Goal: Task Accomplishment & Management: Manage account settings

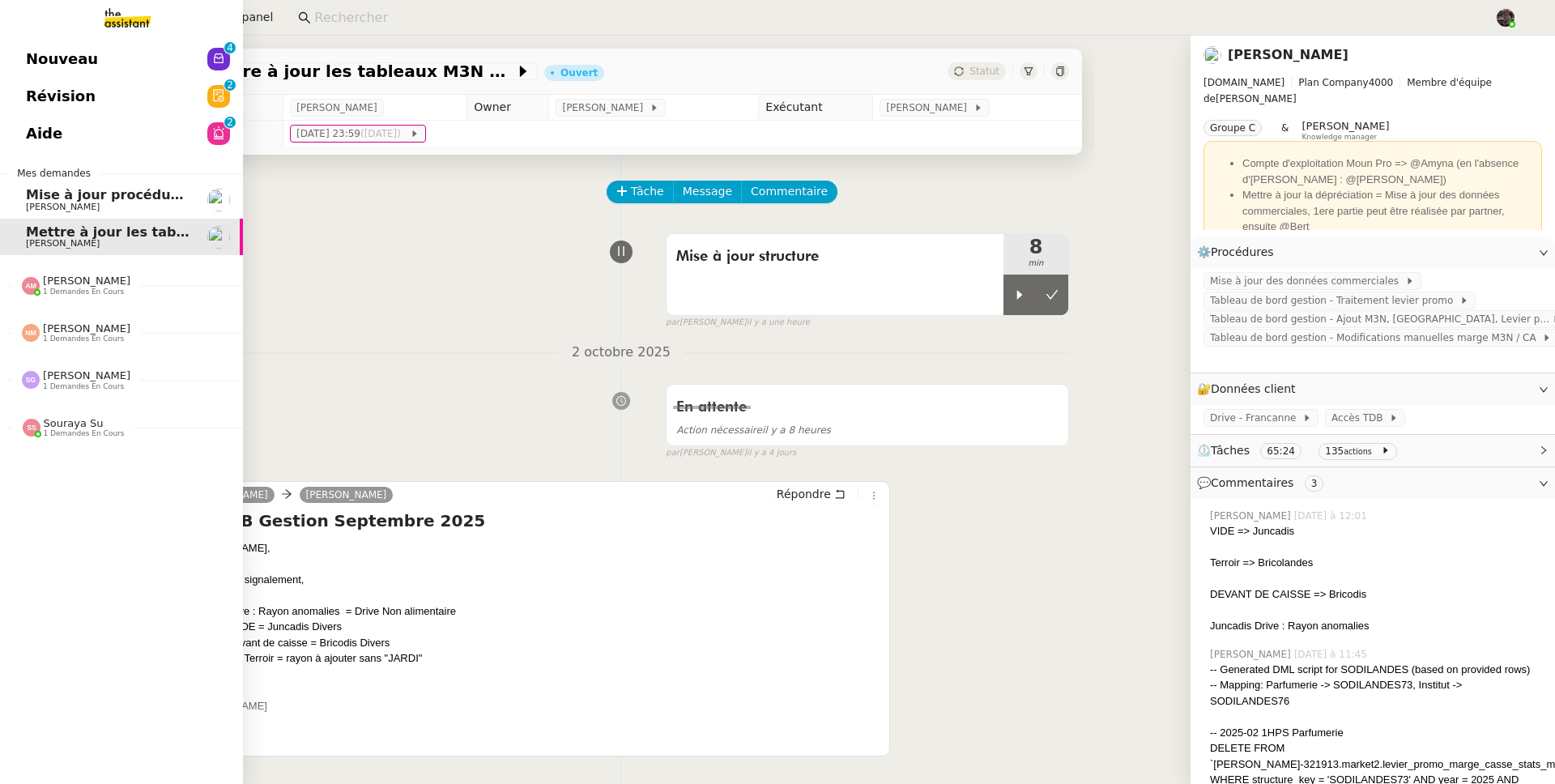
click at [65, 287] on span "1 demandes en cours" at bounding box center [84, 291] width 81 height 9
click at [85, 315] on span "Mettre à jour le FP pour septembre 2025" at bounding box center [178, 316] width 306 height 16
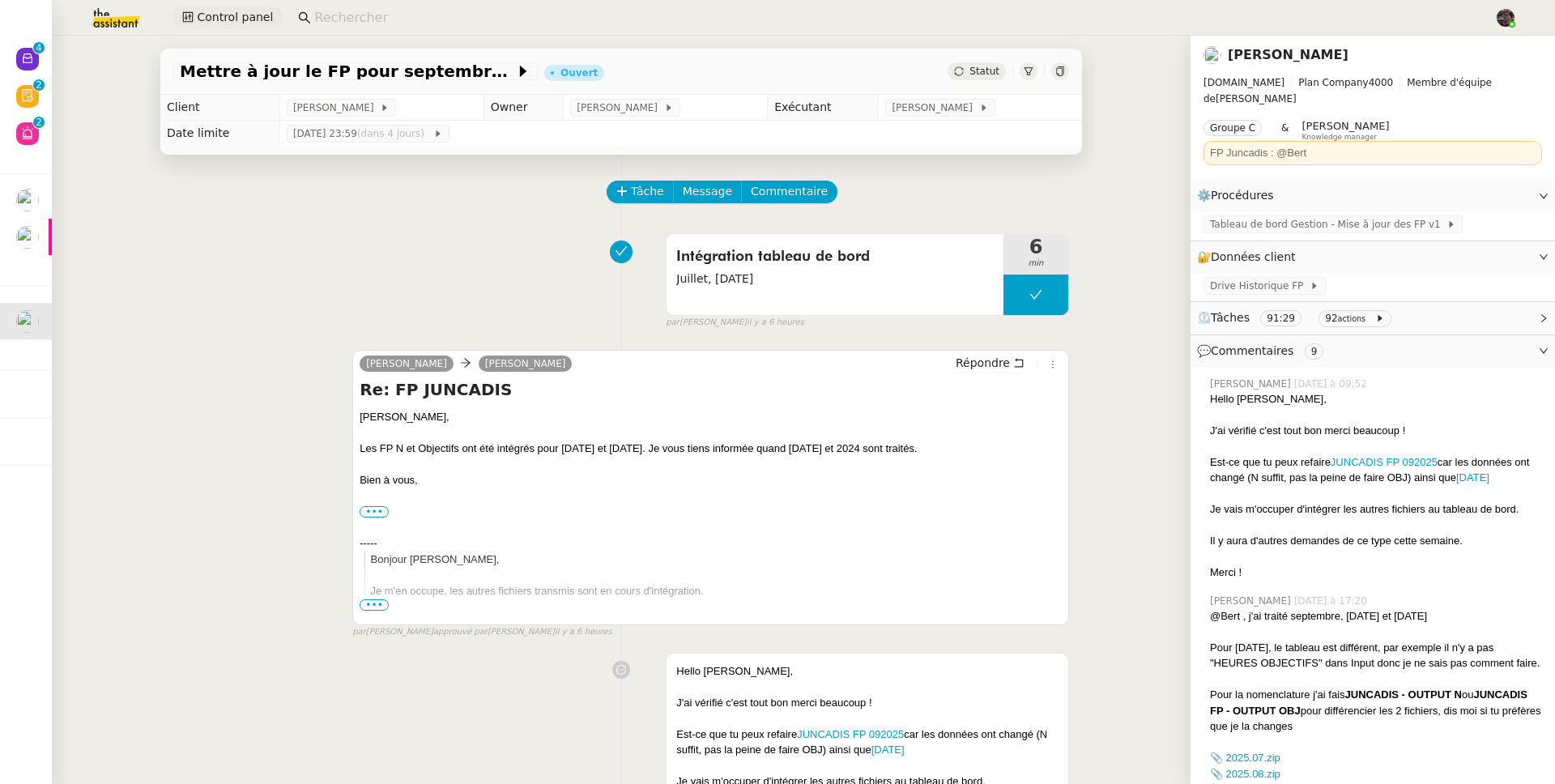
click at [245, 17] on span "Control panel" at bounding box center [235, 17] width 76 height 18
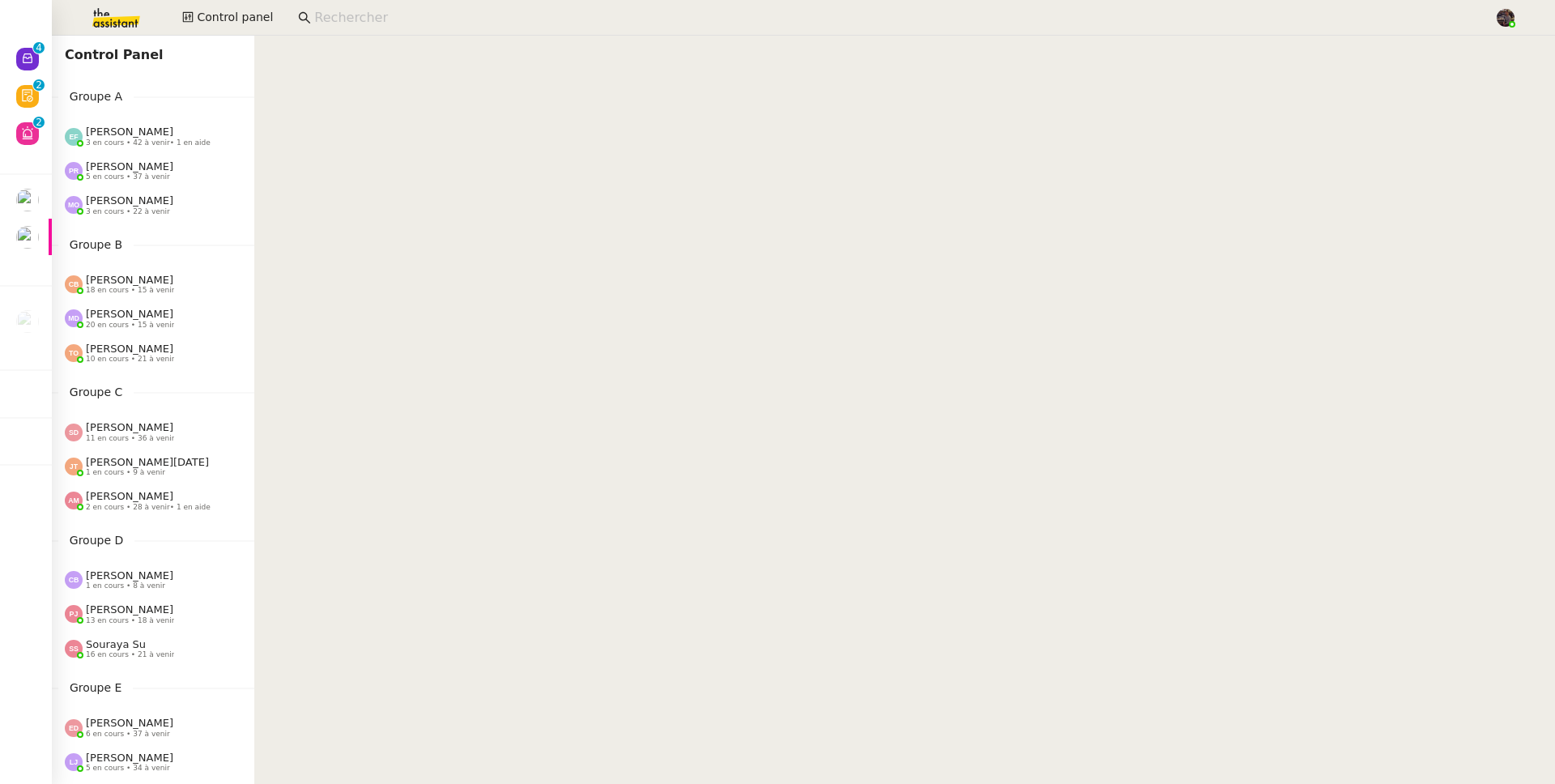
click at [154, 508] on span "2 en cours • 28 à venir • 1 en aide" at bounding box center [148, 507] width 124 height 9
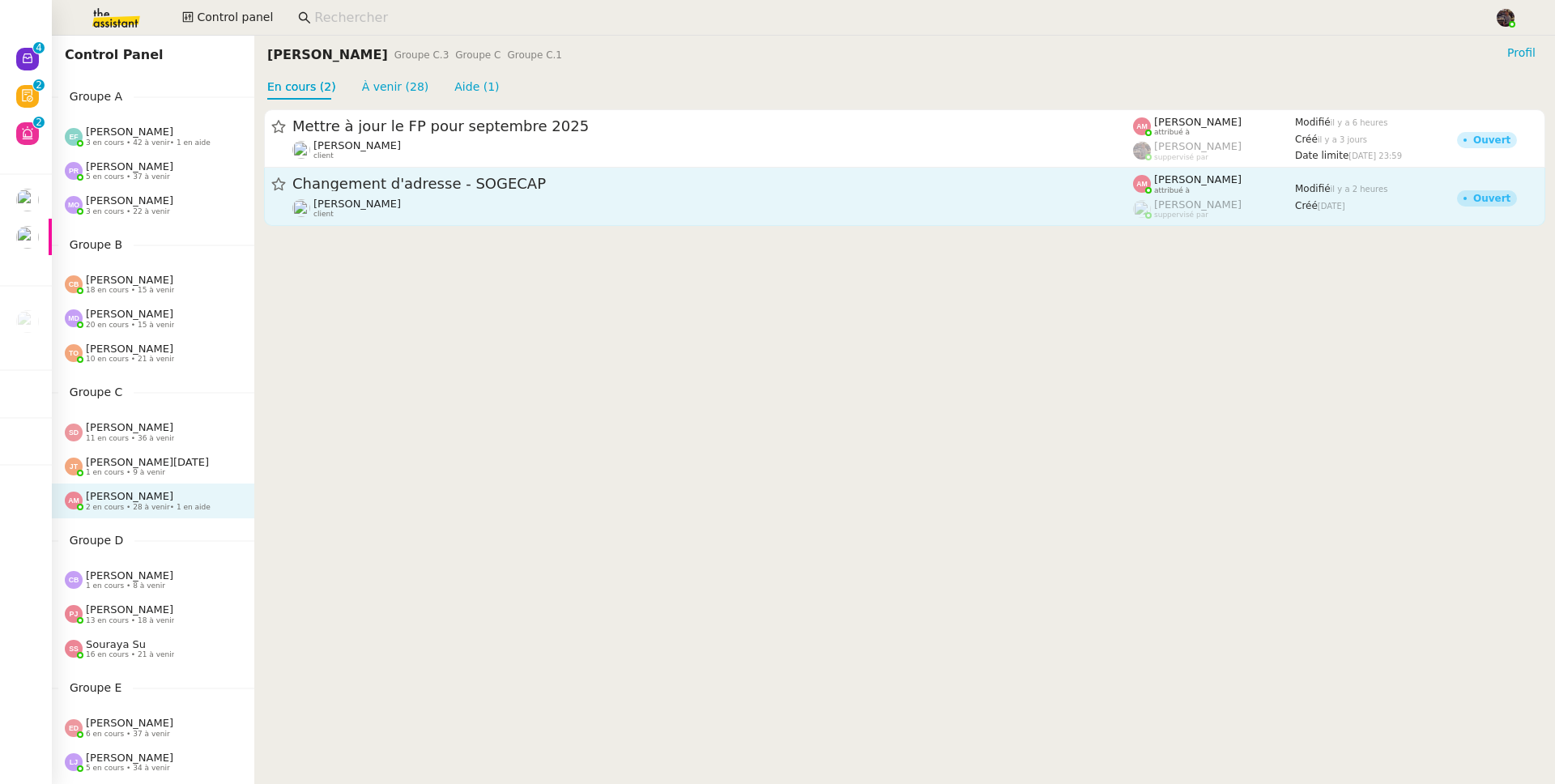
click at [412, 219] on link "Changement d'adresse - SOGECAP [PERSON_NAME] client [PERSON_NAME] attribué à [P…" at bounding box center [904, 197] width 1281 height 58
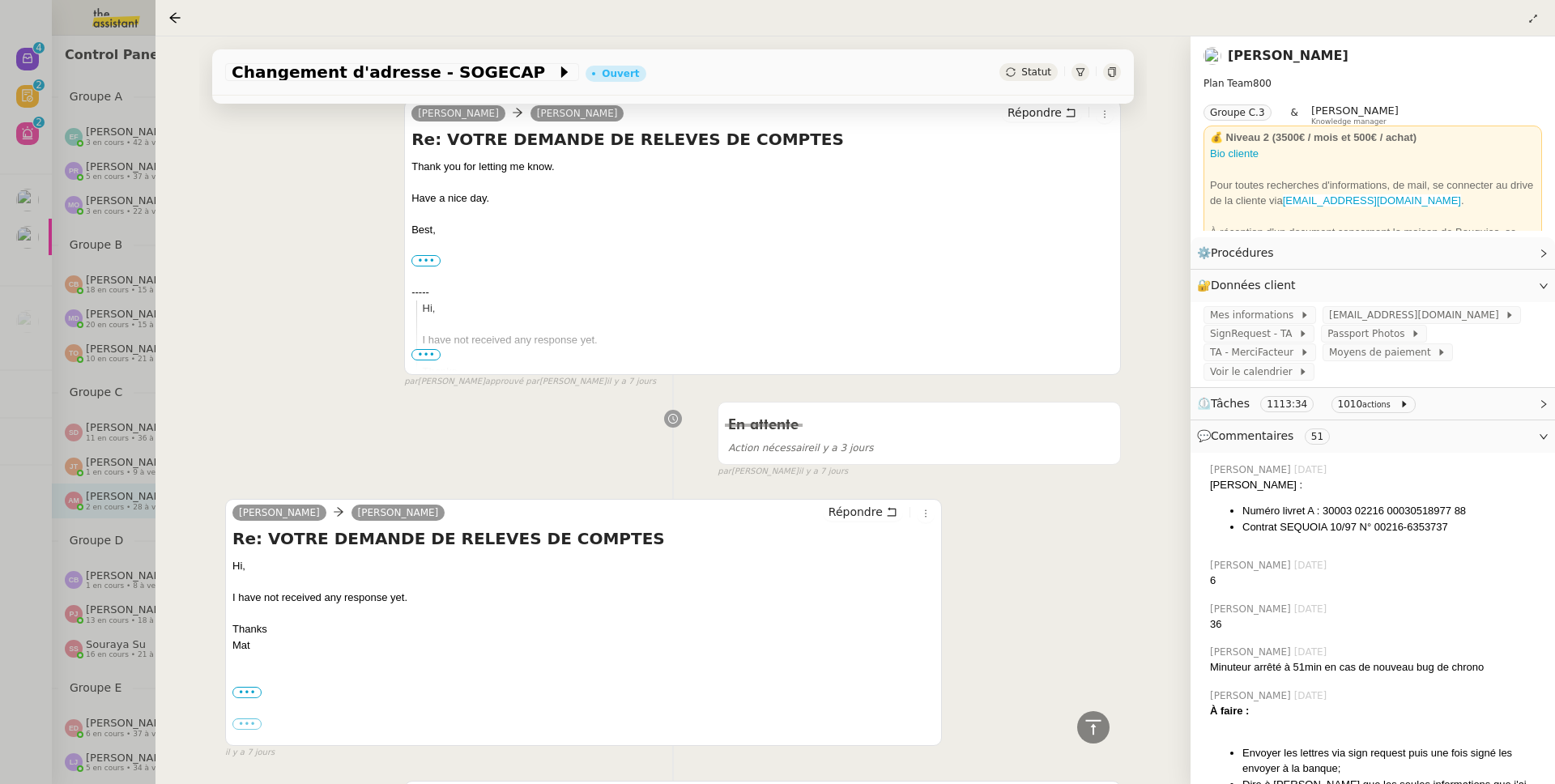
scroll to position [1810, 0]
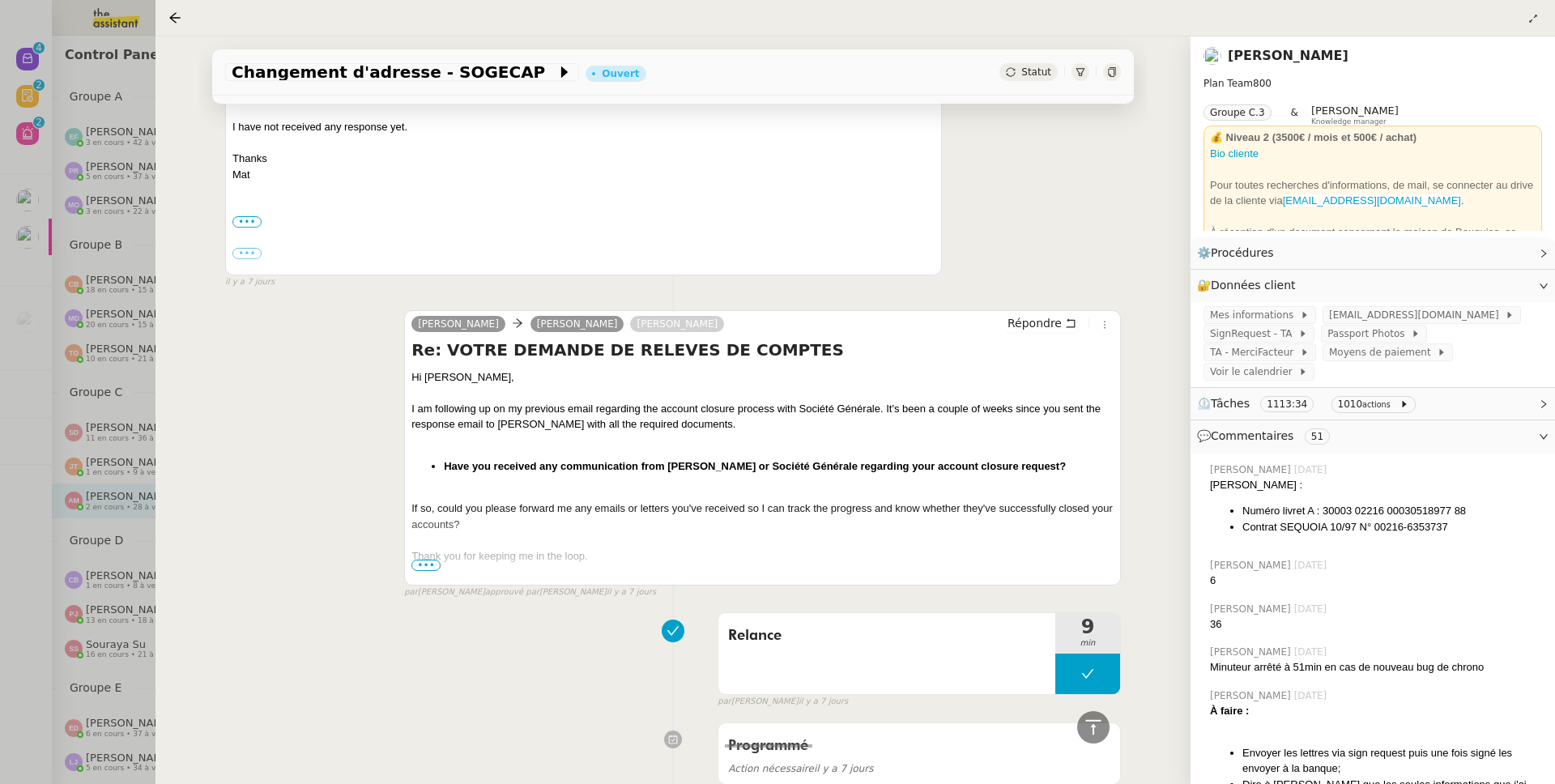
click at [5, 376] on div at bounding box center [778, 392] width 1555 height 784
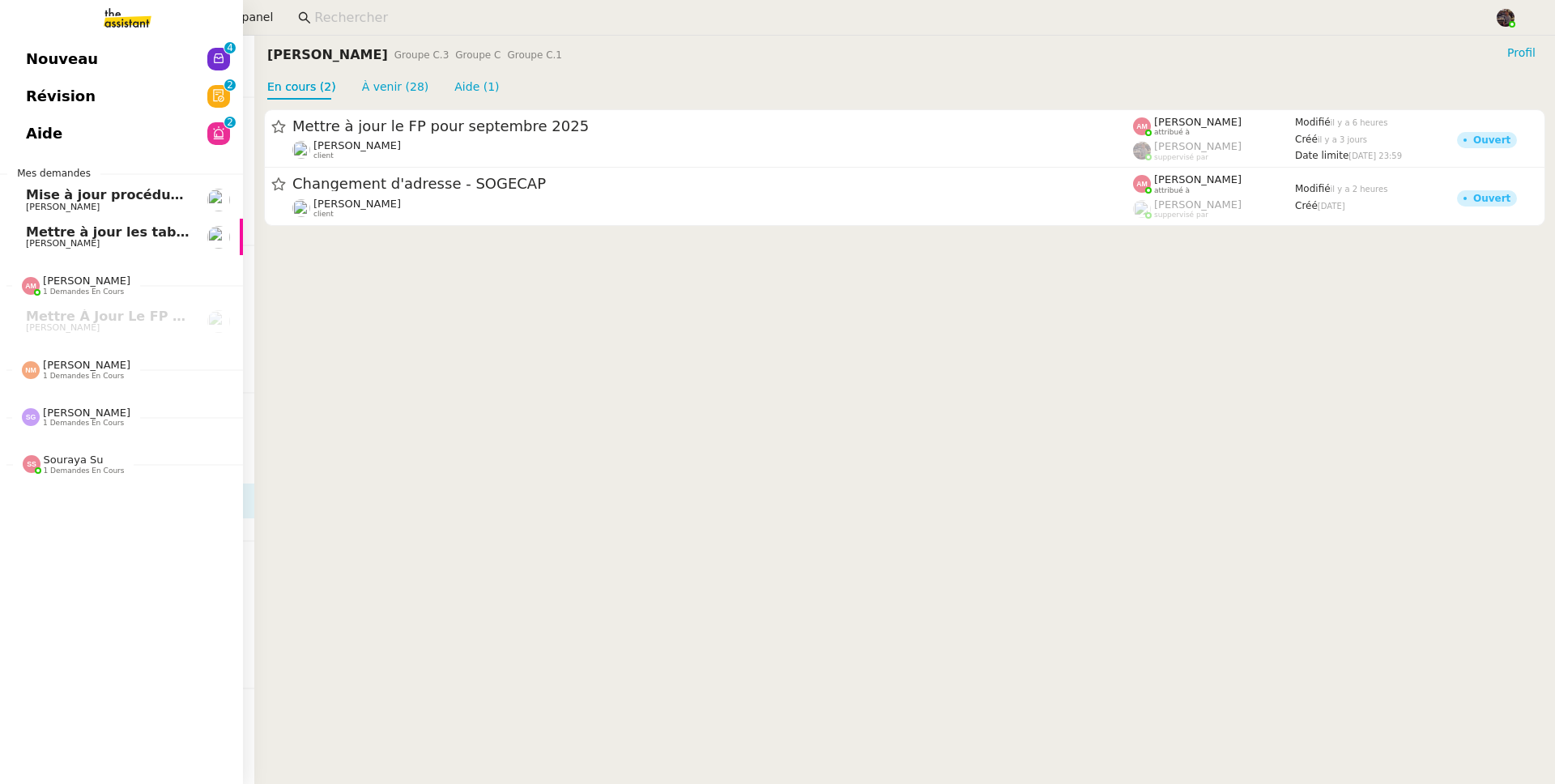
click at [38, 51] on span "Nouveau" at bounding box center [61, 59] width 72 height 24
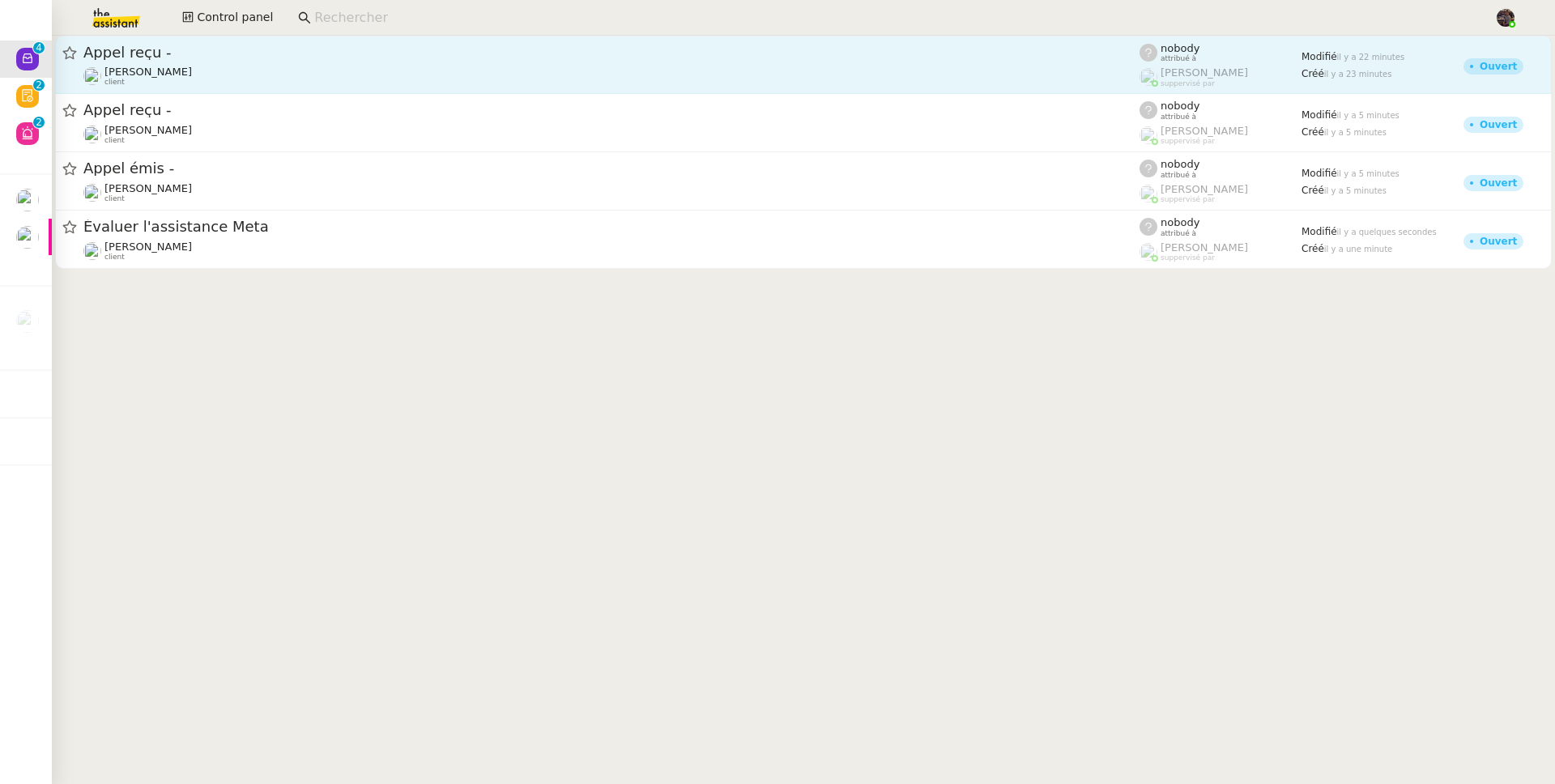
click at [222, 56] on span "Appel reçu -" at bounding box center [612, 53] width 1055 height 15
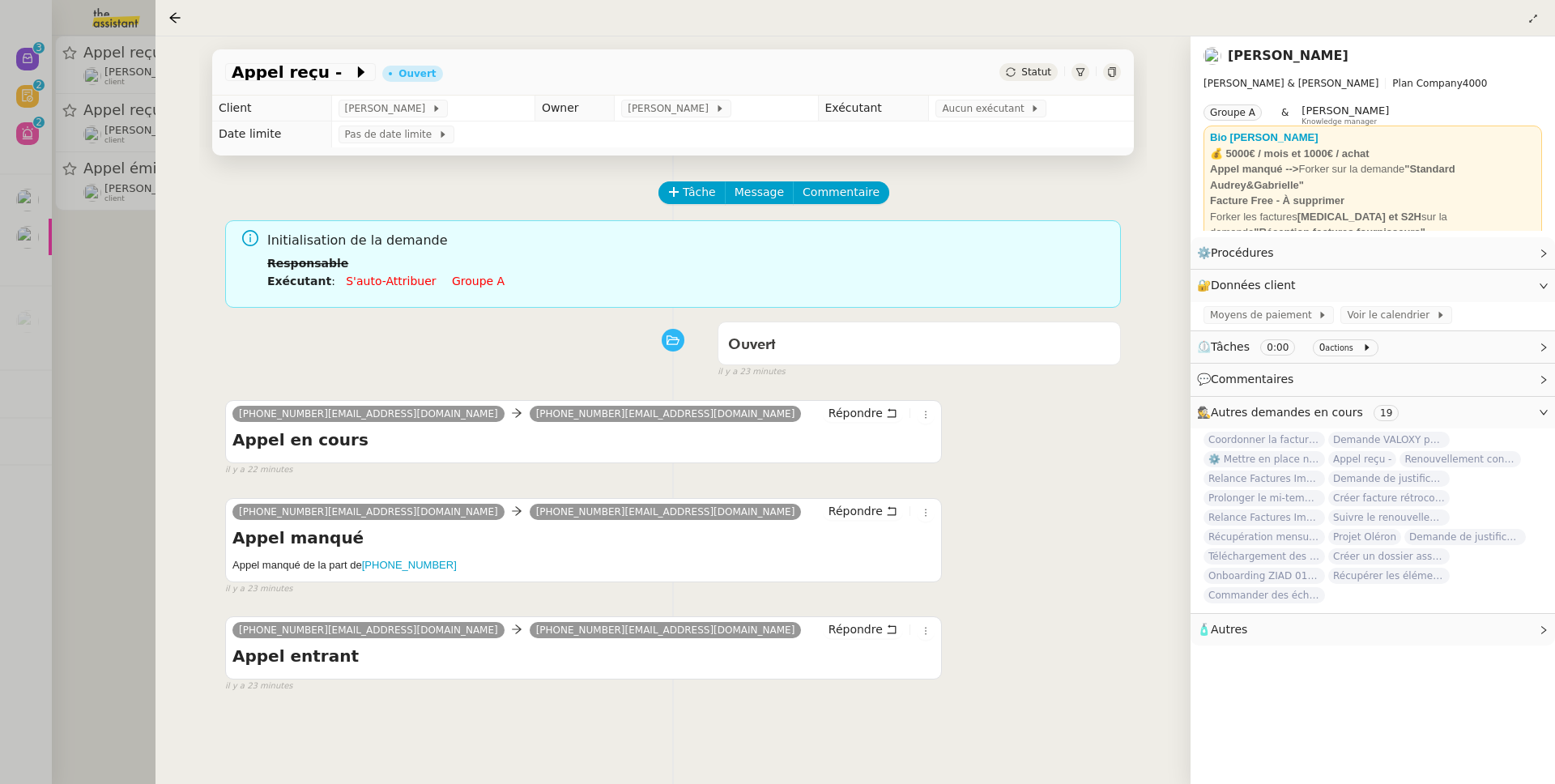
click at [1273, 64] on nz-page-header-title "[PERSON_NAME]" at bounding box center [1287, 56] width 120 height 22
click at [1291, 52] on link "[PERSON_NAME]" at bounding box center [1287, 56] width 120 height 16
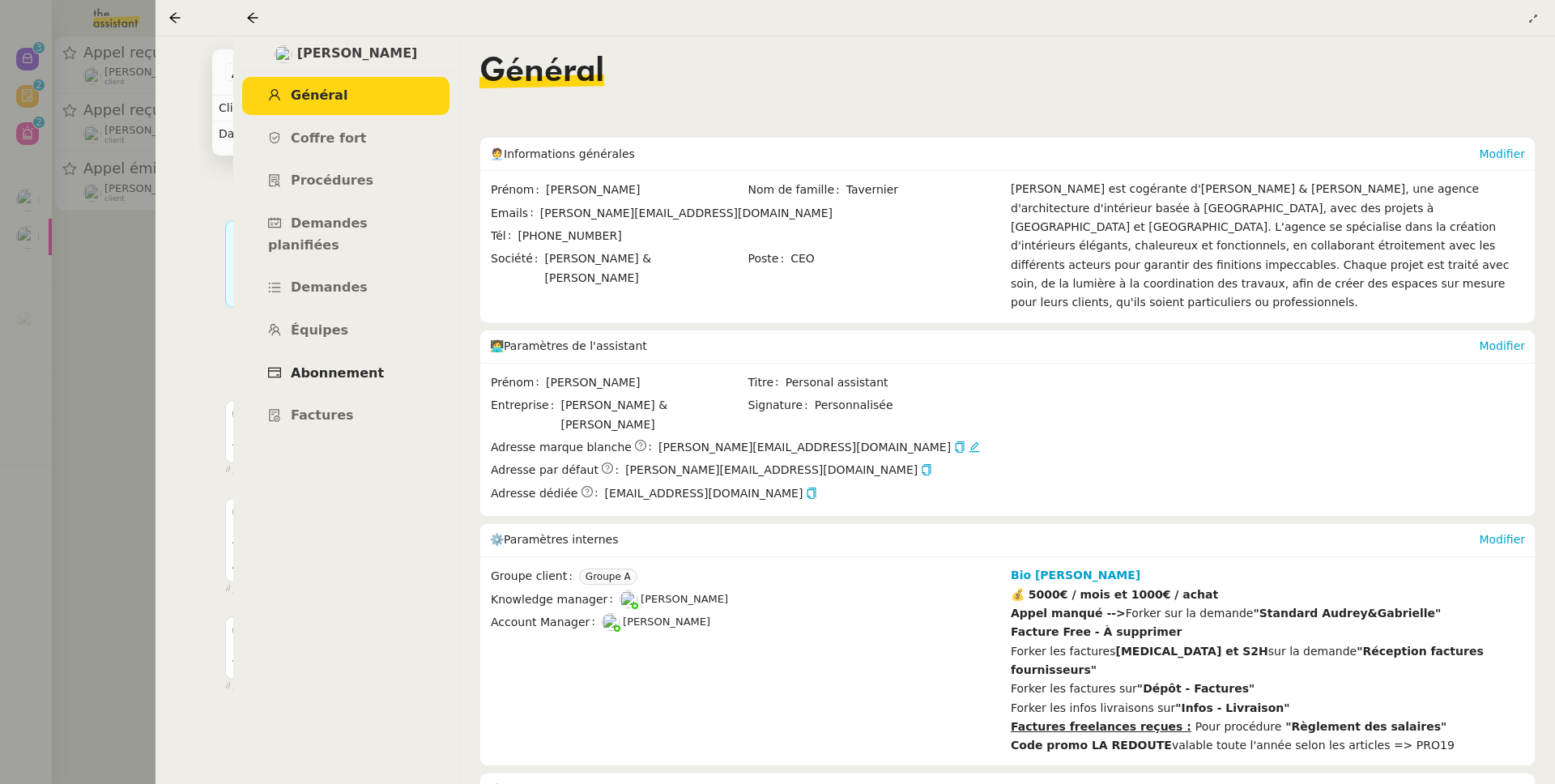
click at [333, 363] on link "Abonnement" at bounding box center [346, 373] width 207 height 38
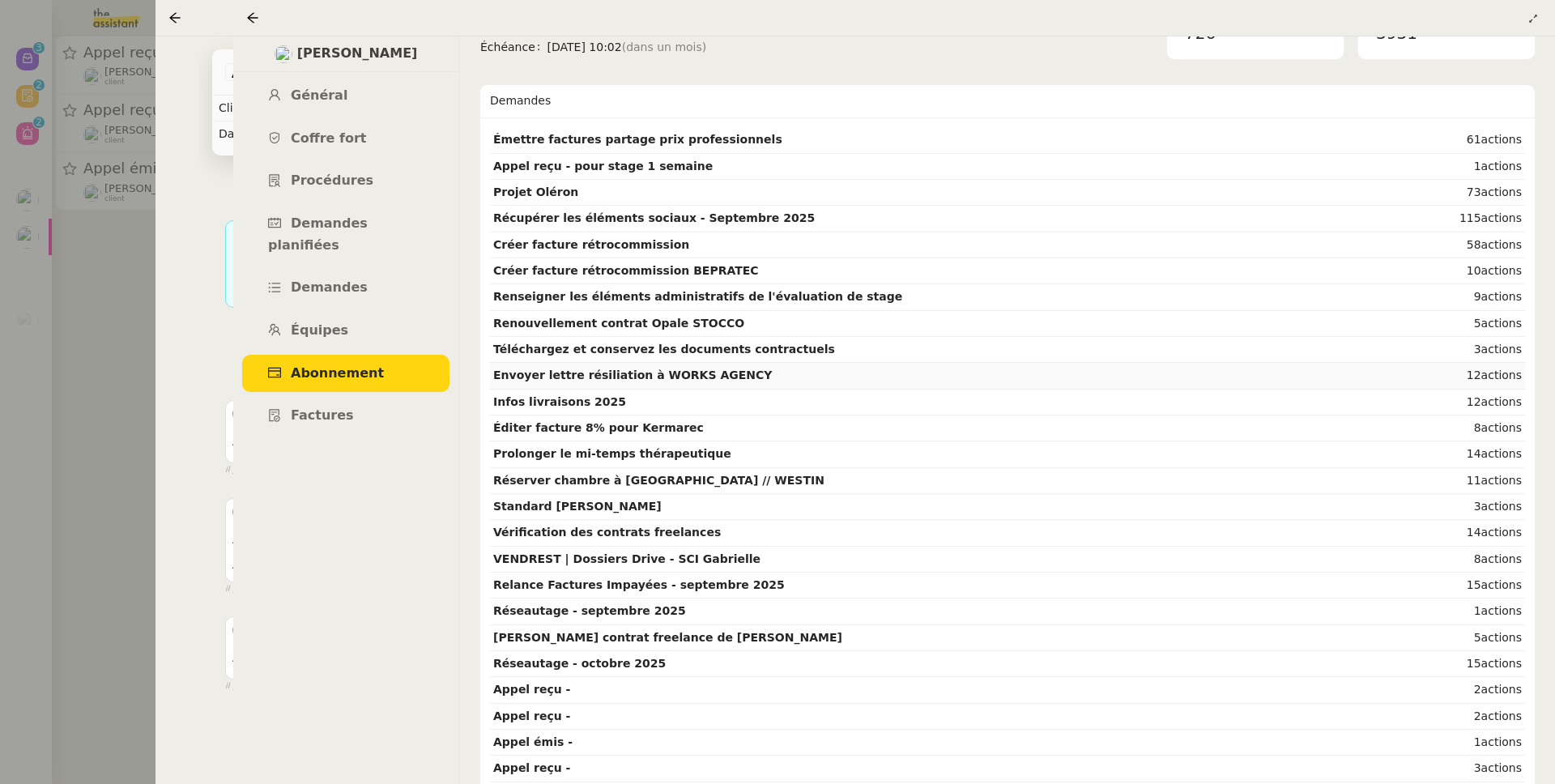
scroll to position [270, 0]
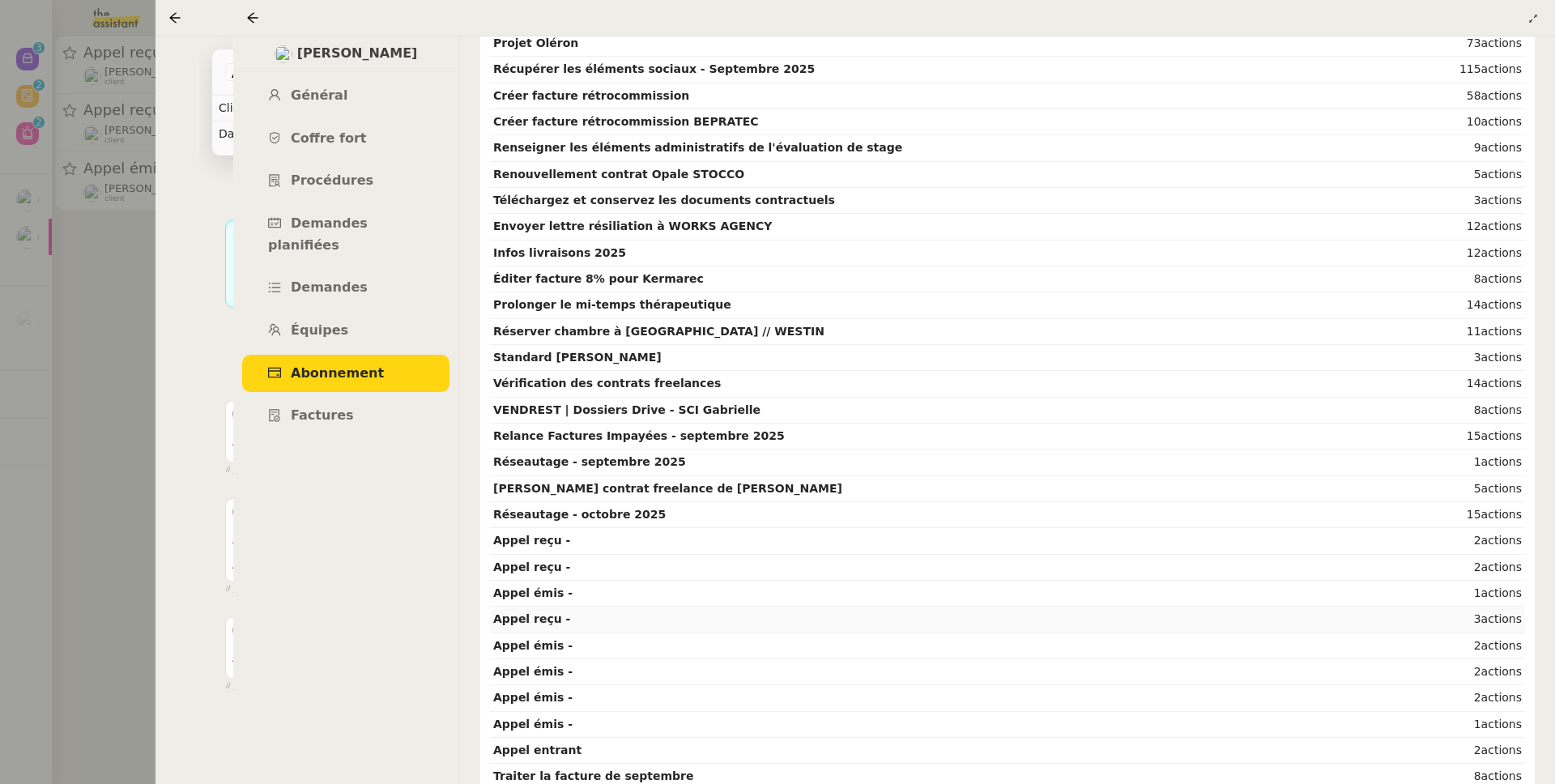
click at [570, 616] on td "Appel reçu -" at bounding box center [965, 619] width 952 height 26
click at [214, 460] on div "Tâche Message Commentaire Veuillez patienter une erreur s'est produite 👌👌👌 mess…" at bounding box center [673, 547] width 948 height 784
click at [208, 462] on div "Tâche Message Commentaire Veuillez patienter une erreur s'est produite 👌👌👌 mess…" at bounding box center [673, 547] width 948 height 784
click at [249, 17] on icon at bounding box center [253, 18] width 13 height 13
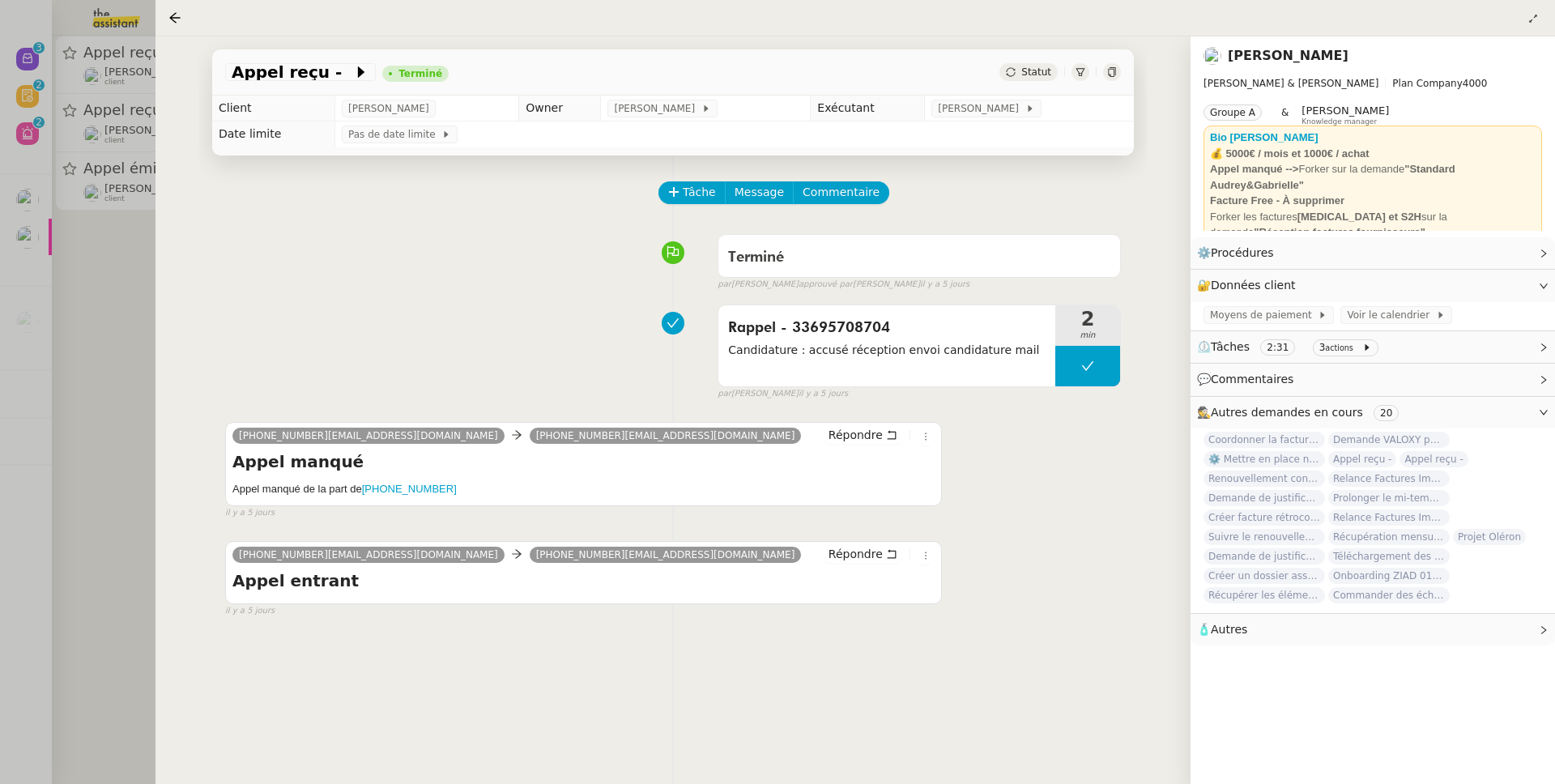
click at [80, 328] on div at bounding box center [778, 392] width 1555 height 784
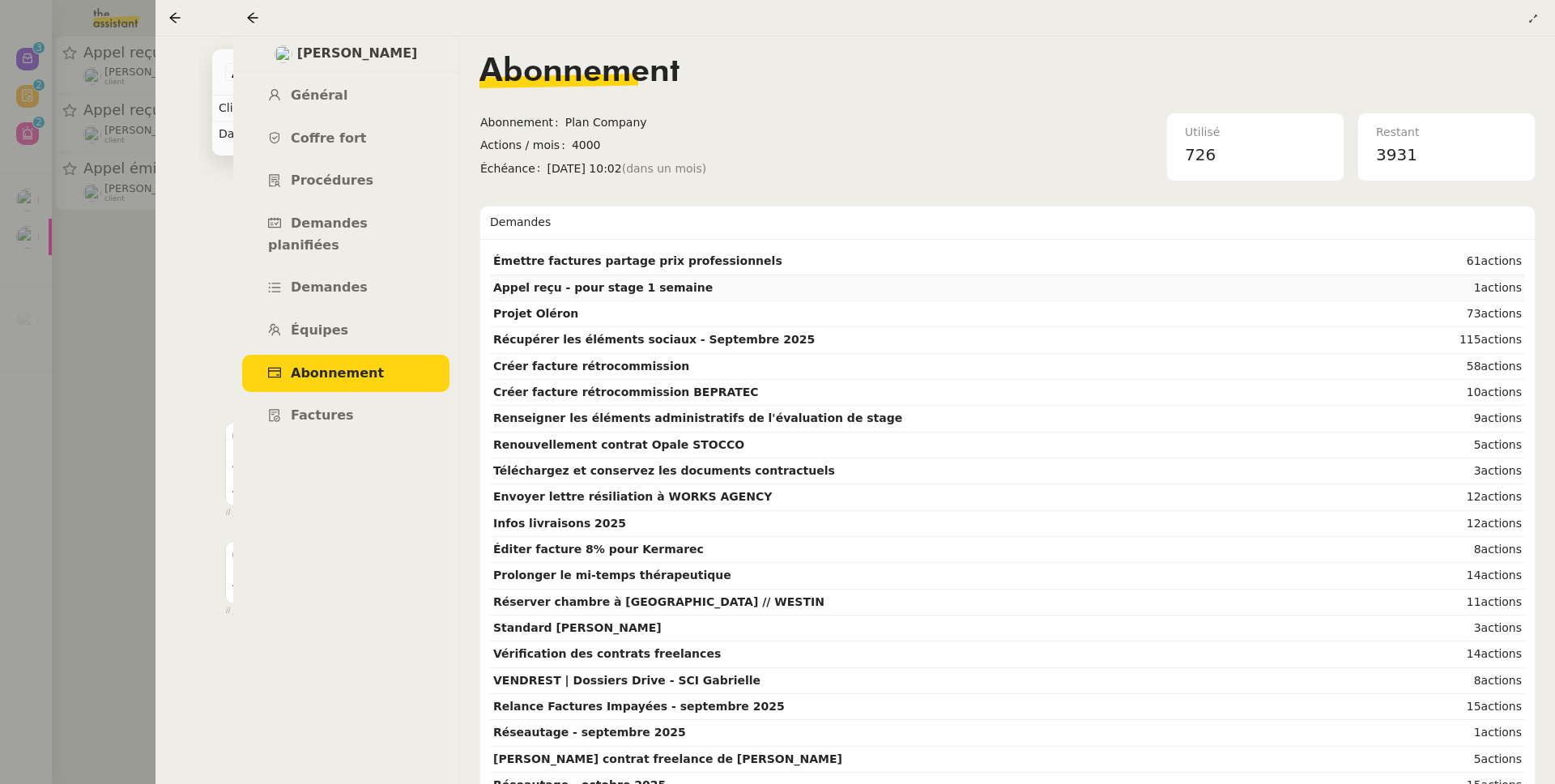
click at [579, 290] on strong "Appel reçu - pour stage 1 semaine" at bounding box center [602, 288] width 219 height 13
click at [196, 372] on div "Appel reçu - pour stage 1 semaine Terminé Statut Client [PERSON_NAME] Owner [PE…" at bounding box center [672, 410] width 1035 height 747
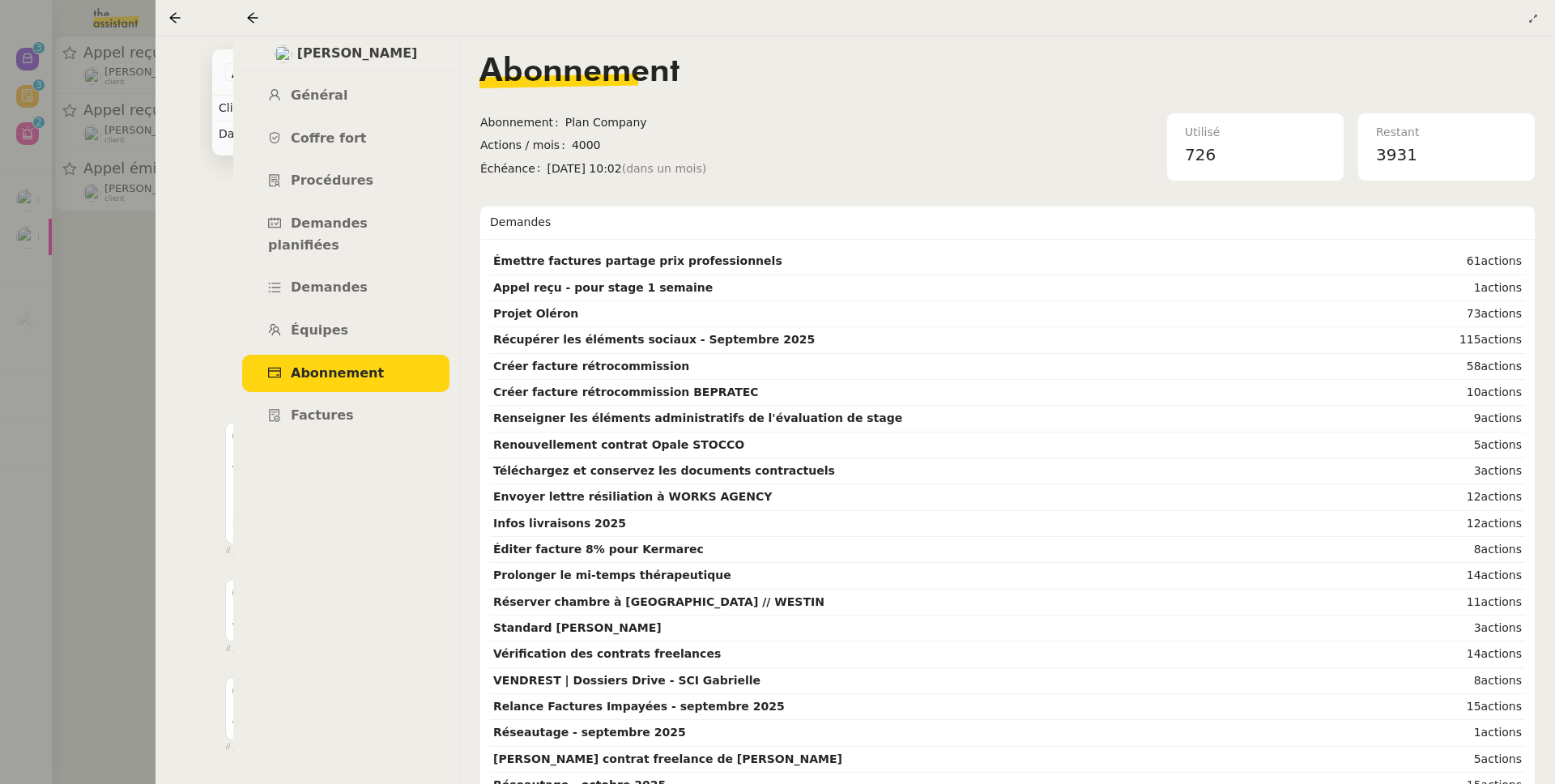
click at [213, 300] on div "Tâche Message Commentaire Veuillez patienter une erreur s'est produite 👌👌👌 mess…" at bounding box center [673, 547] width 948 height 784
click at [255, 13] on icon at bounding box center [253, 18] width 13 height 13
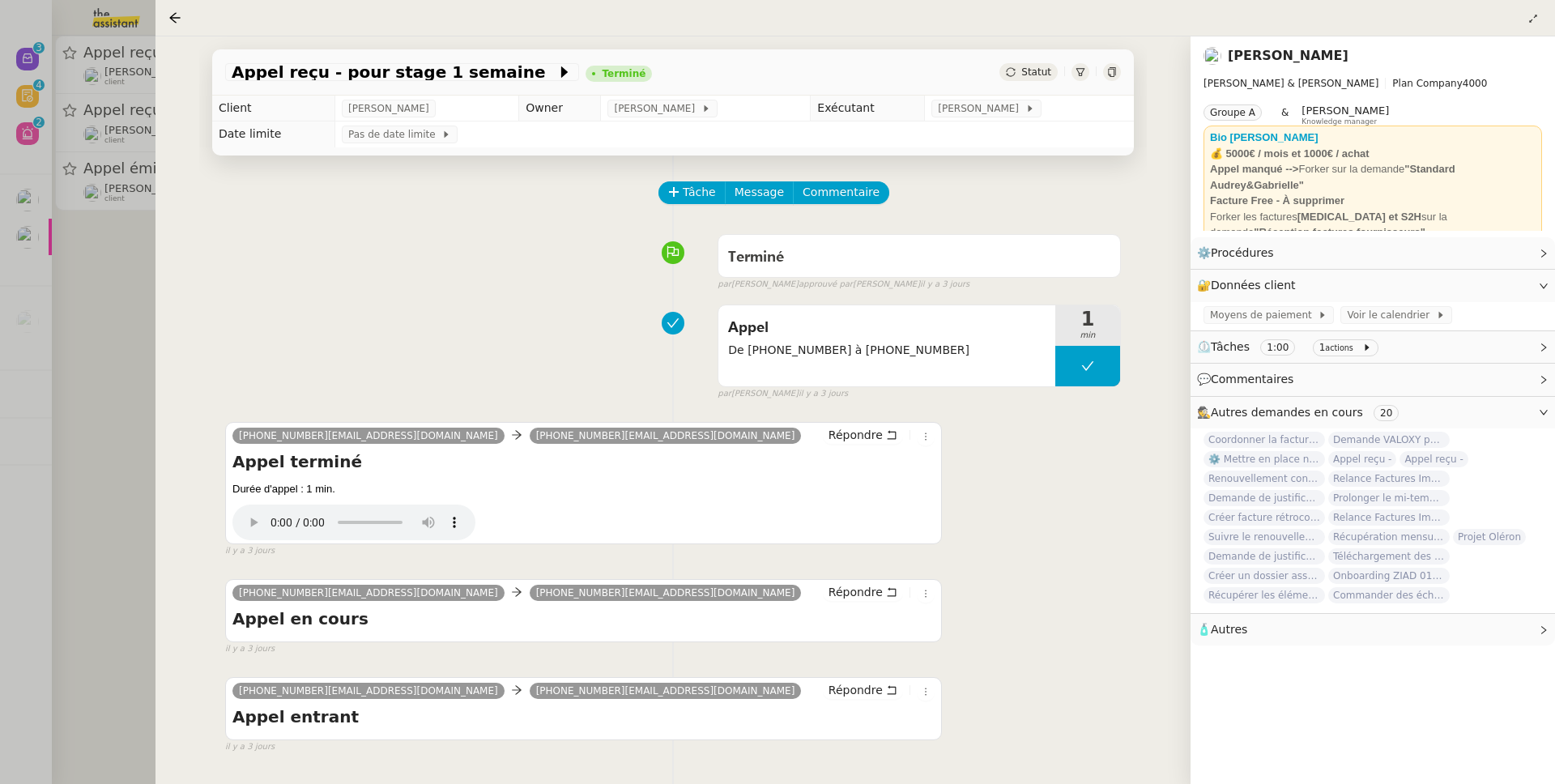
click at [71, 379] on div at bounding box center [778, 392] width 1555 height 784
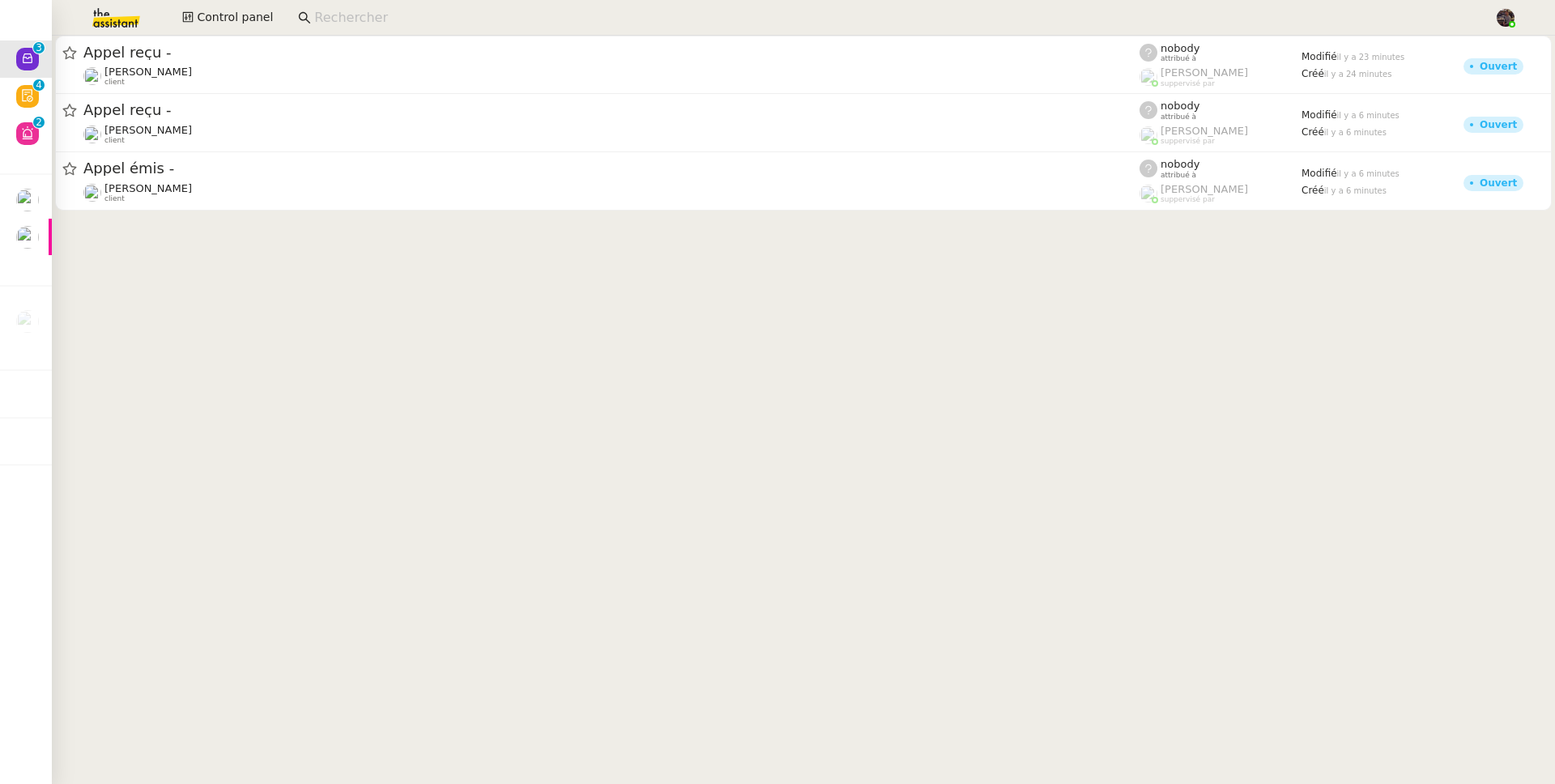
click at [263, 34] on div "Control panel" at bounding box center [778, 17] width 1474 height 36
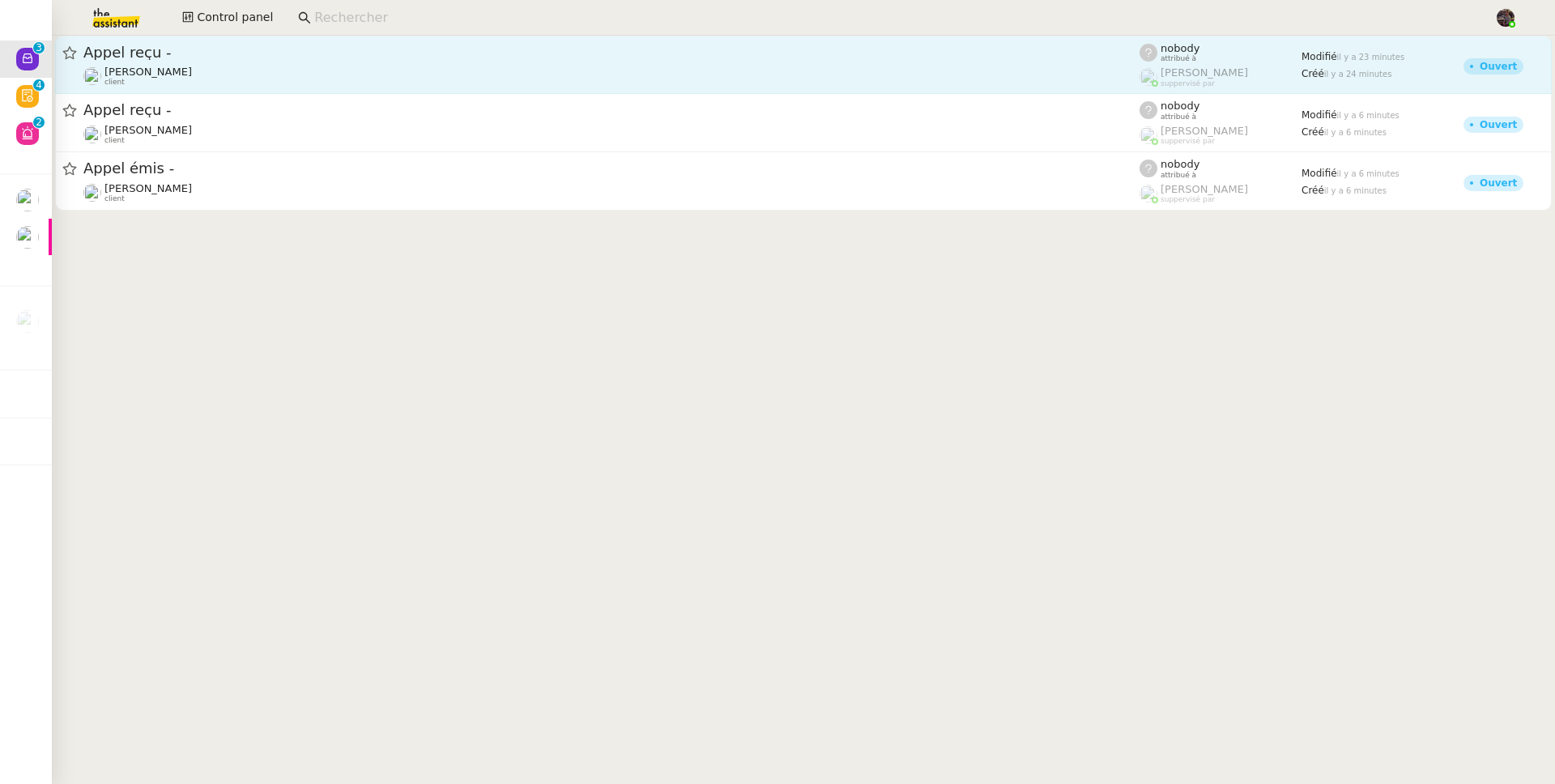
click at [256, 51] on span "Appel reçu -" at bounding box center [612, 53] width 1055 height 15
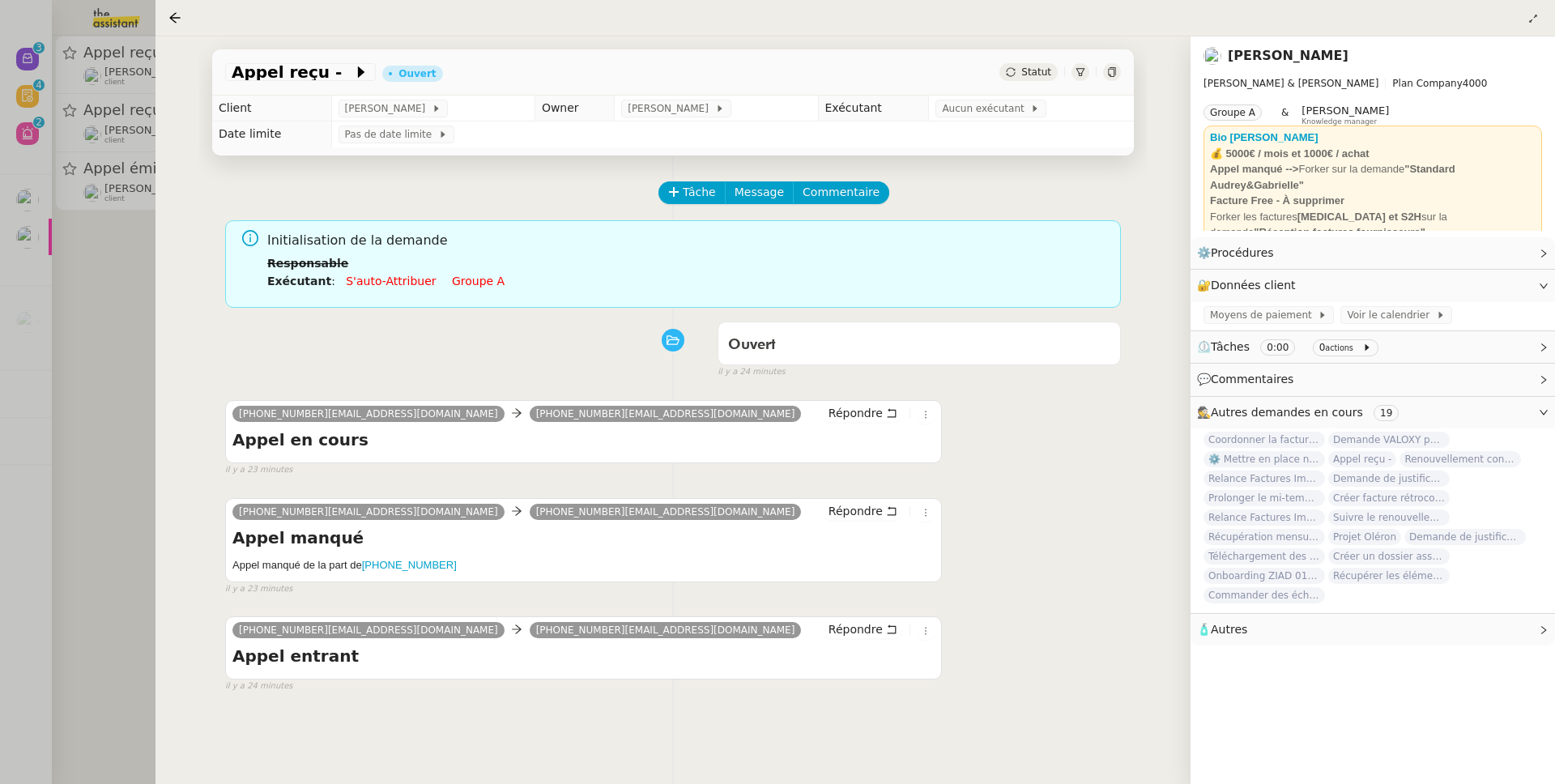
click at [121, 397] on div at bounding box center [778, 392] width 1555 height 784
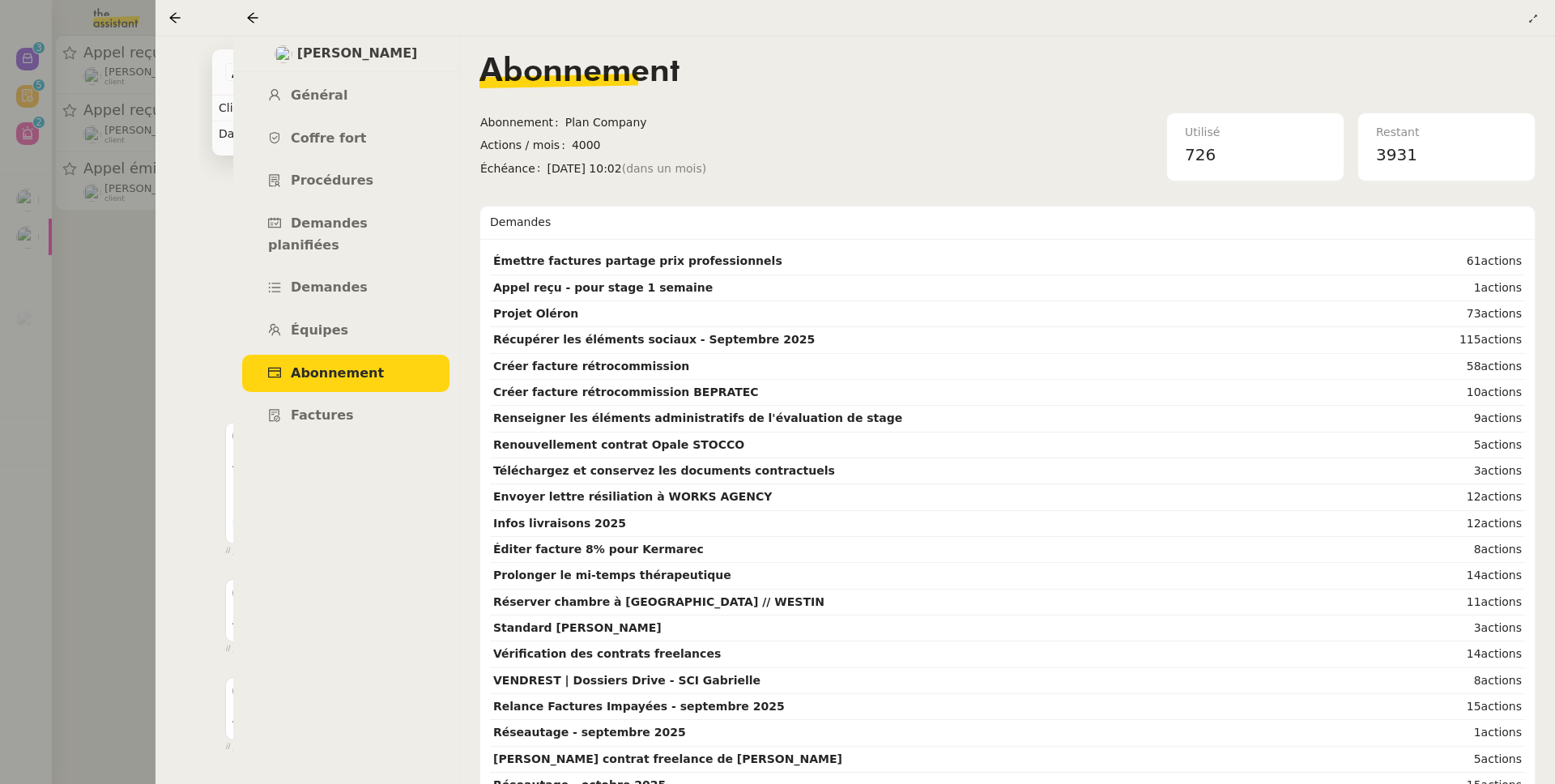
click at [156, 473] on div "Appel reçu - pour stage 1 semaine Terminé Statut Client [PERSON_NAME] Owner [PE…" at bounding box center [672, 410] width 1035 height 747
click at [95, 452] on div at bounding box center [778, 392] width 1555 height 784
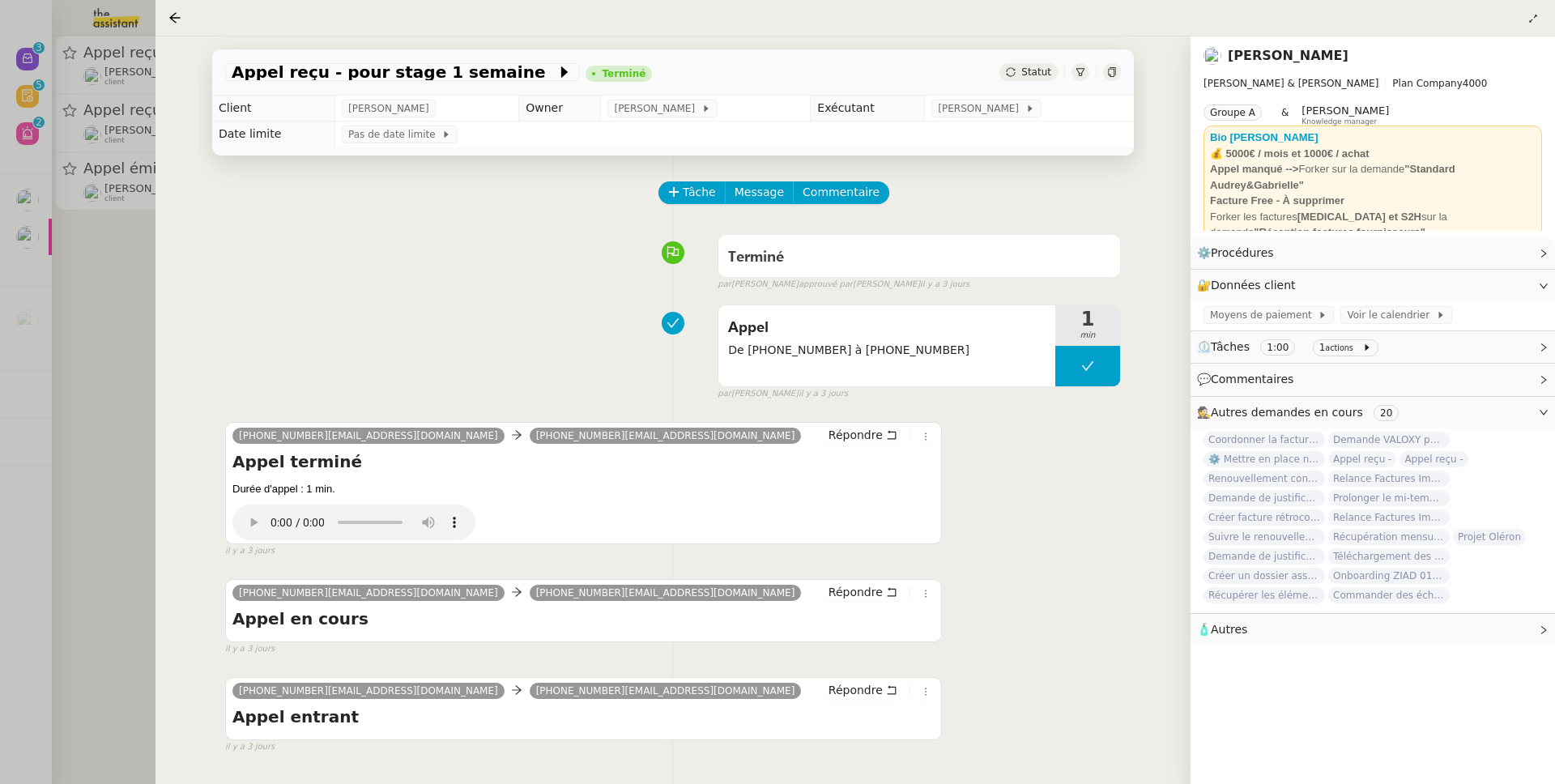
click at [97, 452] on div at bounding box center [778, 392] width 1555 height 784
click at [99, 451] on div at bounding box center [778, 392] width 1555 height 784
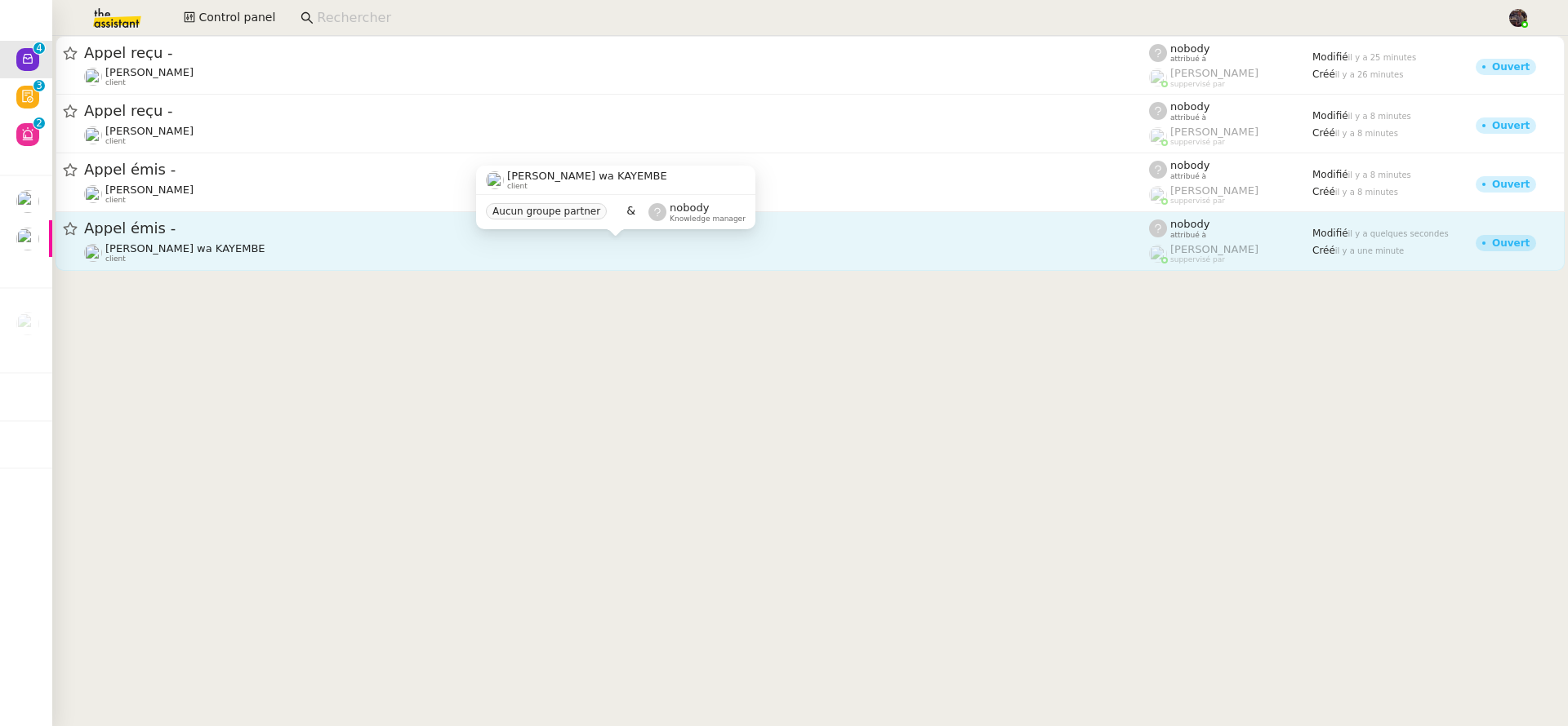
click at [410, 253] on div "[PERSON_NAME] wa KAYEMBE client" at bounding box center [617, 253] width 1064 height 21
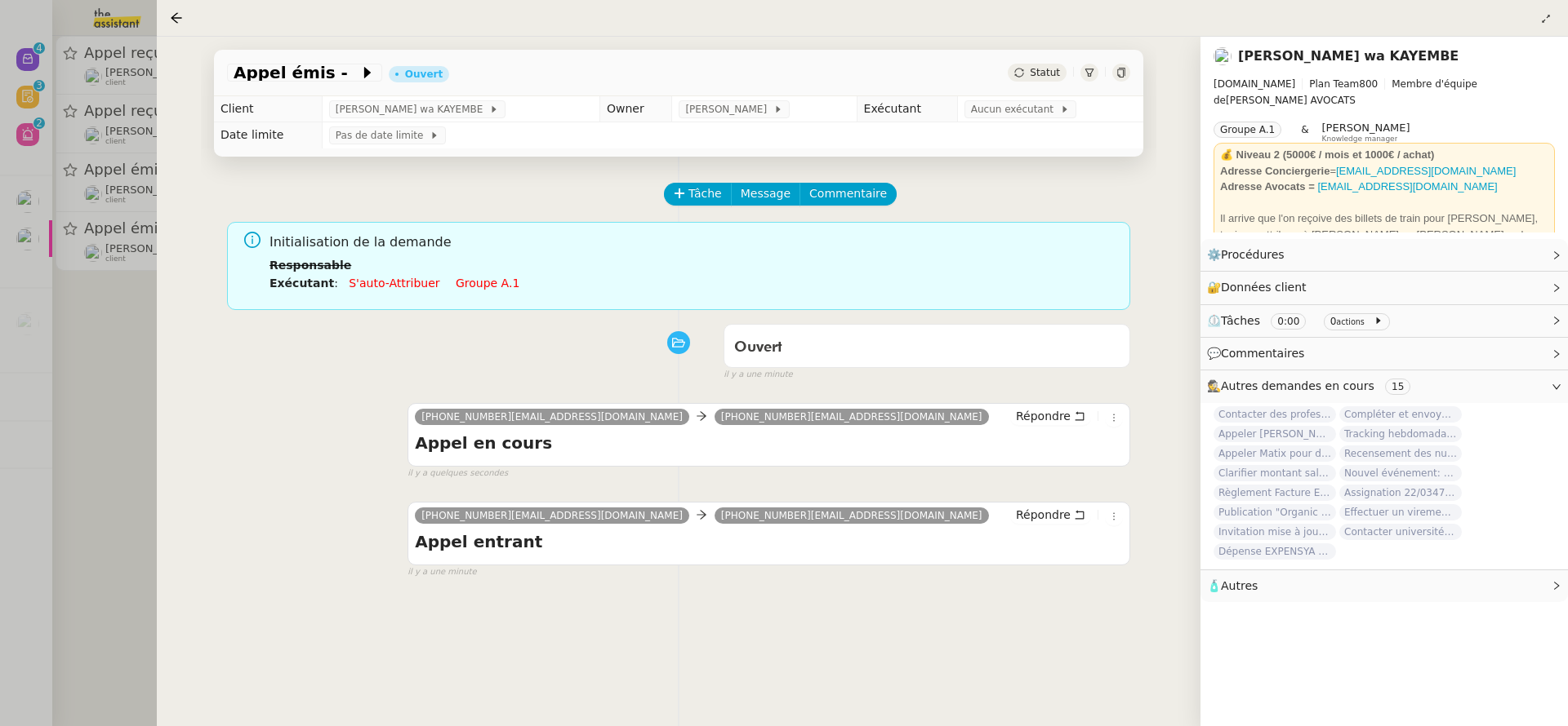
click at [95, 342] on div at bounding box center [784, 363] width 1568 height 726
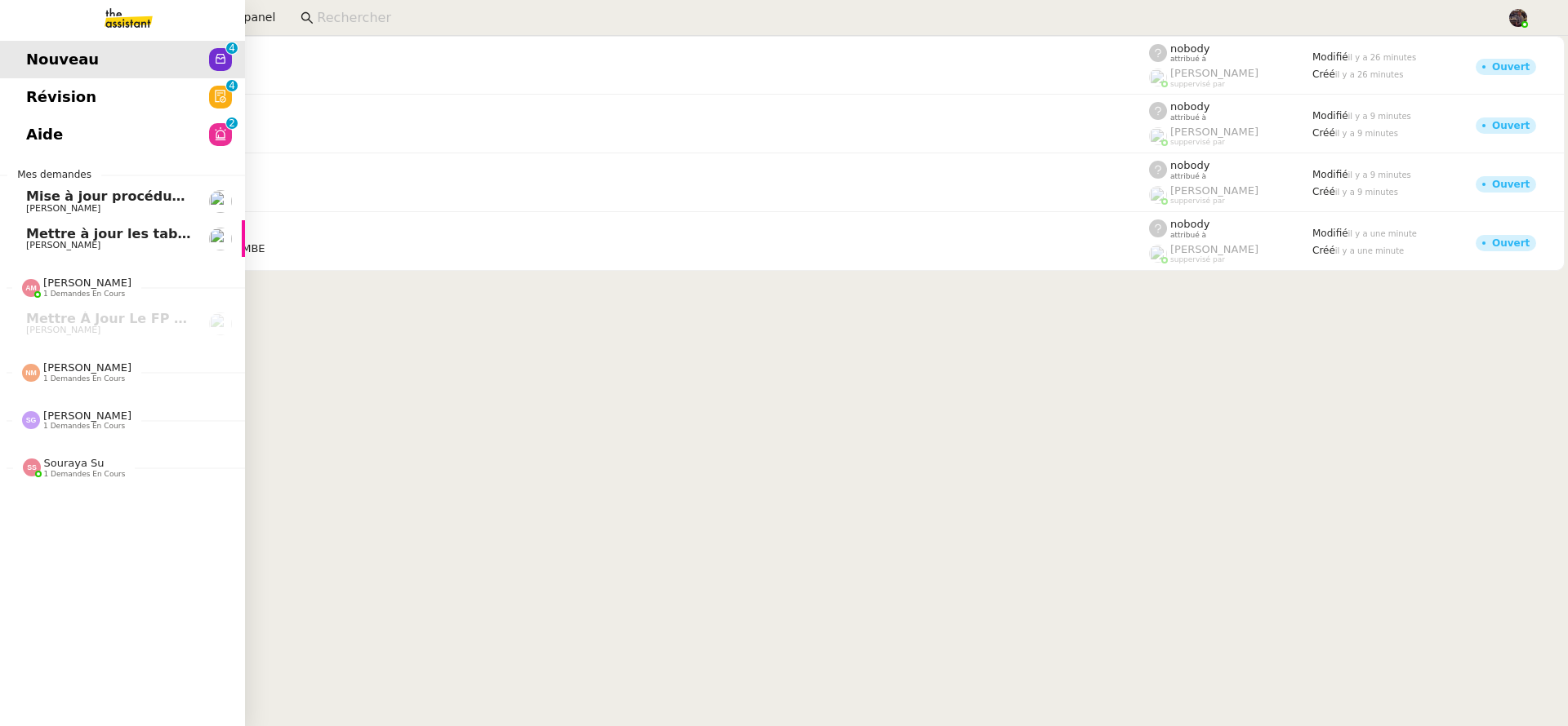
click at [67, 254] on link "Mettre à jour les tableaux M3N et MPAf [PERSON_NAME]" at bounding box center [122, 238] width 245 height 38
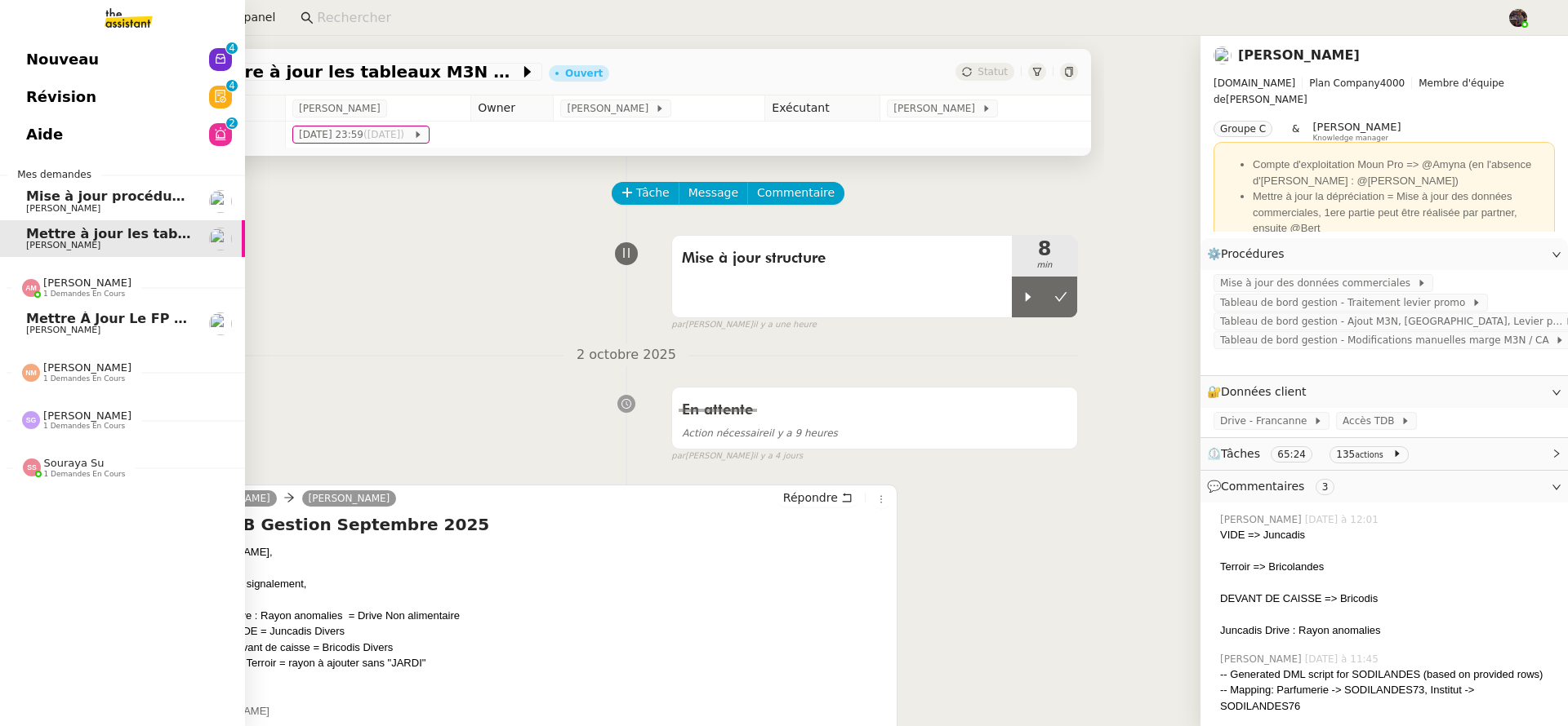
click at [66, 327] on span "[PERSON_NAME]" at bounding box center [63, 330] width 74 height 11
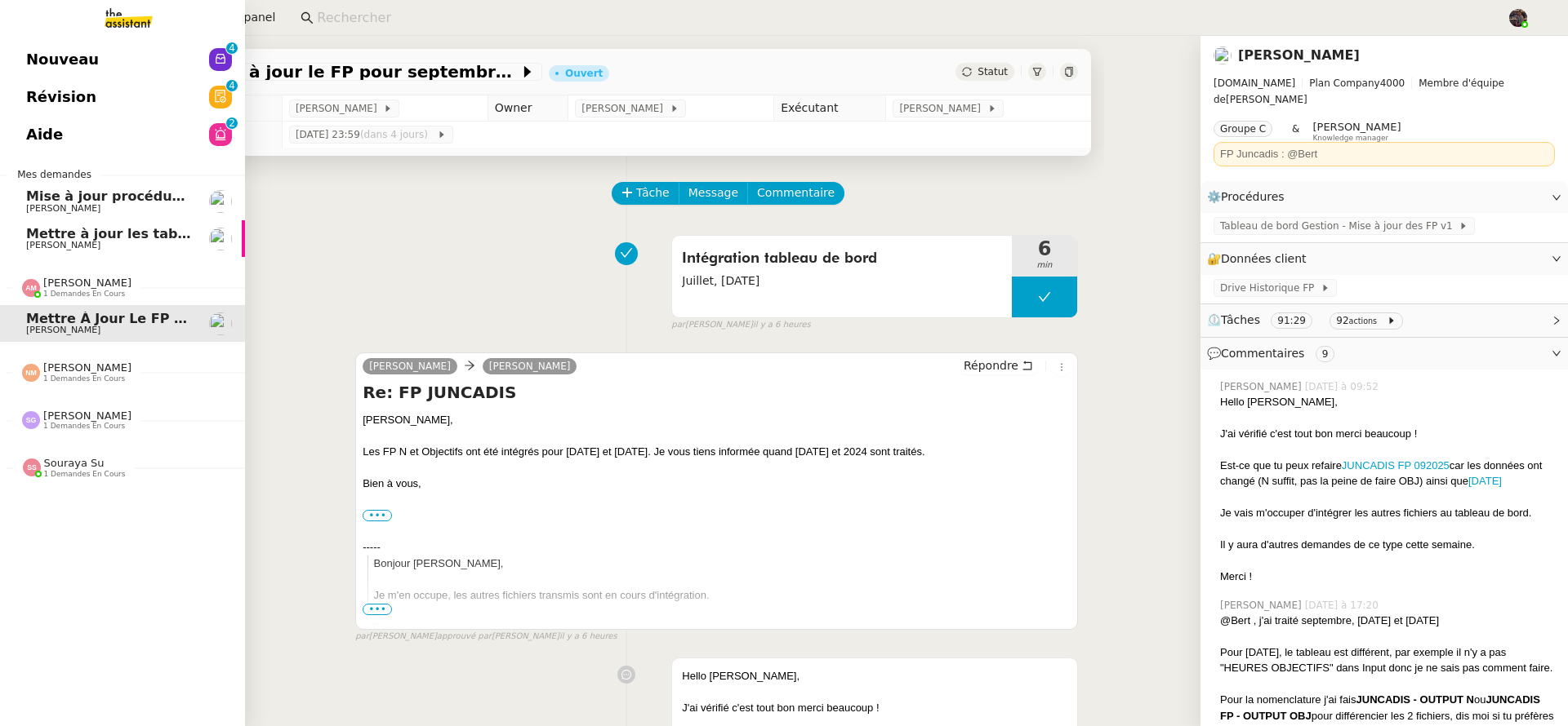
click at [137, 241] on span "[PERSON_NAME]" at bounding box center [108, 246] width 165 height 10
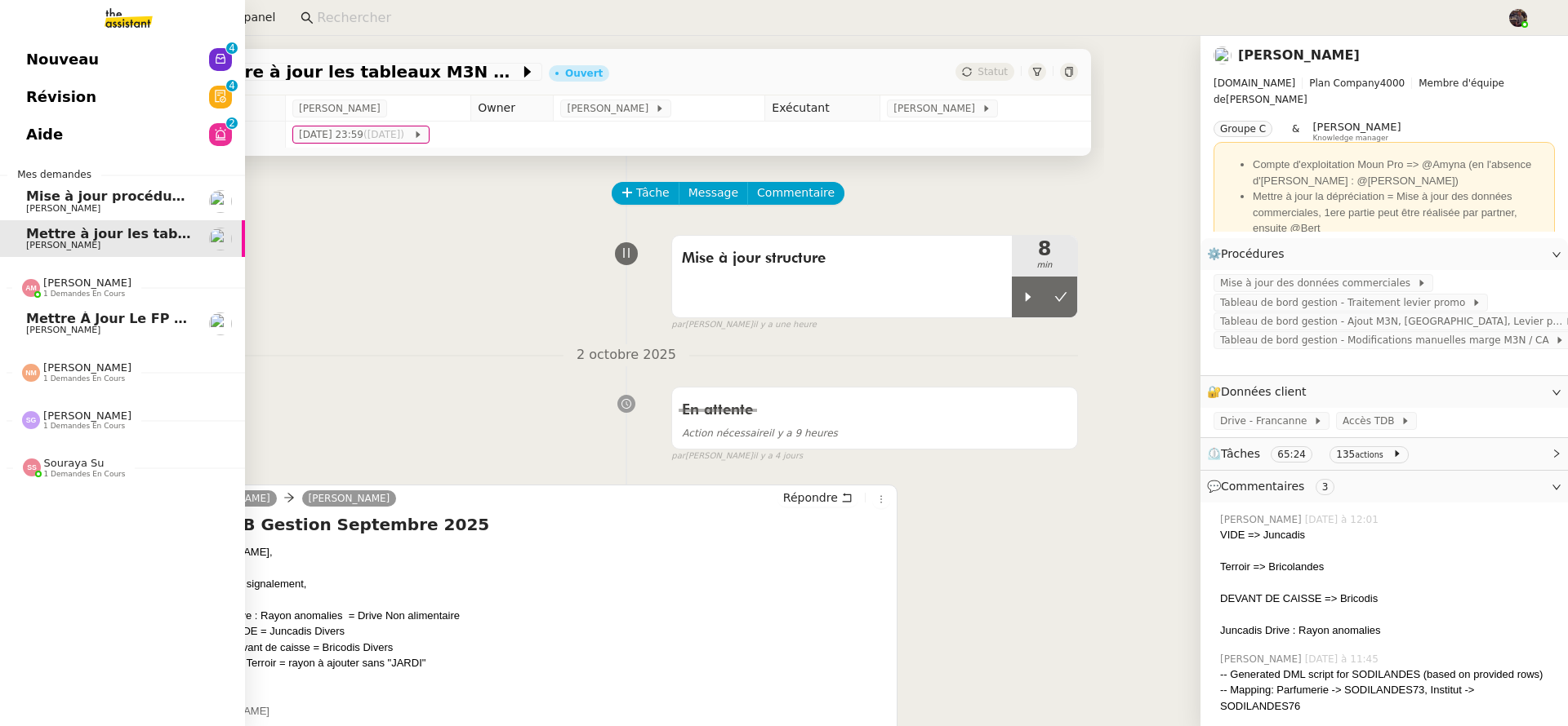
click at [59, 317] on span "Mettre à jour le FP pour septembre 2025" at bounding box center [180, 319] width 309 height 16
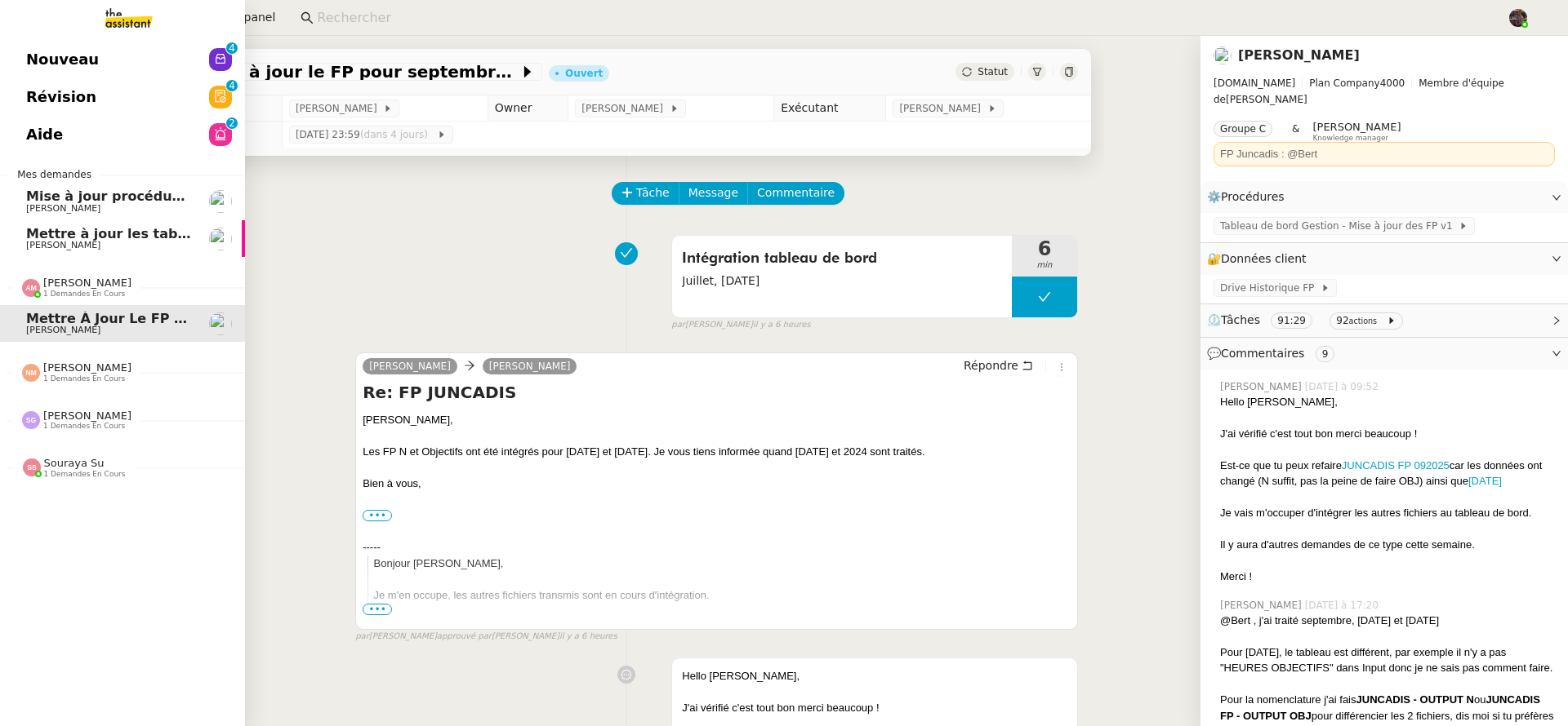
click at [42, 238] on span "Mettre à jour les tableaux M3N et MPAf" at bounding box center [171, 233] width 290 height 16
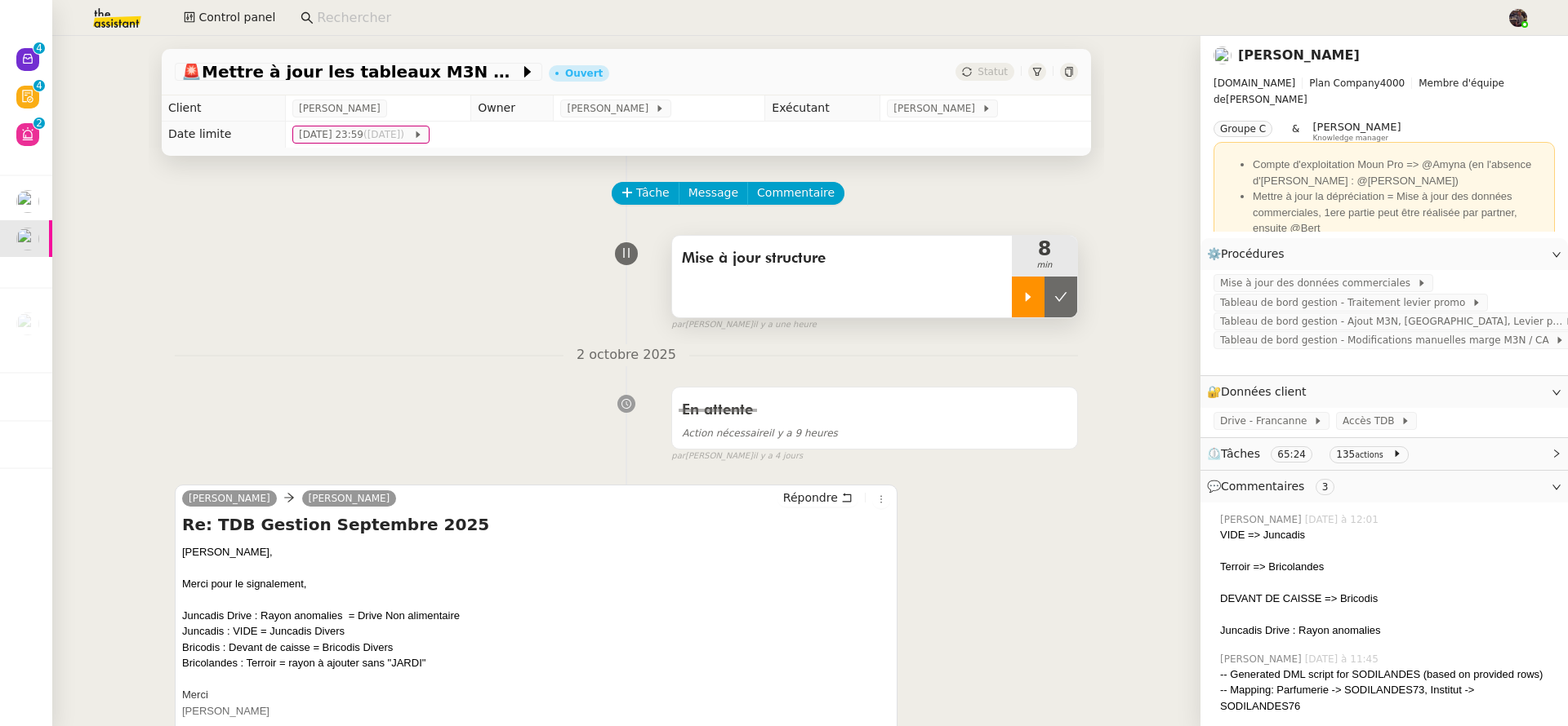
click at [1022, 299] on icon at bounding box center [1028, 297] width 13 height 13
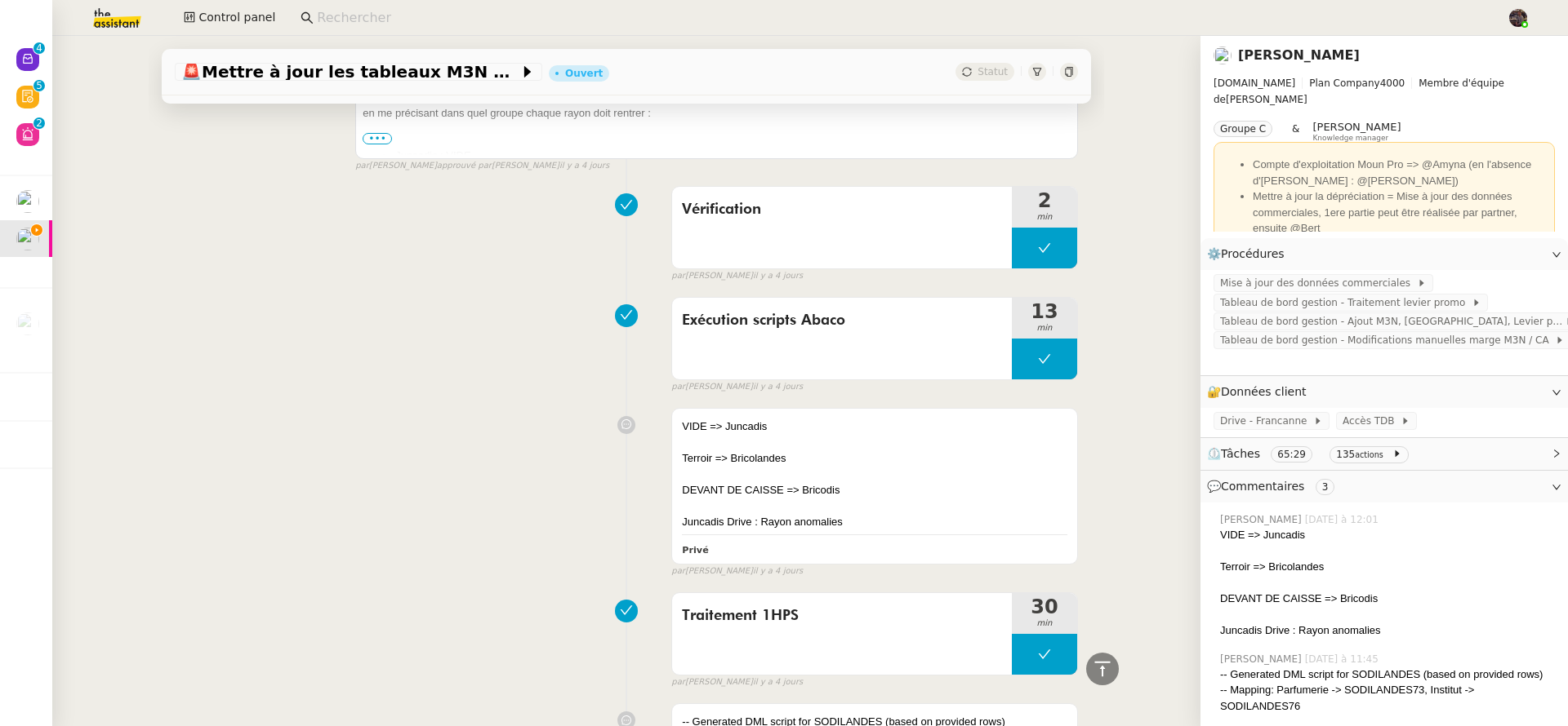
scroll to position [353, 0]
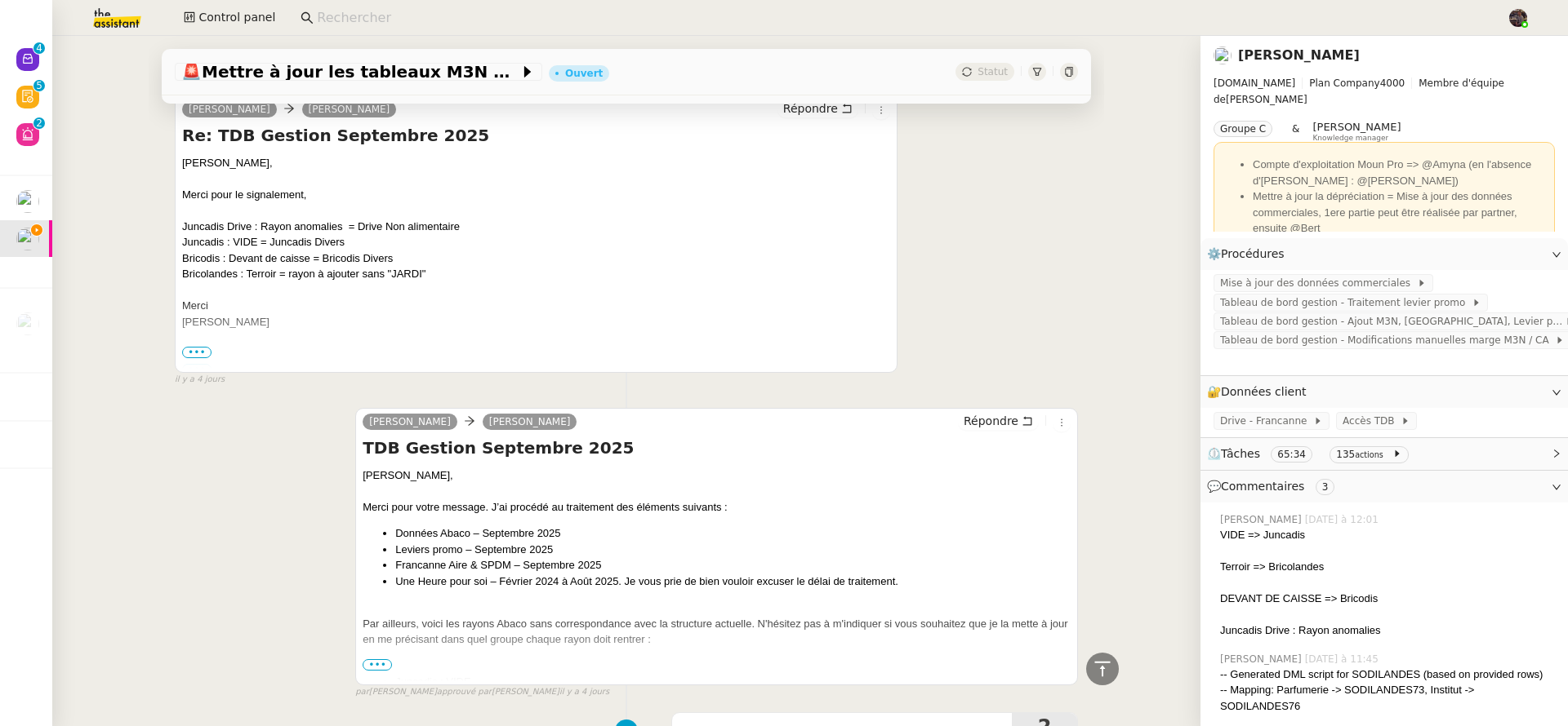
click at [380, 672] on div "TDB Gestion [DATE] [PERSON_NAME], Merci pour votre message. J’ai procédé au tra…" at bounding box center [716, 559] width 708 height 245
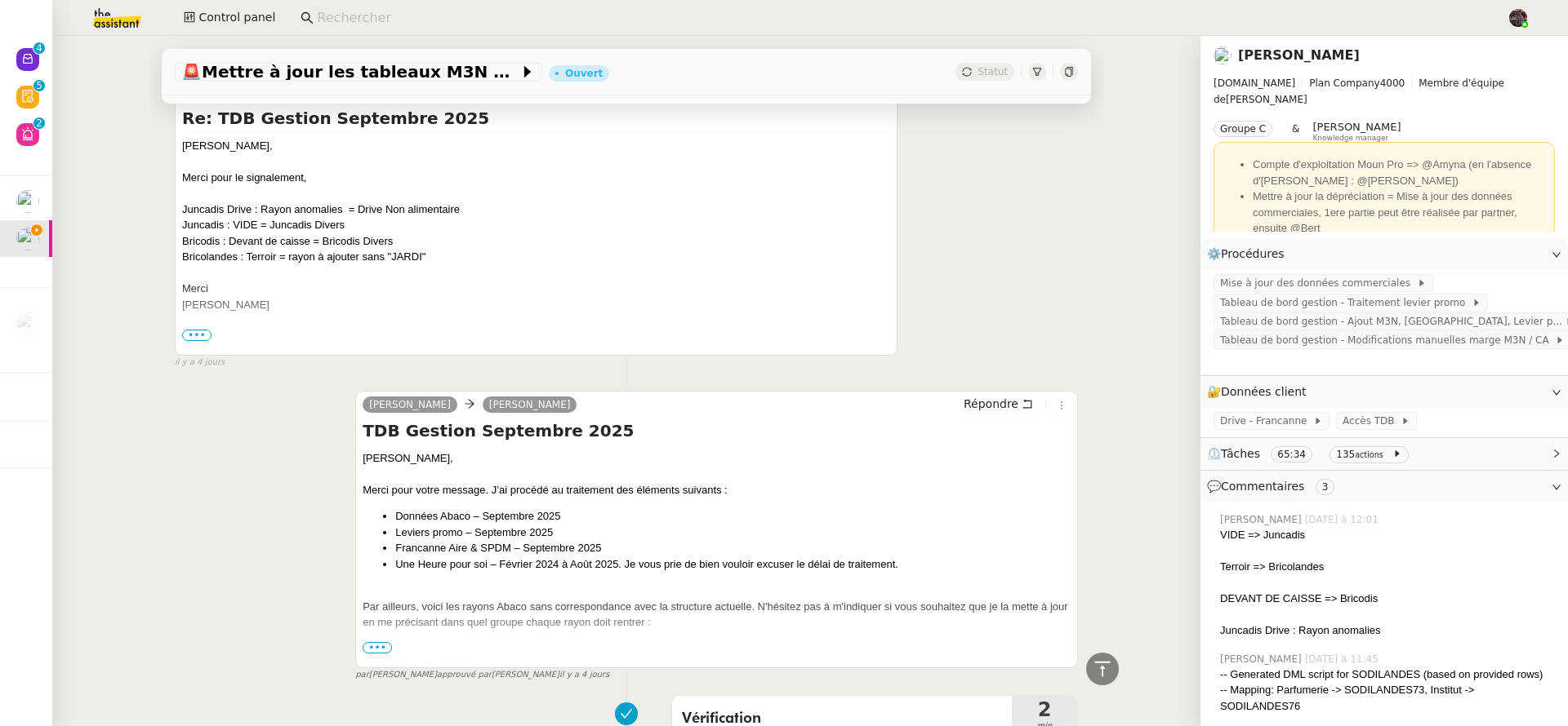
scroll to position [423, 0]
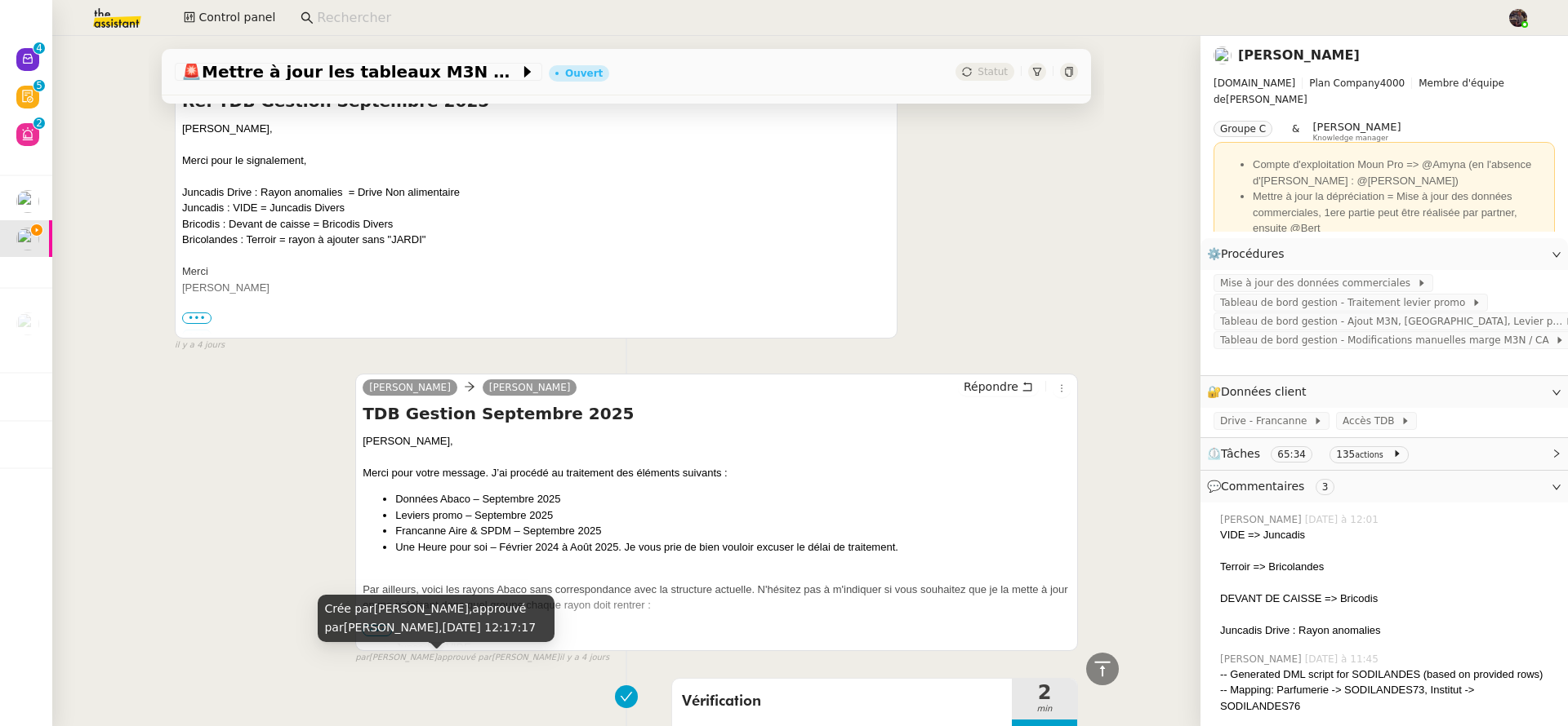
click at [369, 631] on div "Crée par [PERSON_NAME], approuvé par [PERSON_NAME], [DATE] 12:17:17" at bounding box center [436, 619] width 237 height 49
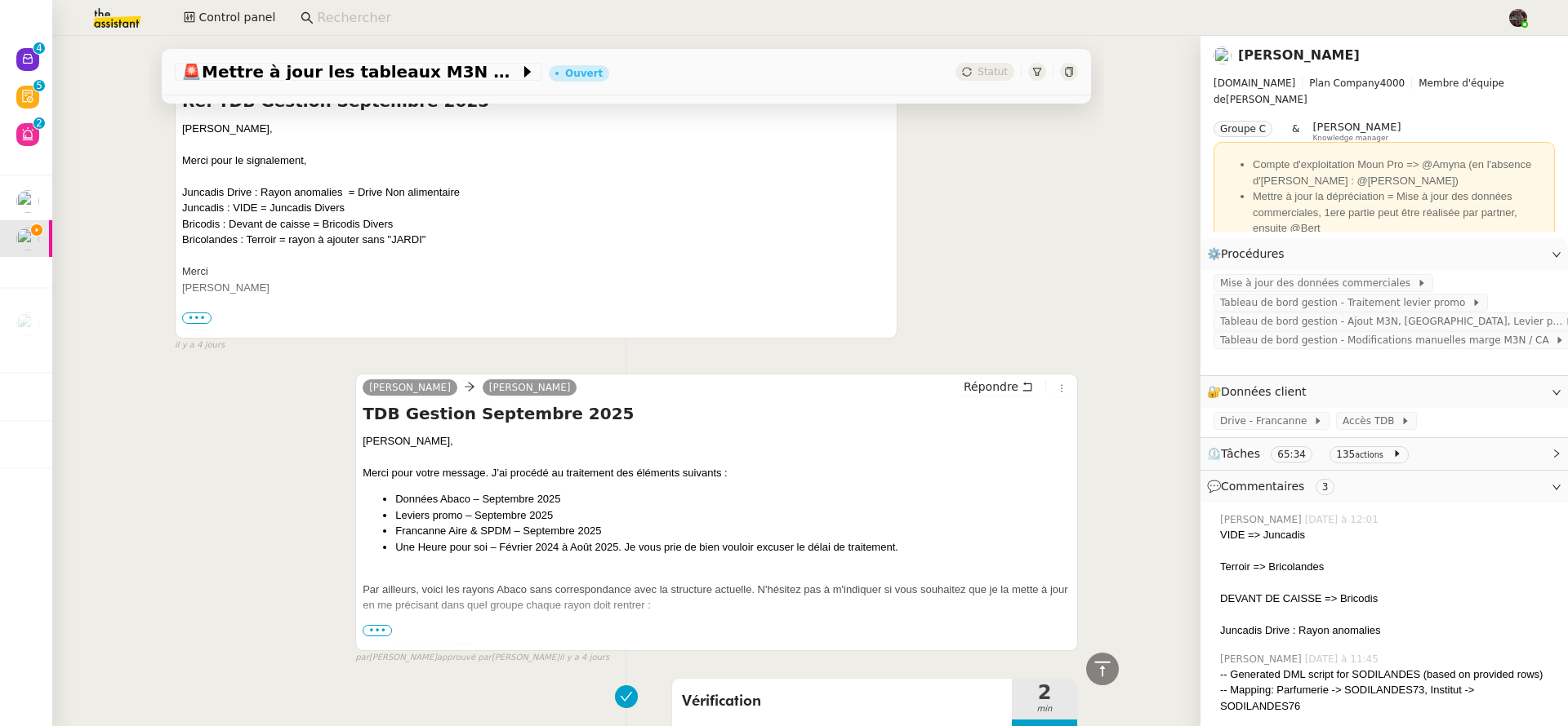
click at [364, 635] on span "•••" at bounding box center [377, 631] width 29 height 12
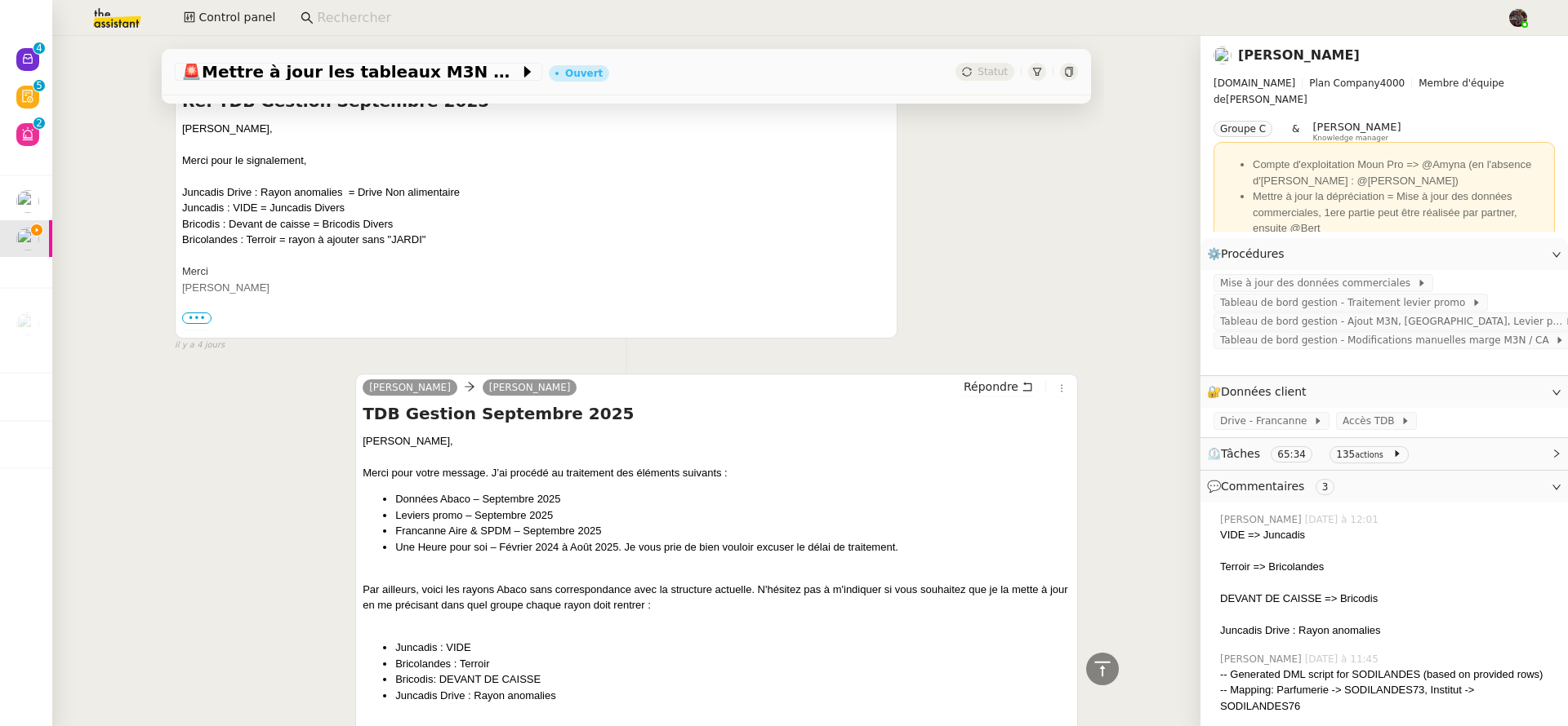
scroll to position [591, 0]
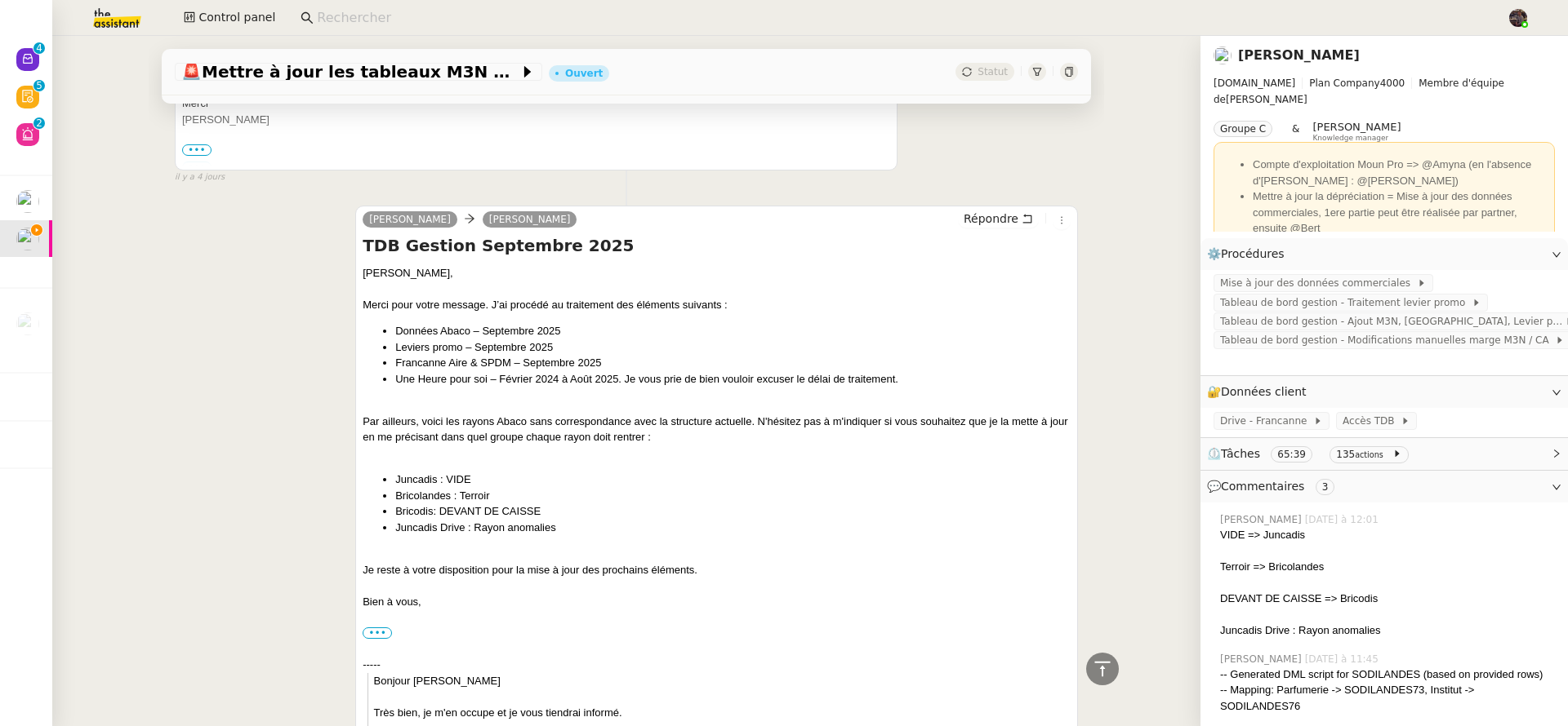
click at [465, 498] on li "Bricolandes : Terroir" at bounding box center [732, 497] width 675 height 17
copy li "Terroir"
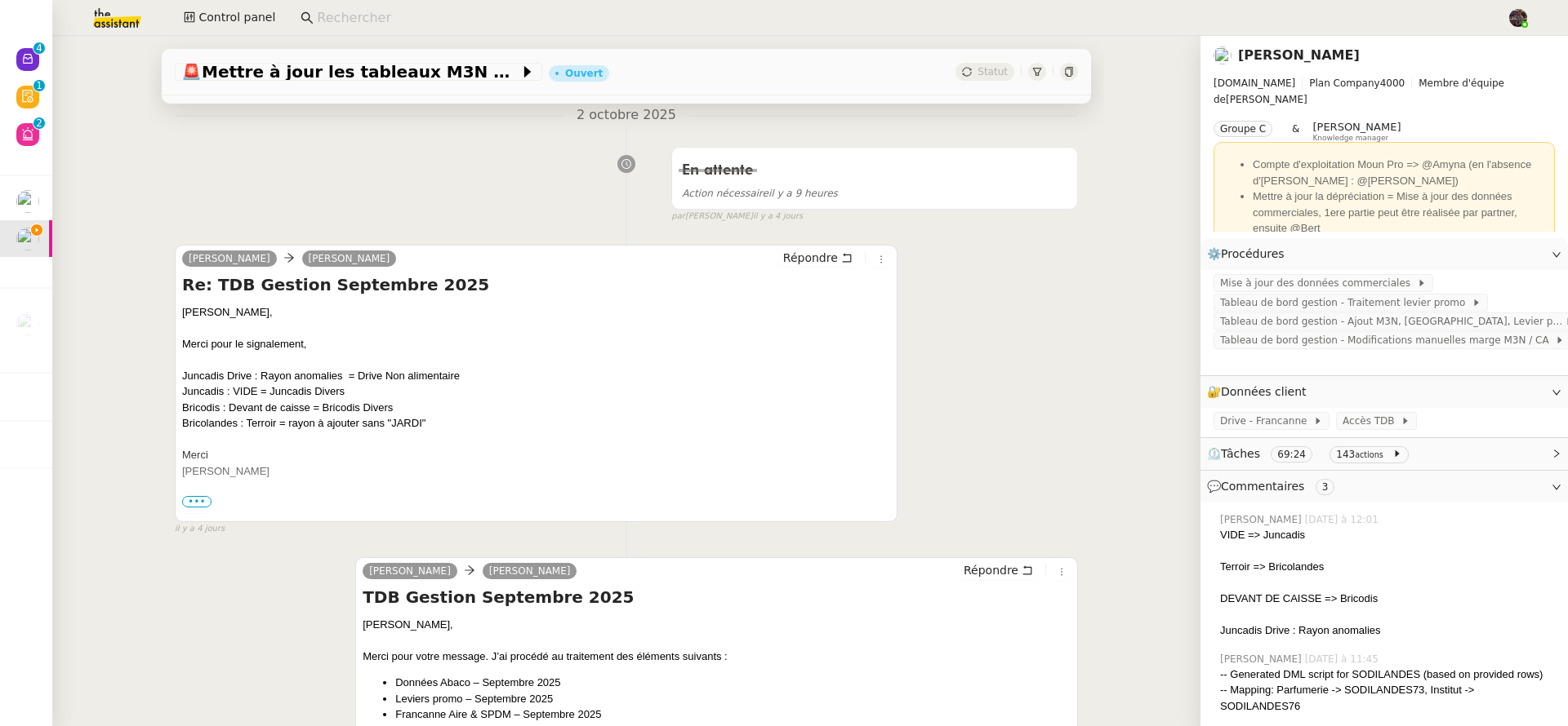
click at [278, 392] on div "Juncadis : VIDE = Juncadis Divers" at bounding box center [536, 392] width 708 height 17
drag, startPoint x: 278, startPoint y: 392, endPoint x: 329, endPoint y: 394, distance: 51.0
click at [329, 394] on div "Juncadis : VIDE = Juncadis Divers" at bounding box center [536, 392] width 708 height 17
click at [245, 389] on div "Juncadis : VIDE = Juncadis Divers" at bounding box center [536, 392] width 708 height 17
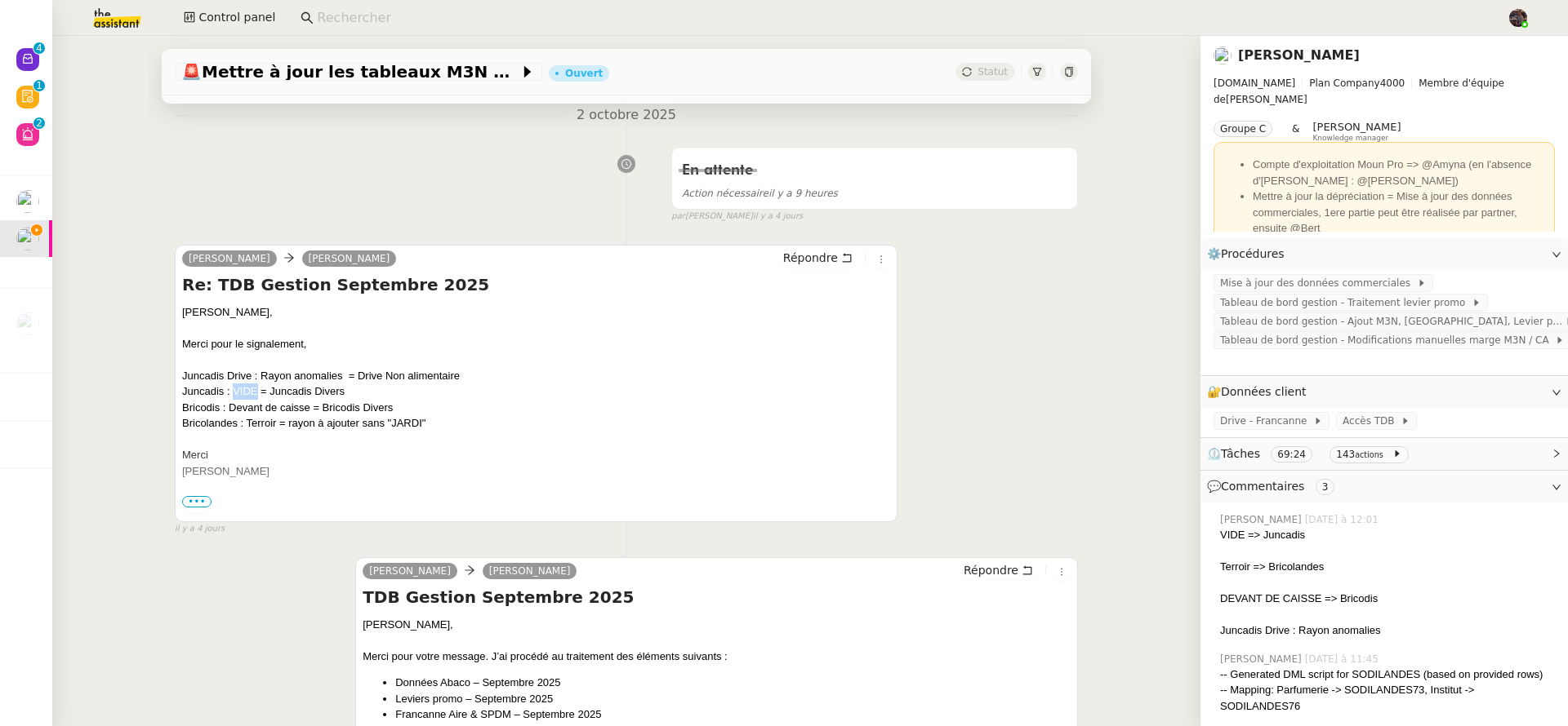
copy div "VIDE"
click at [352, 381] on div "Juncadis Drive : Rayon anomalies = Drive Non alimentaire" at bounding box center [536, 376] width 708 height 17
drag, startPoint x: 352, startPoint y: 381, endPoint x: 438, endPoint y: 382, distance: 86.0
click at [438, 382] on div "Juncadis Drive : Rayon anomalies = Drive Non alimentaire" at bounding box center [536, 376] width 708 height 17
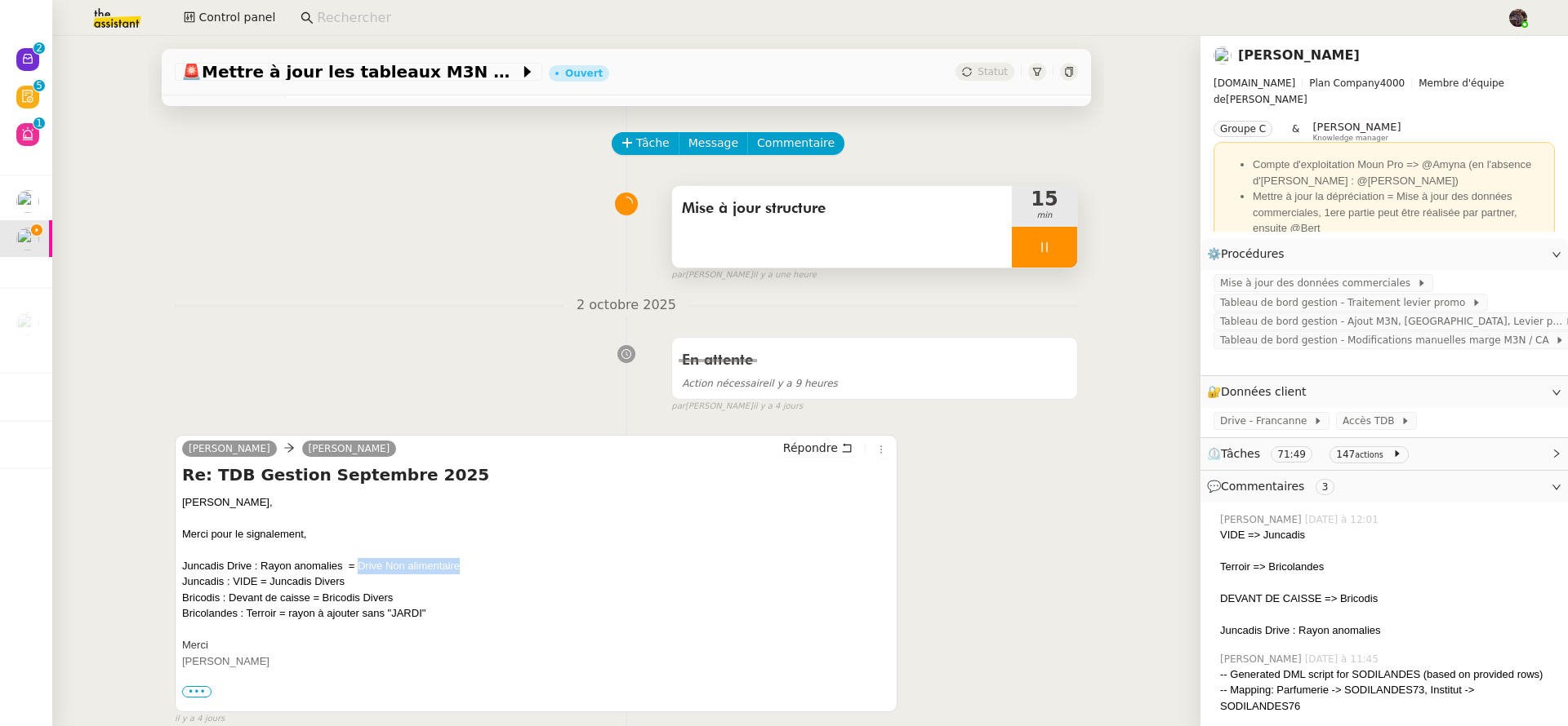
scroll to position [0, 0]
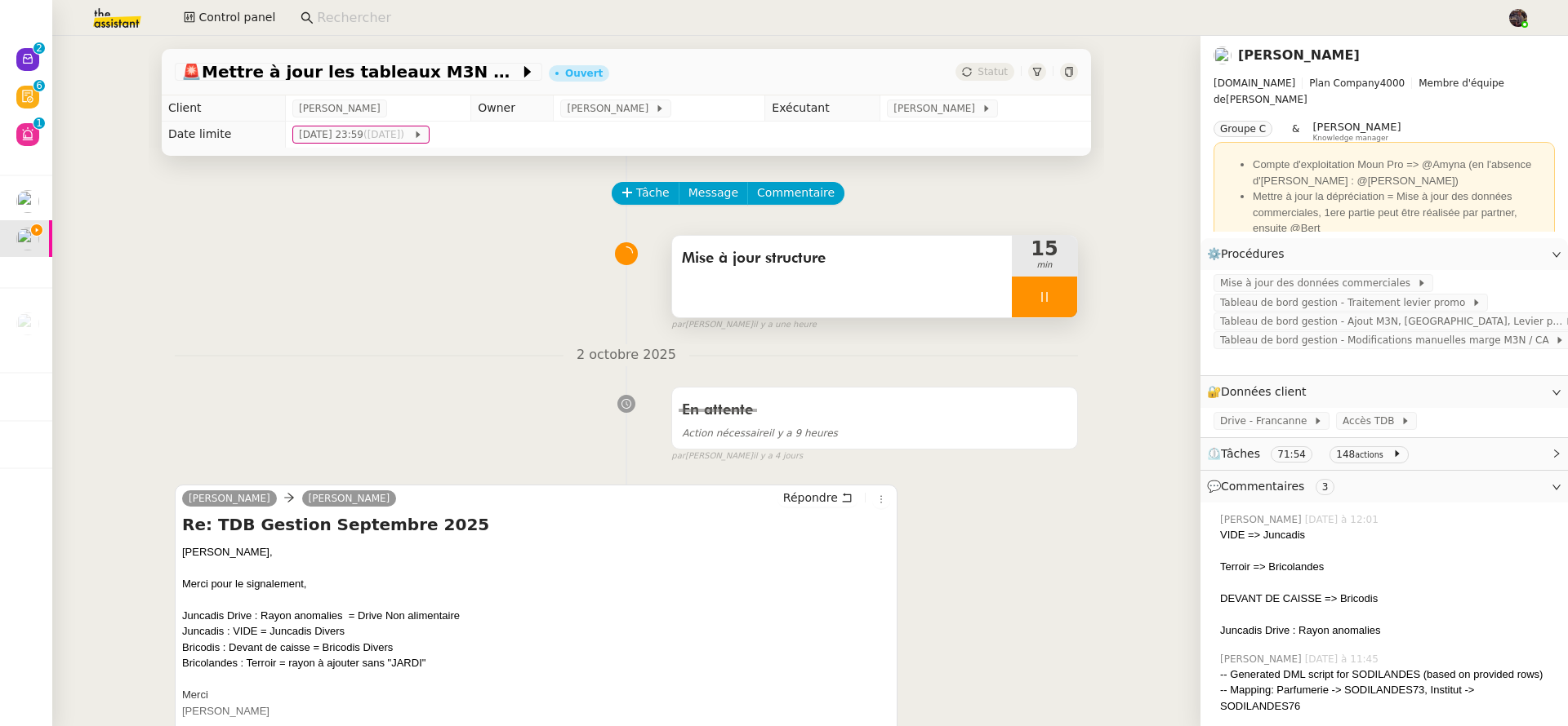
click at [1019, 284] on div at bounding box center [1044, 297] width 65 height 41
click at [1022, 295] on icon at bounding box center [1028, 297] width 13 height 13
click at [1039, 302] on div at bounding box center [1044, 297] width 65 height 41
click at [1022, 302] on div at bounding box center [1027, 297] width 33 height 41
click at [1040, 301] on div at bounding box center [1044, 297] width 65 height 41
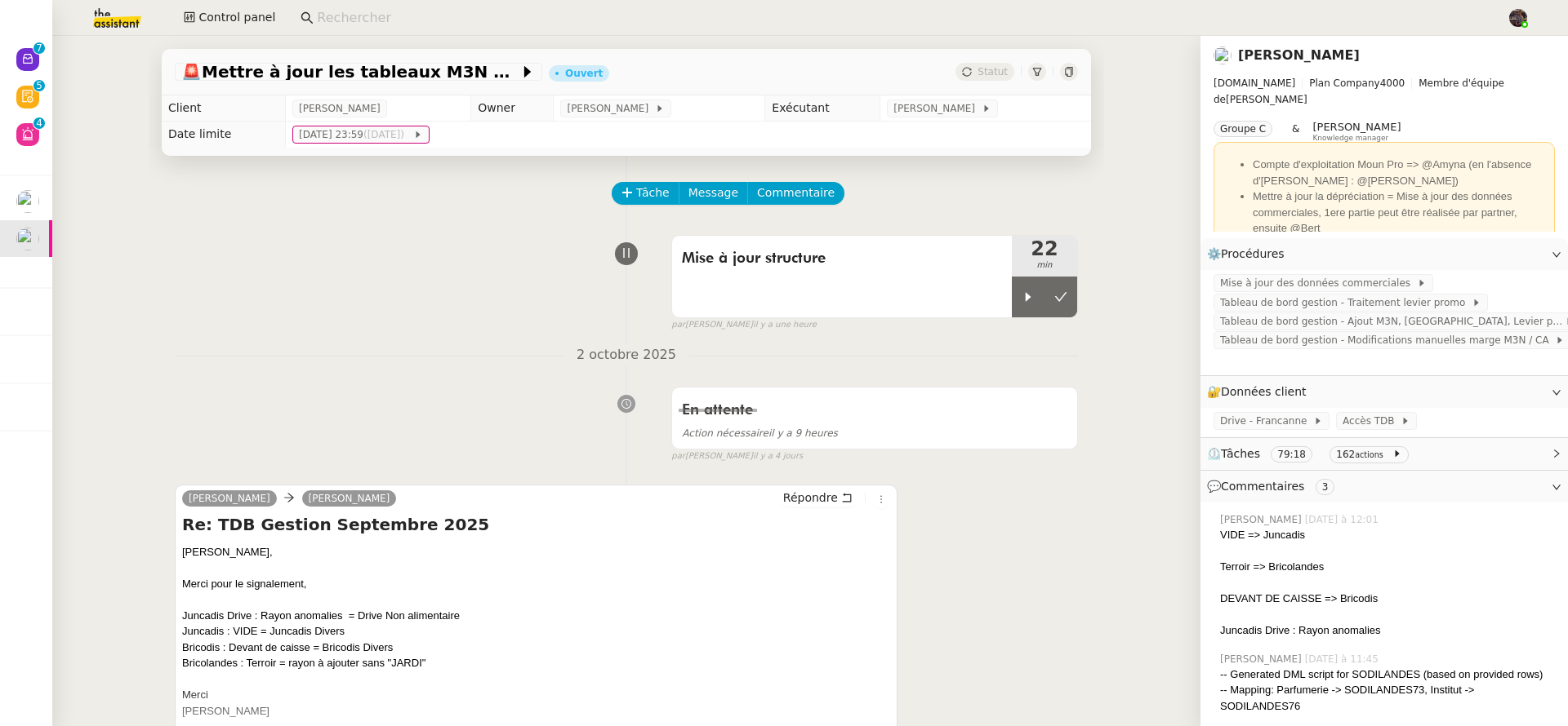
click at [495, 28] on nz-input-group at bounding box center [896, 18] width 1211 height 24
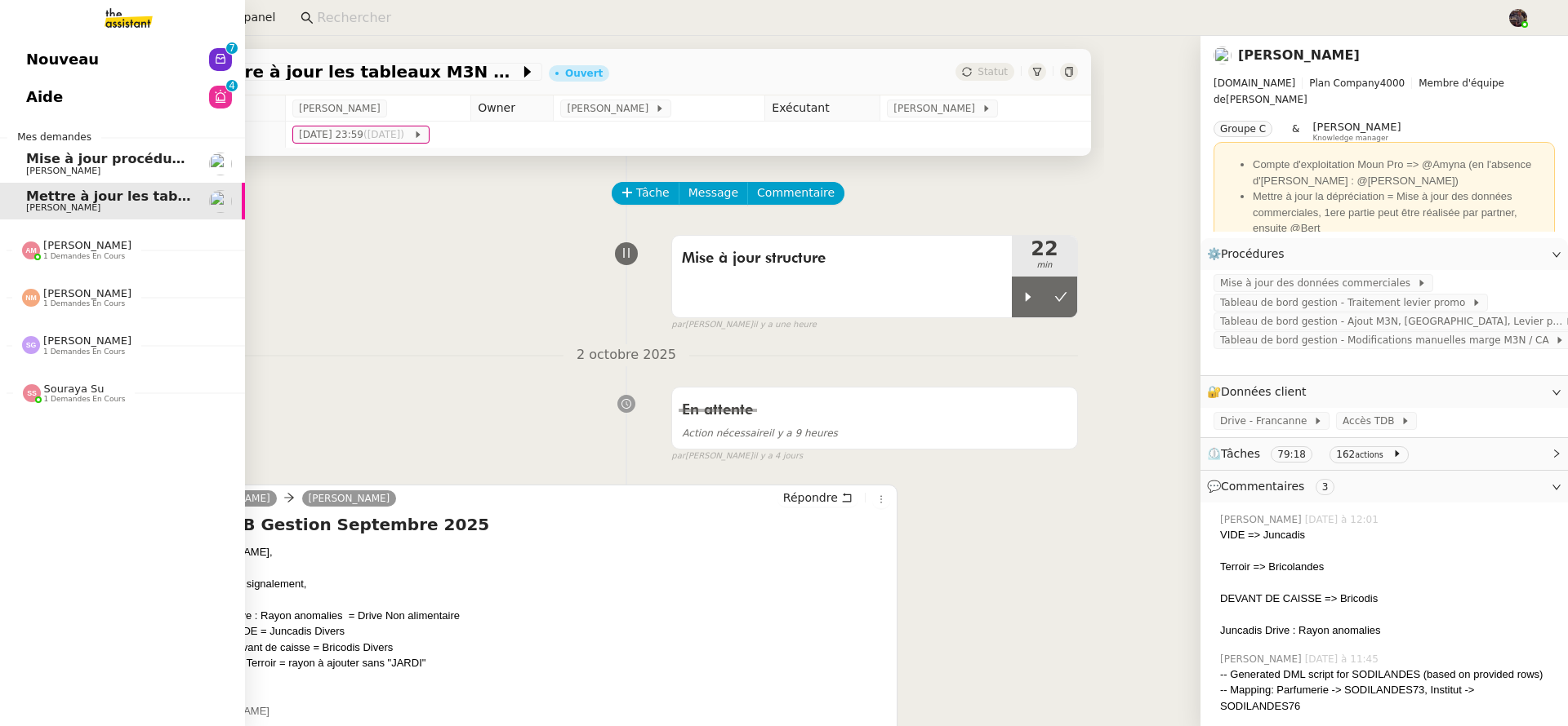
click at [38, 65] on span "Nouveau" at bounding box center [62, 59] width 73 height 24
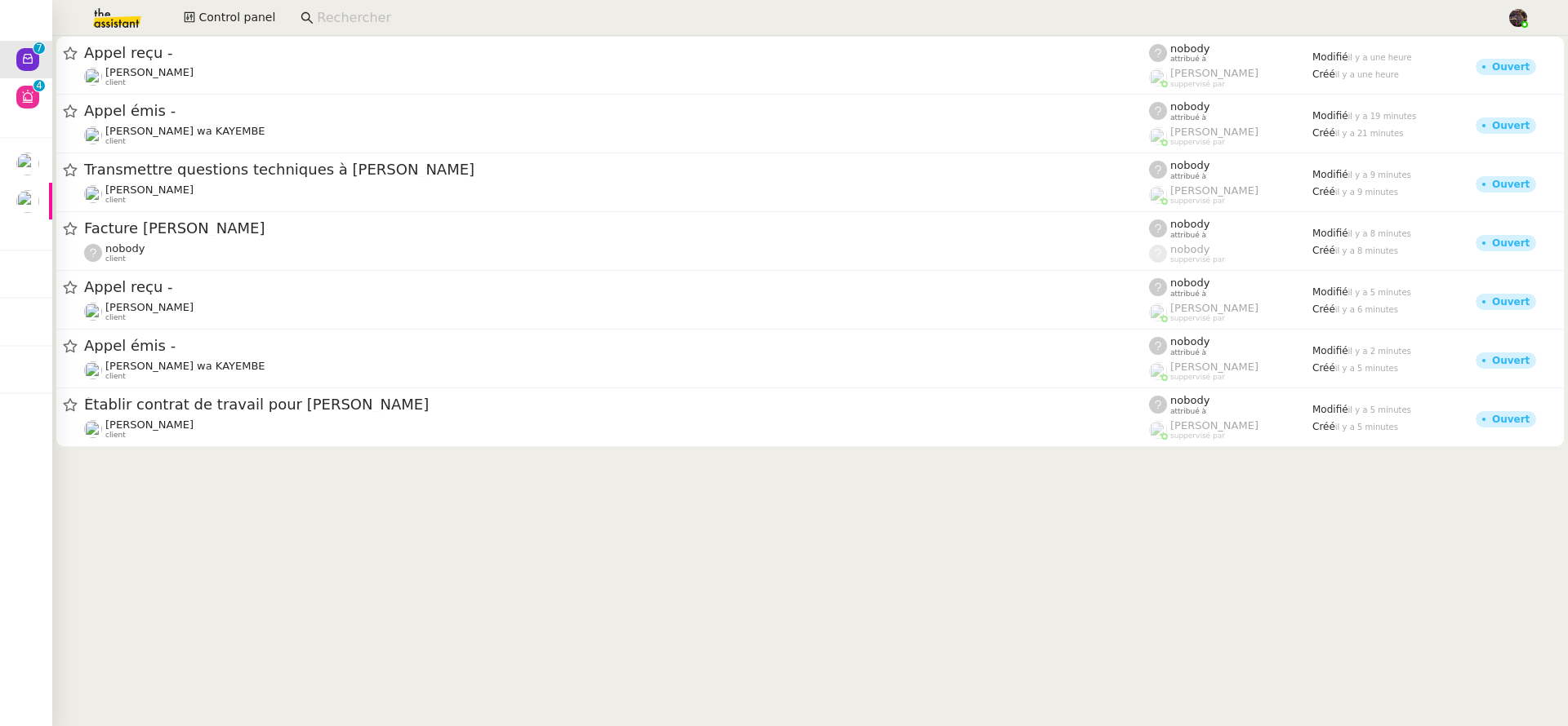
click at [153, 528] on cdk-virtual-scroll-viewport "Appel reçu - [PERSON_NAME] client nobody attribué à [PERSON_NAME] suppervisé pa…" at bounding box center [809, 381] width 1515 height 691
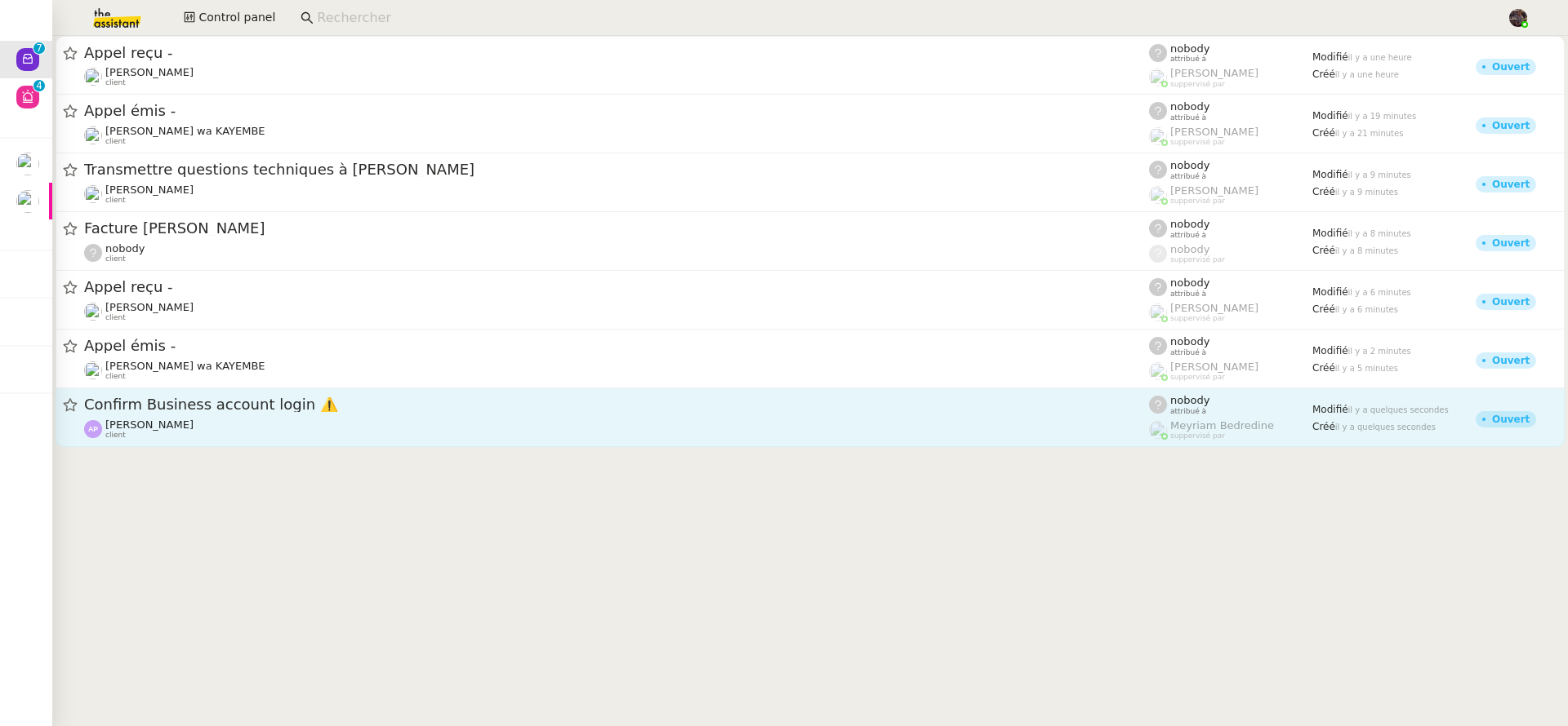
click at [267, 419] on div "[PERSON_NAME] client" at bounding box center [617, 429] width 1064 height 21
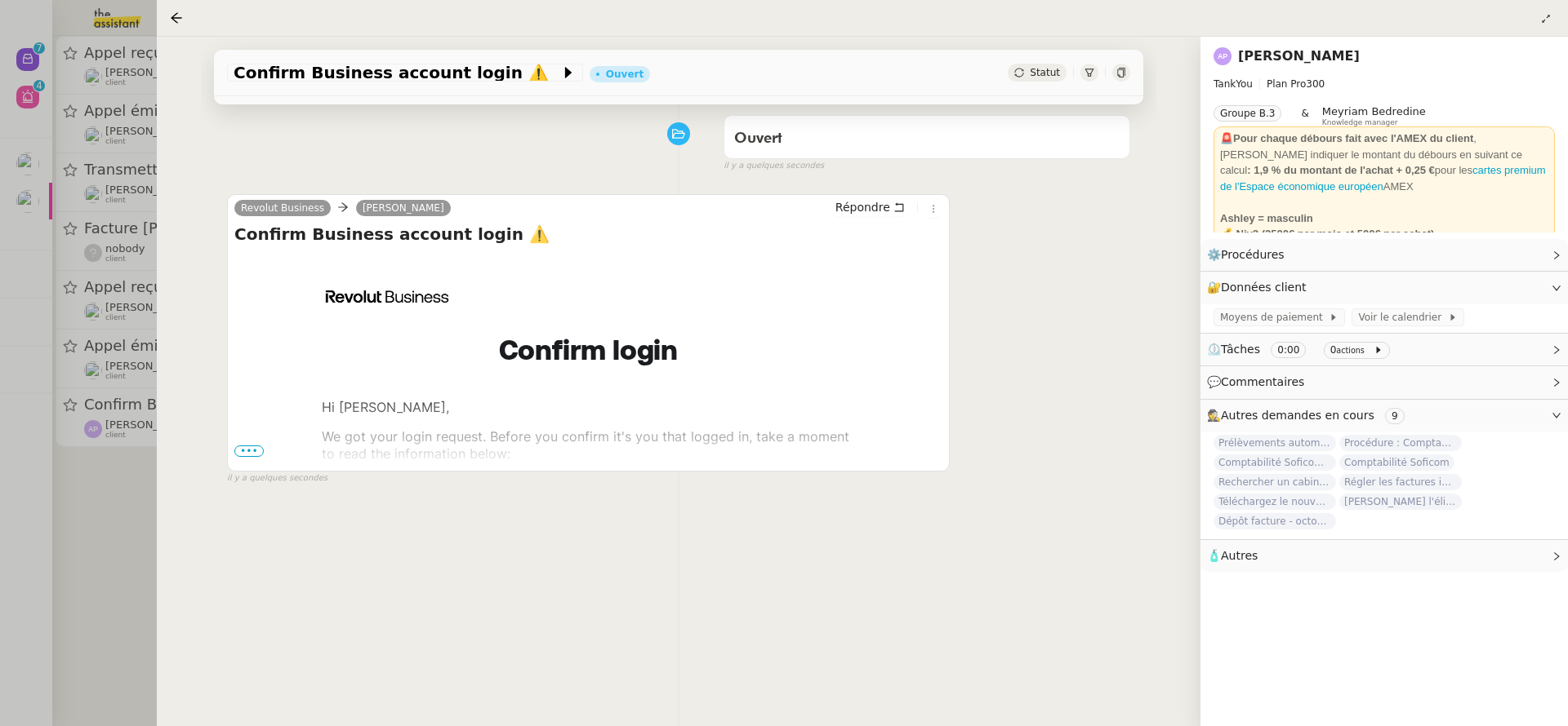
scroll to position [220, 0]
click at [249, 446] on span "•••" at bounding box center [249, 452] width 29 height 12
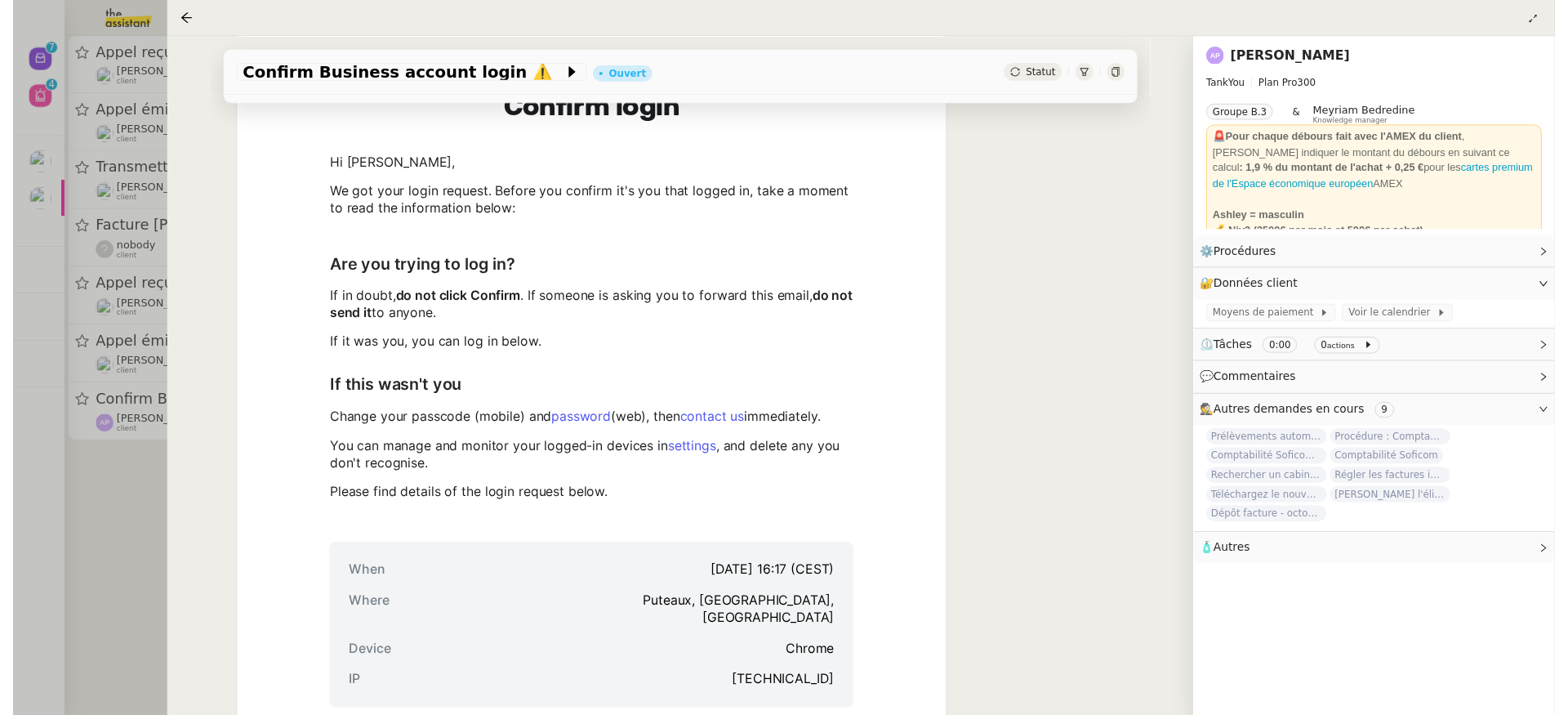
scroll to position [769, 0]
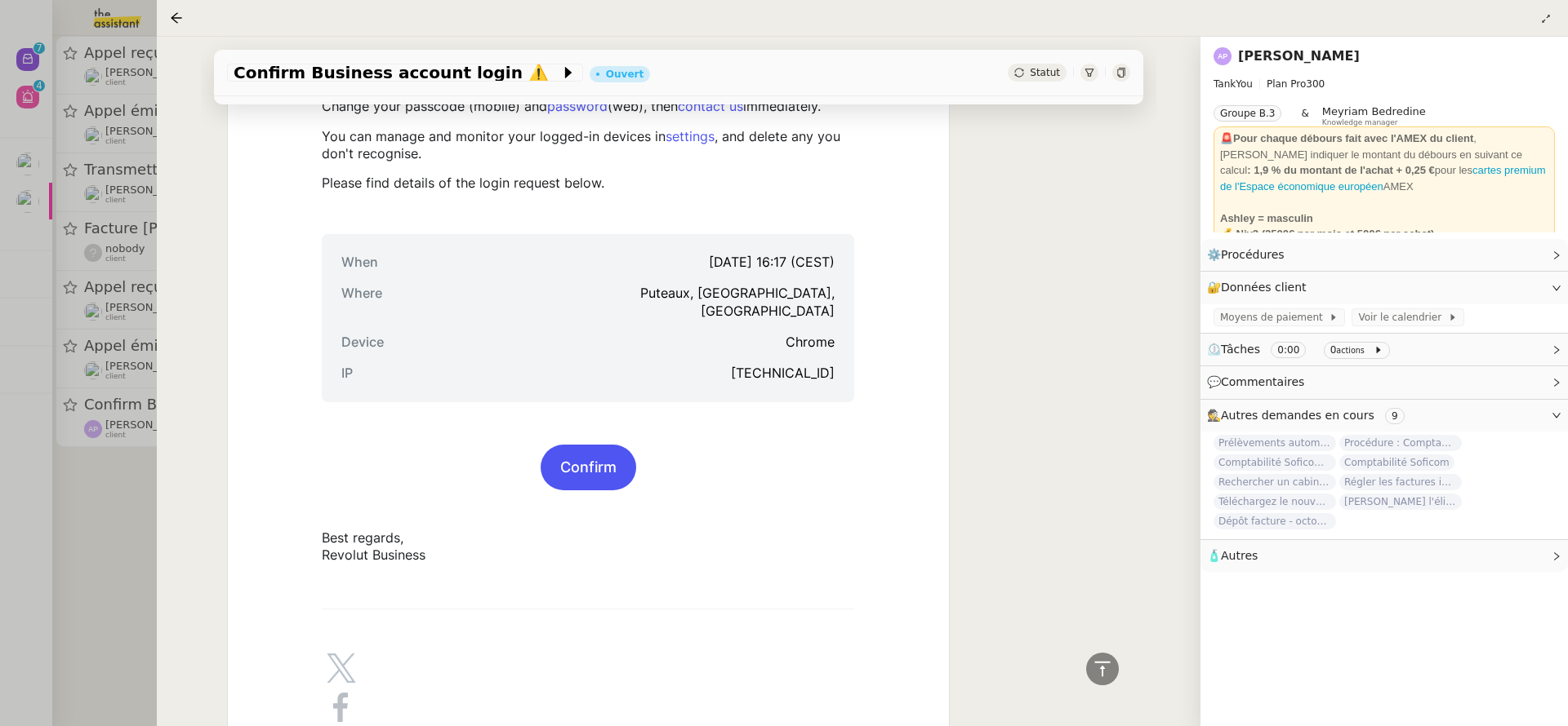
click at [572, 465] on link "Confirm" at bounding box center [588, 468] width 95 height 44
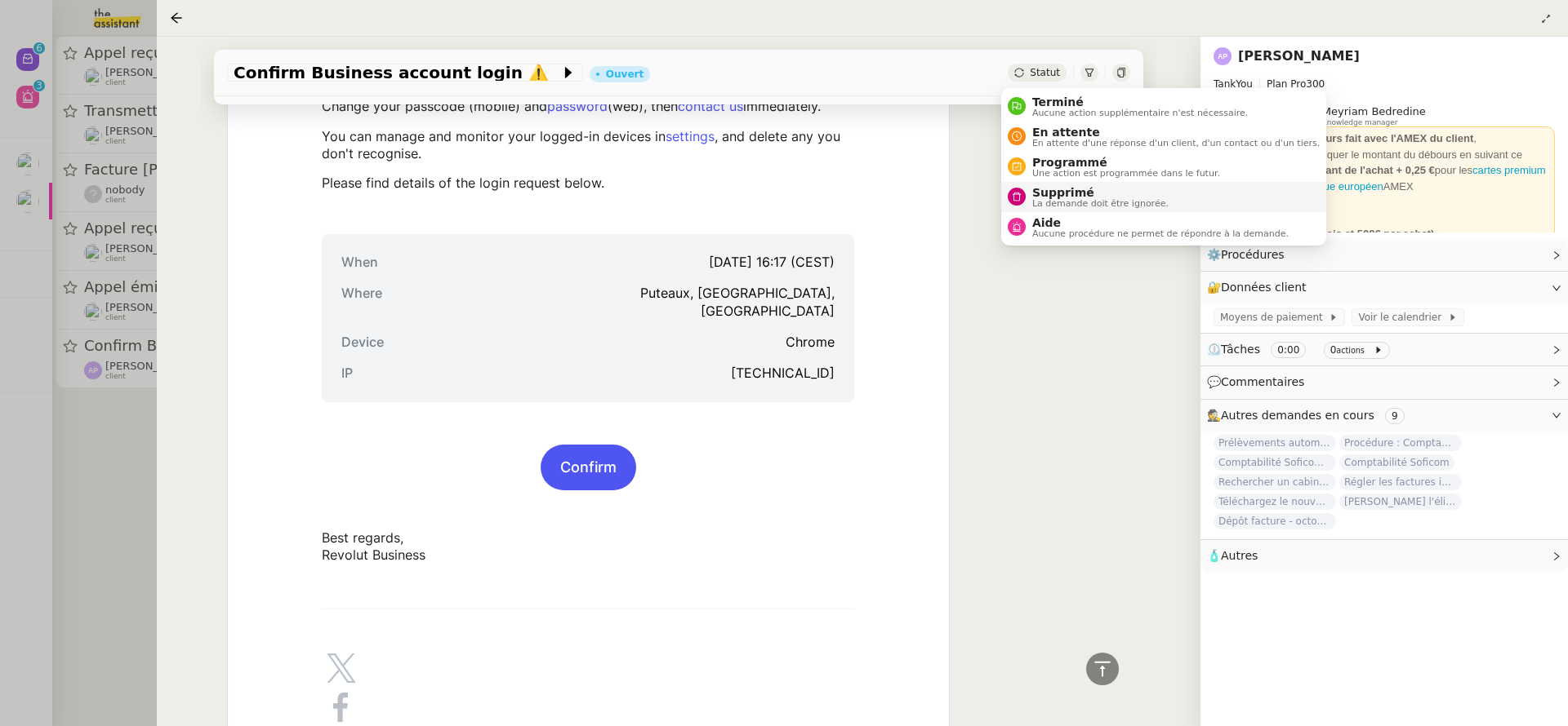
click at [1068, 182] on li "Supprimé La demande doit être ignorée." at bounding box center [1163, 197] width 325 height 30
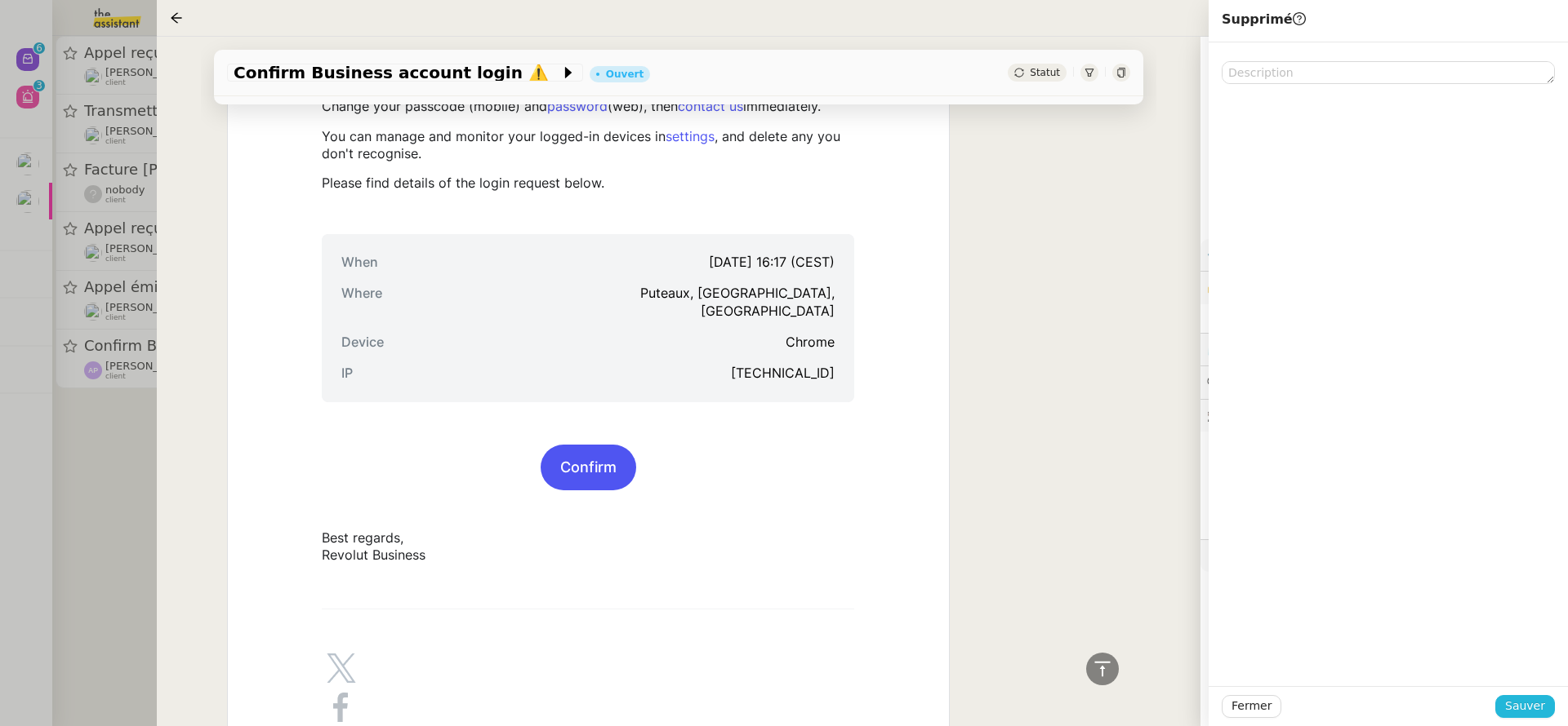
click at [1519, 713] on span "Sauver" at bounding box center [1524, 706] width 40 height 18
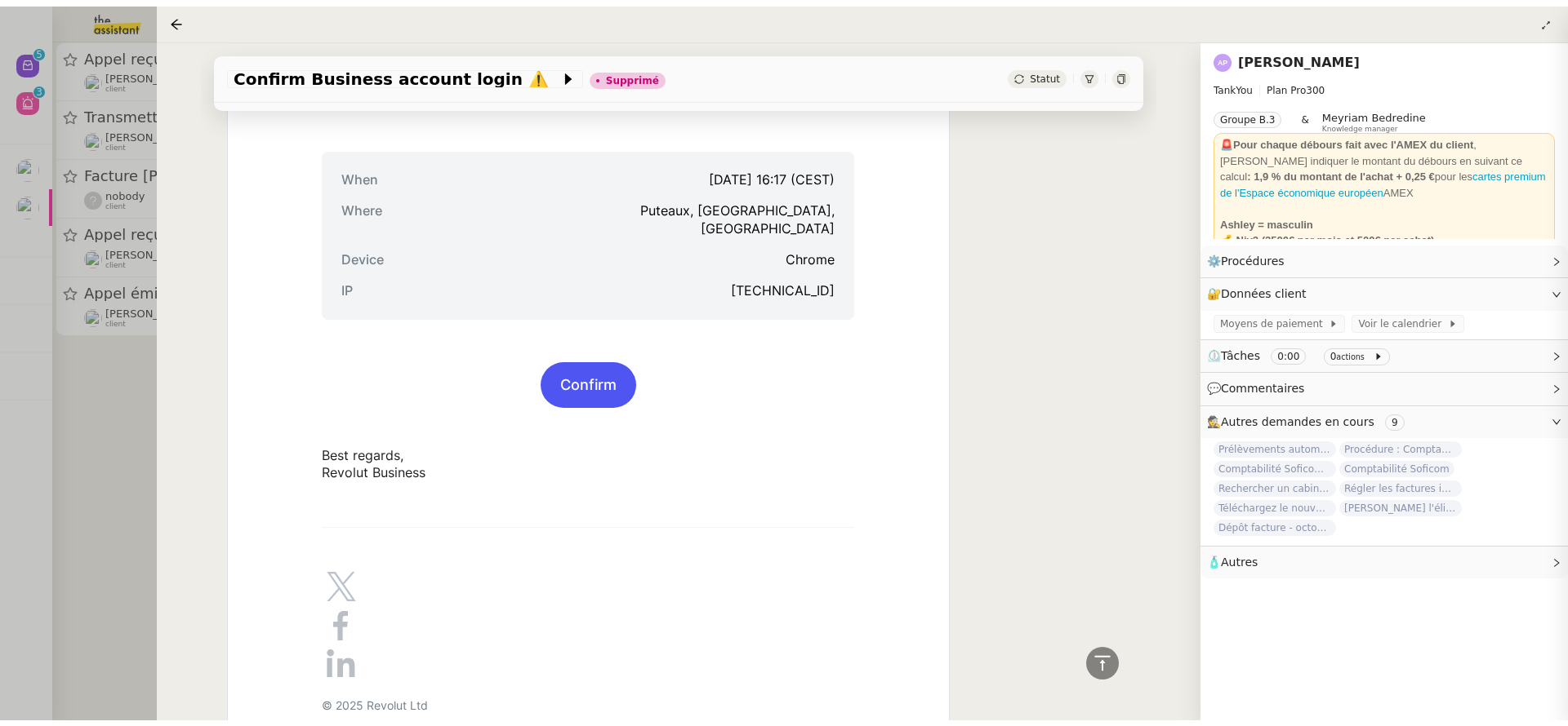
scroll to position [680, 0]
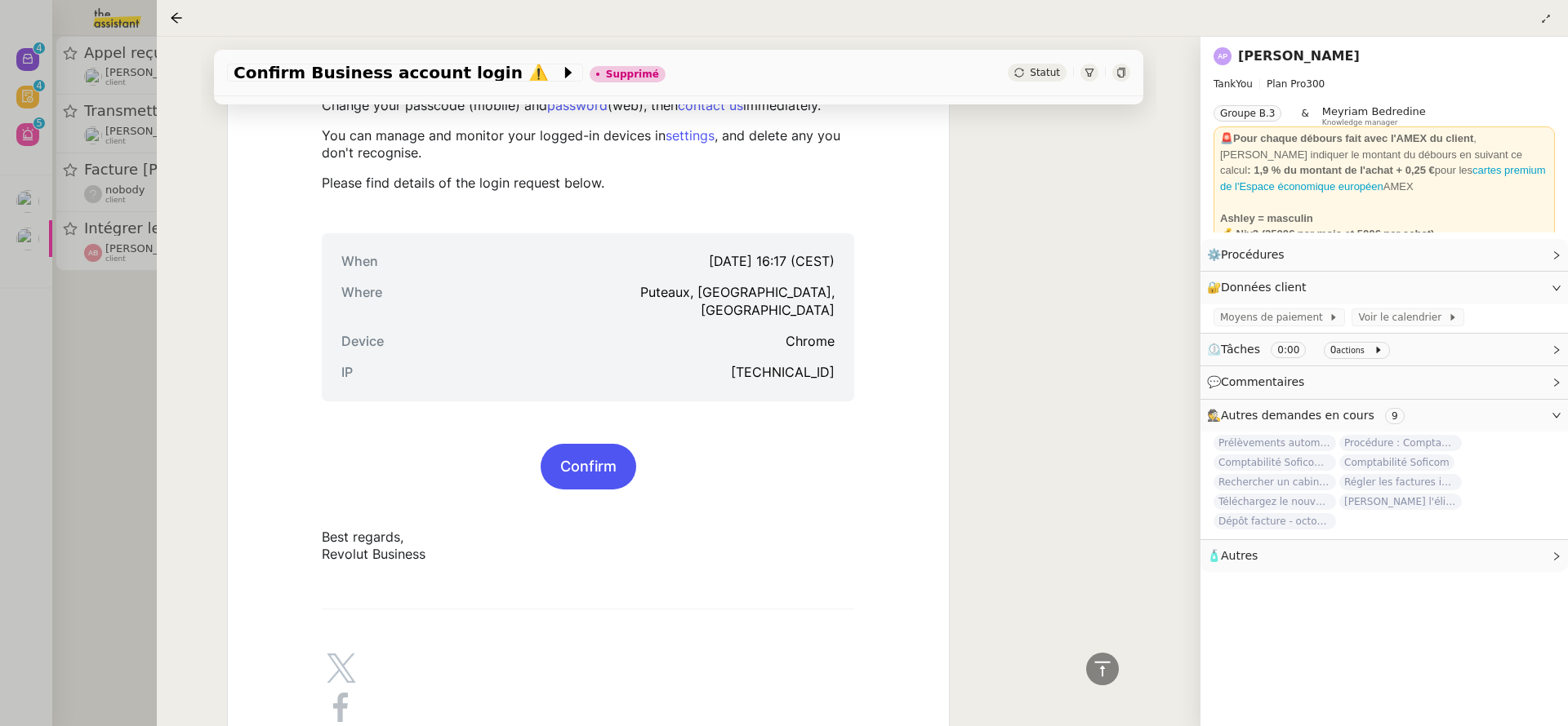
click at [79, 339] on div at bounding box center [784, 363] width 1568 height 726
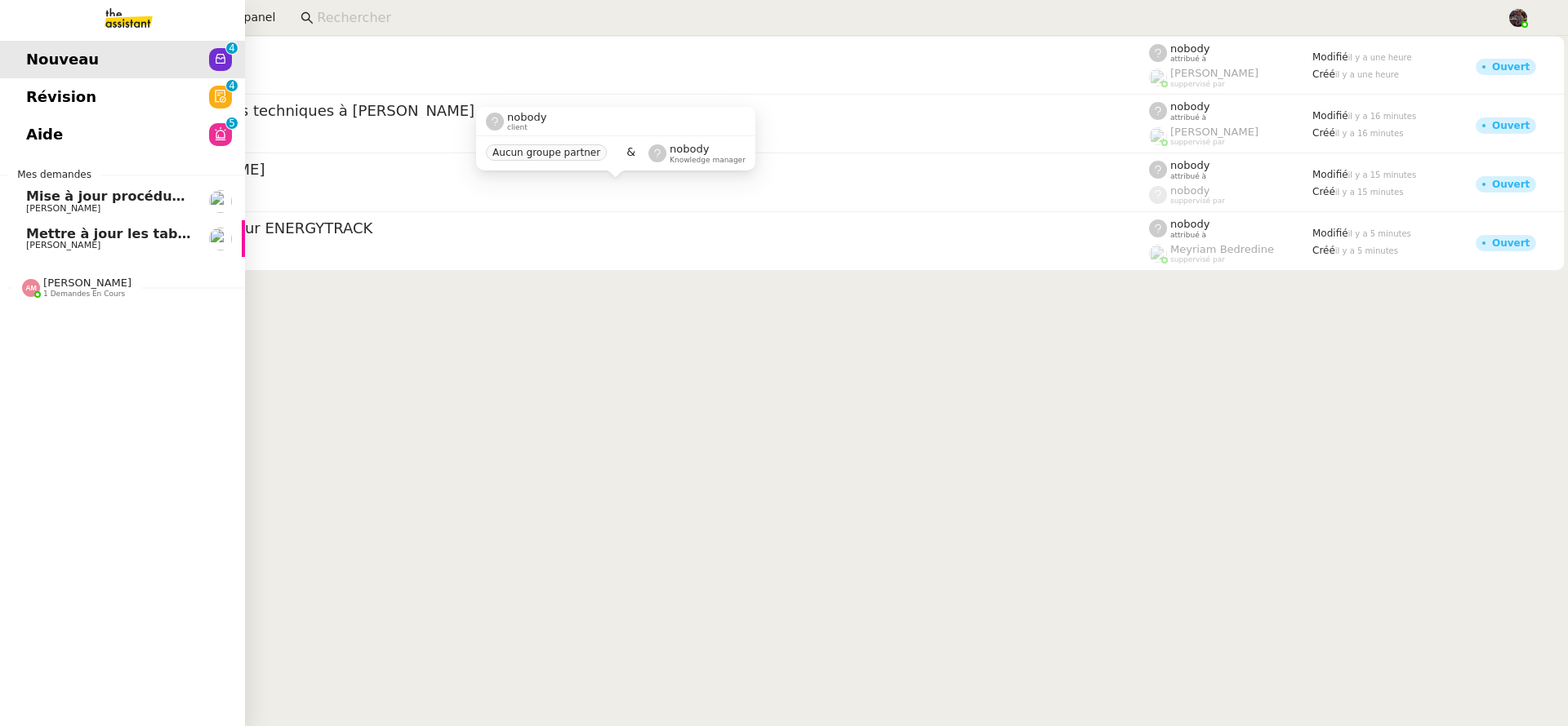
click at [41, 237] on span "Mettre à jour les tableaux M3N et MPAf" at bounding box center [171, 233] width 290 height 16
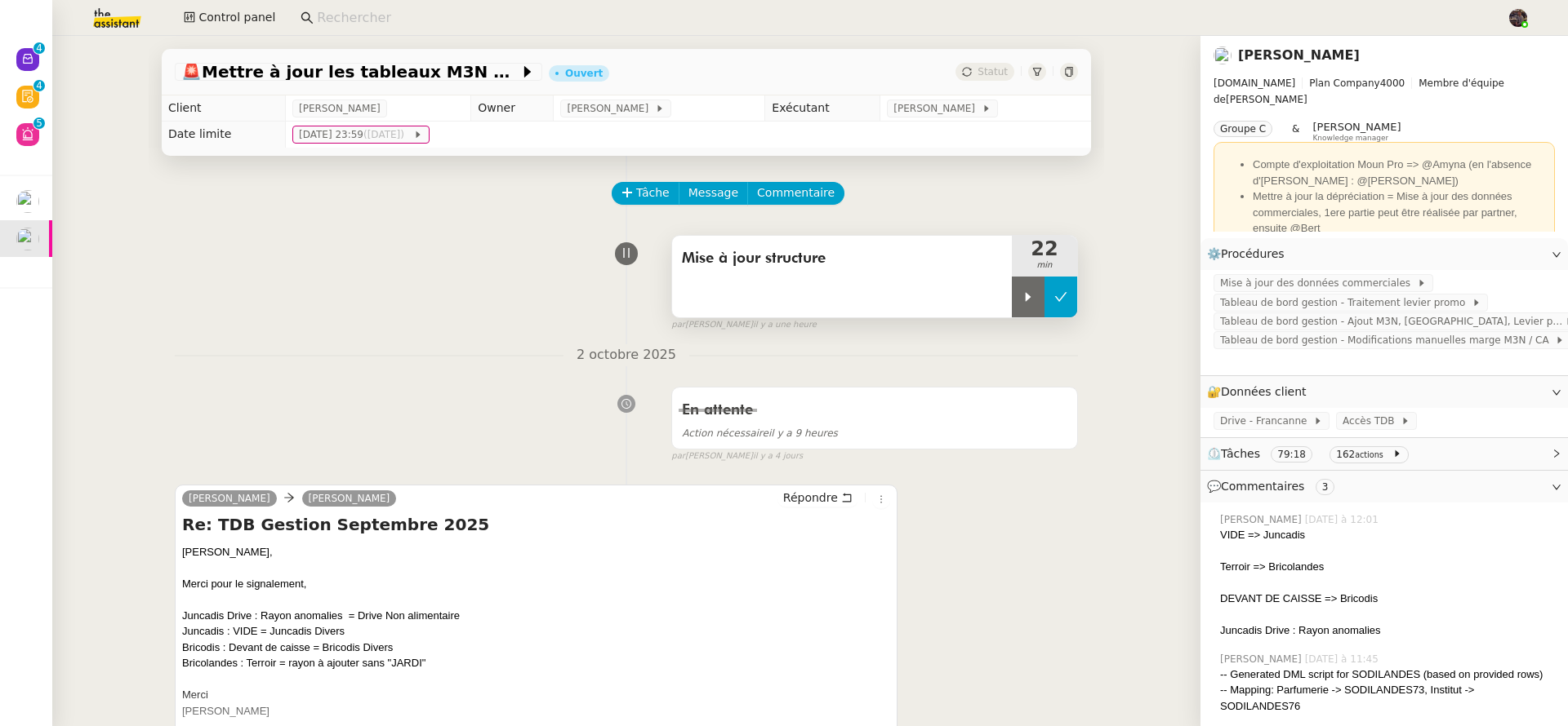
click at [1055, 300] on icon at bounding box center [1061, 297] width 13 height 13
click at [627, 194] on button "Tâche" at bounding box center [645, 193] width 68 height 23
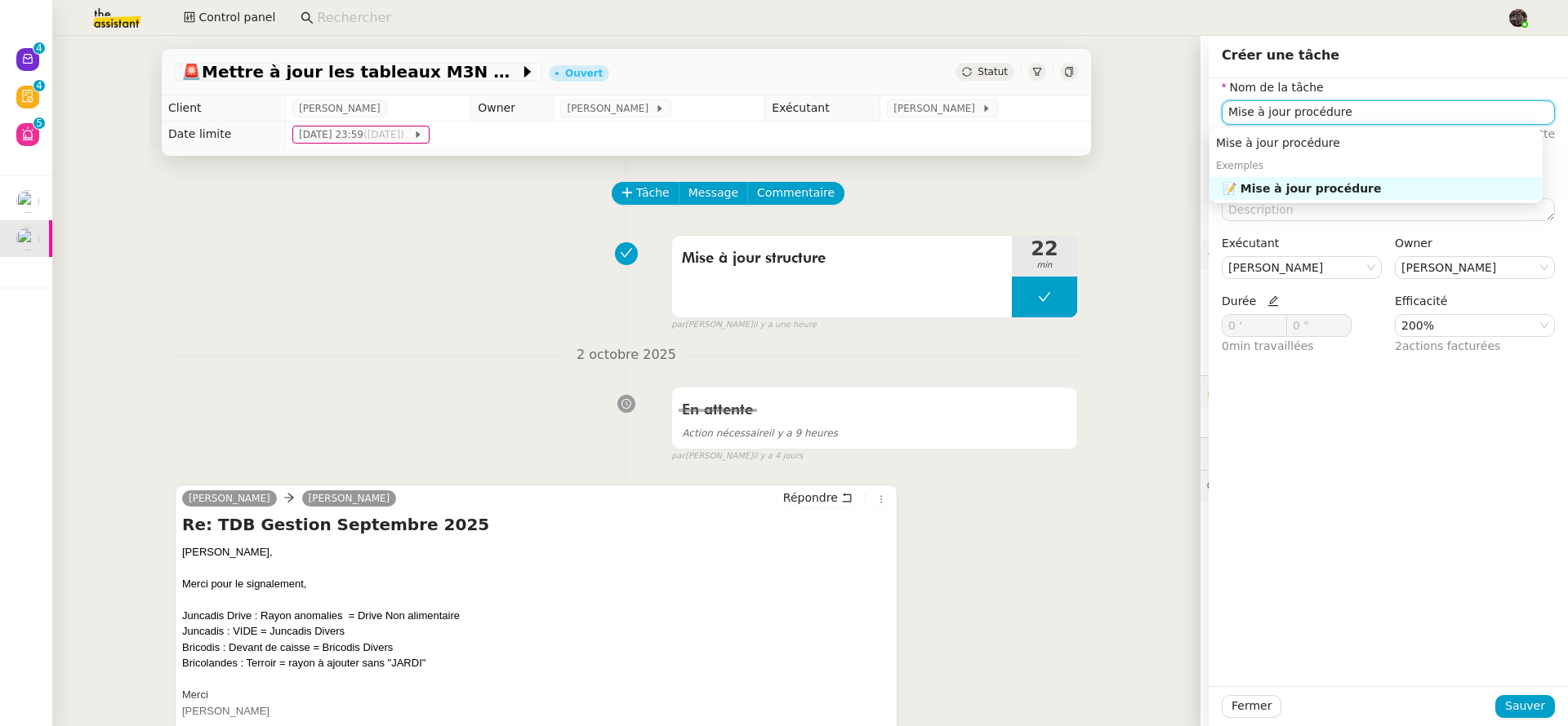
type input "Mise à jour procédure"
click at [1359, 202] on div "Mise à jour procédure Exemples 📝 Mise à jour procédure" at bounding box center [1376, 166] width 333 height 75
click at [1359, 197] on nz-auto-option "📝 Mise à jour procédure" at bounding box center [1376, 188] width 333 height 23
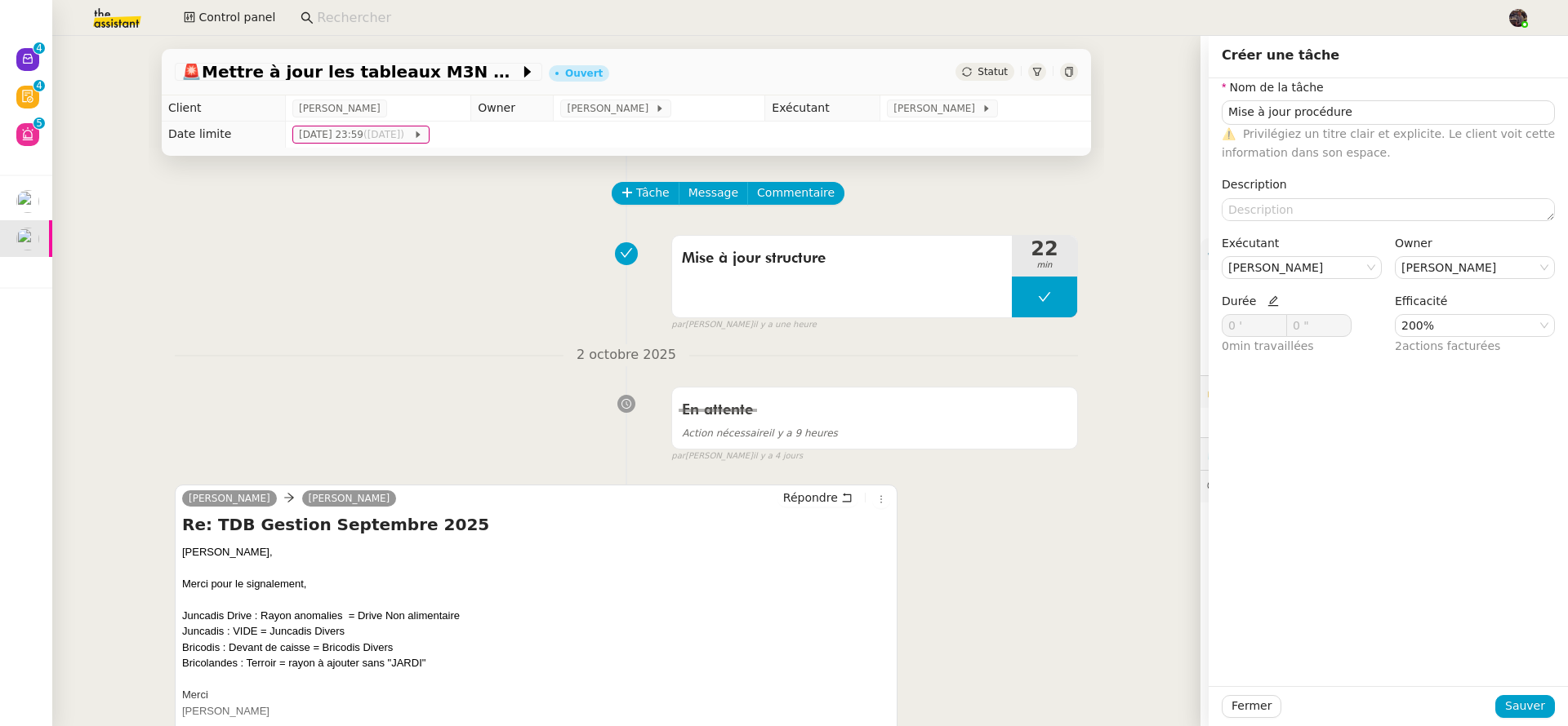
click at [1514, 720] on div "Fermer Sauver" at bounding box center [1387, 707] width 359 height 40
click at [1540, 707] on button "Sauver" at bounding box center [1524, 706] width 59 height 23
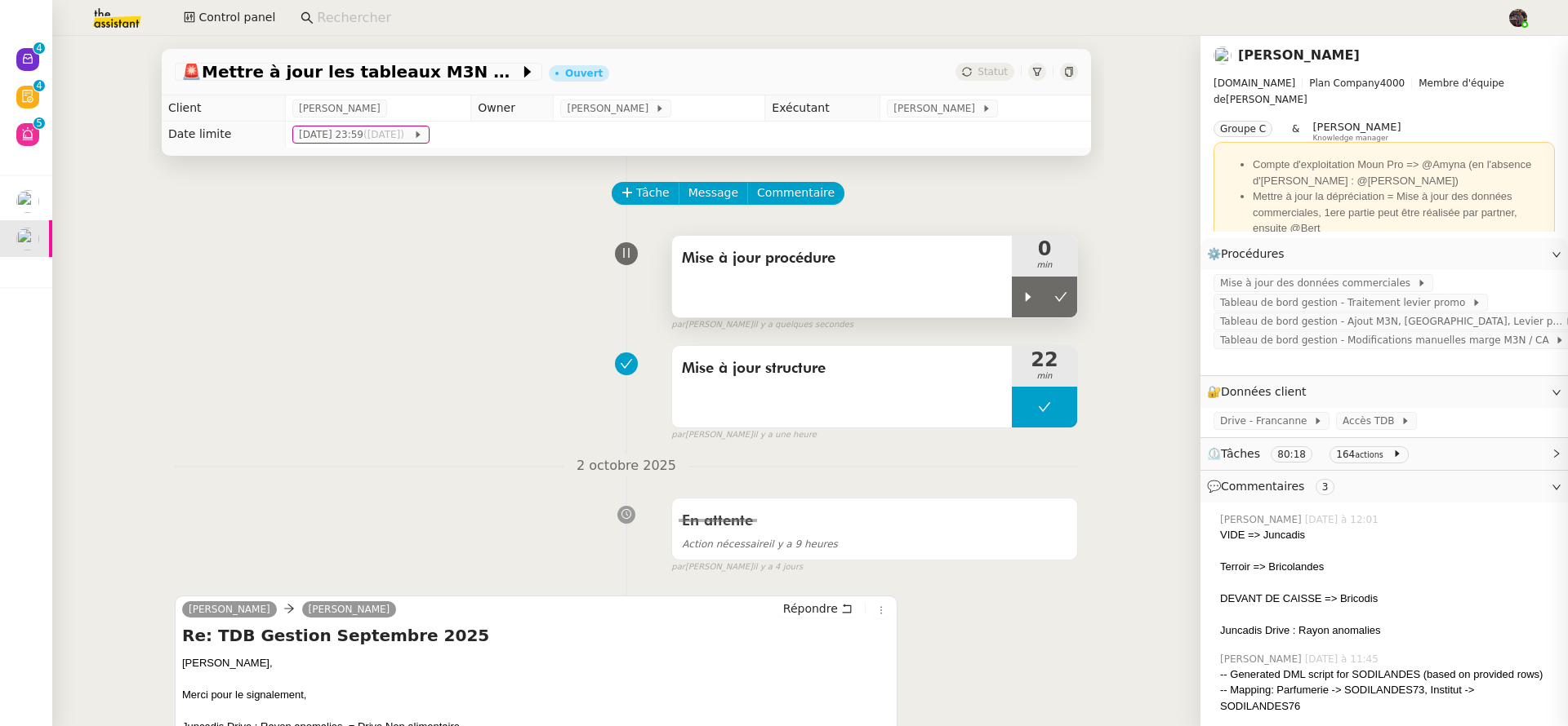
click at [997, 290] on div "Mise à jour procédure" at bounding box center [842, 277] width 340 height 82
click at [1022, 303] on icon at bounding box center [1028, 297] width 13 height 13
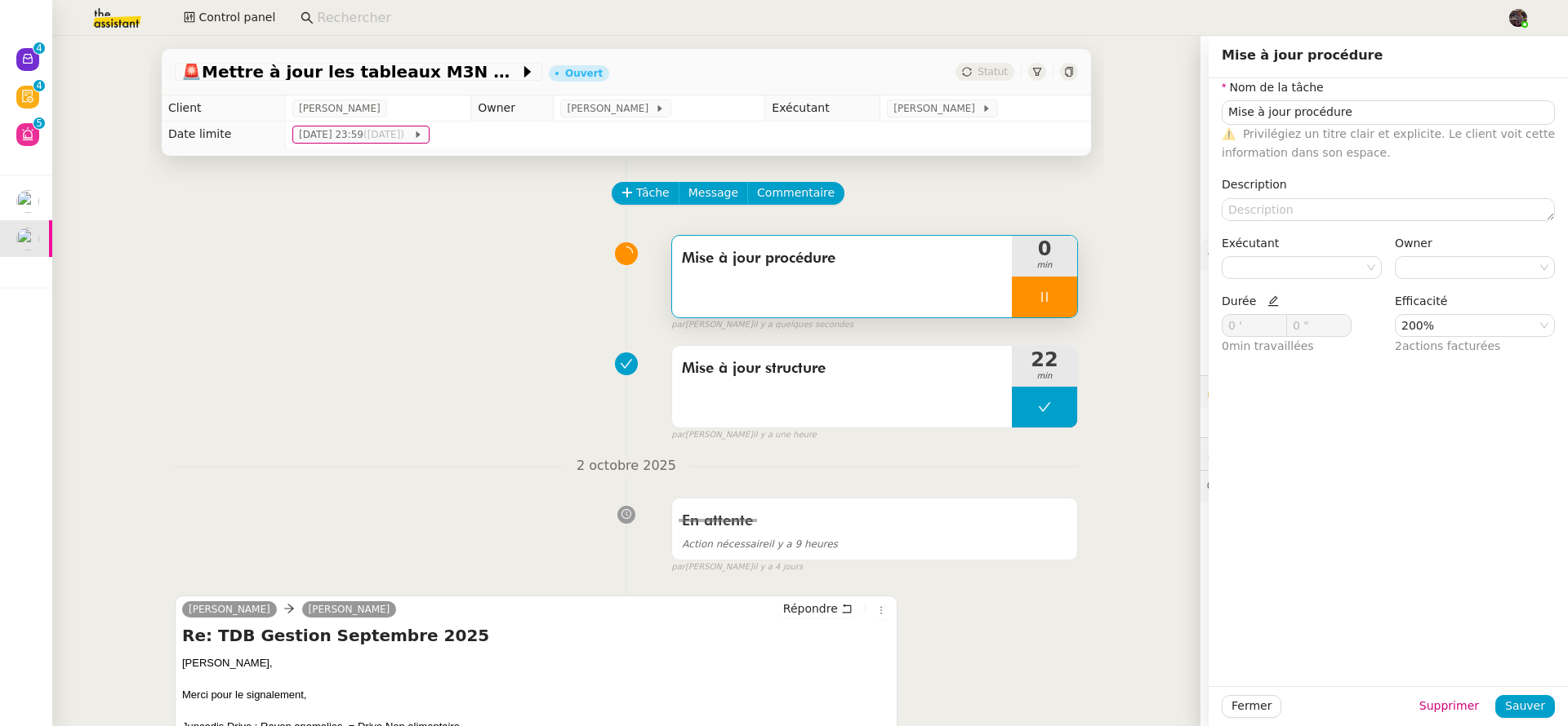
type input "Mise à jour procédure"
type input "0 '"
type input "0 ""
type input "Mise à jour procédure"
type input "0 '"
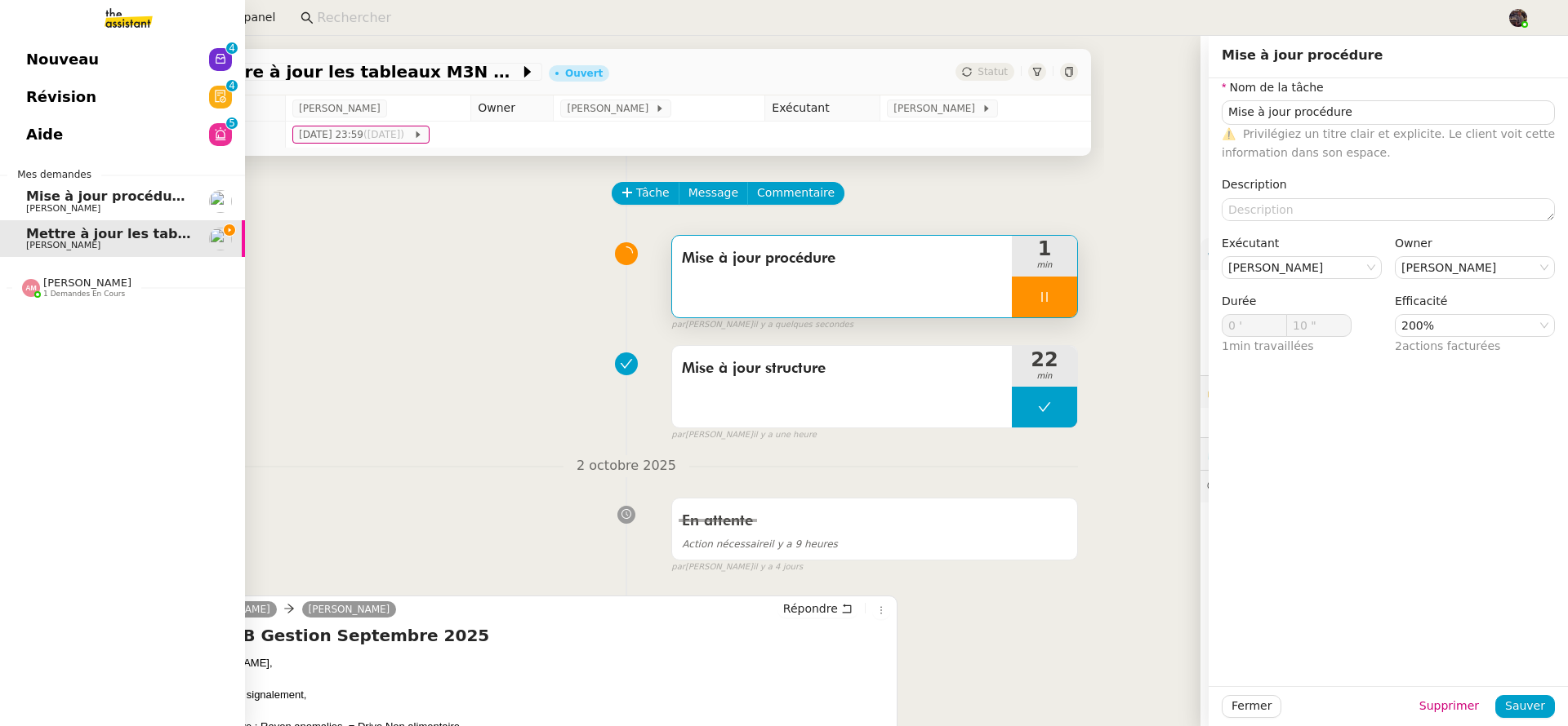
type input "11 ""
click at [74, 299] on div "[PERSON_NAME] 1 demandes en cours" at bounding box center [122, 280] width 245 height 48
click at [100, 349] on div "Nouveau 0 1 2 3 4 5 6 7 8 9 Révision 0 1 2 3 4 5 6 7 8 9 Aide 0 1 2 3 4 5 6 7 8…" at bounding box center [122, 381] width 245 height 691
click at [95, 325] on span "[PERSON_NAME]" at bounding box center [63, 330] width 74 height 11
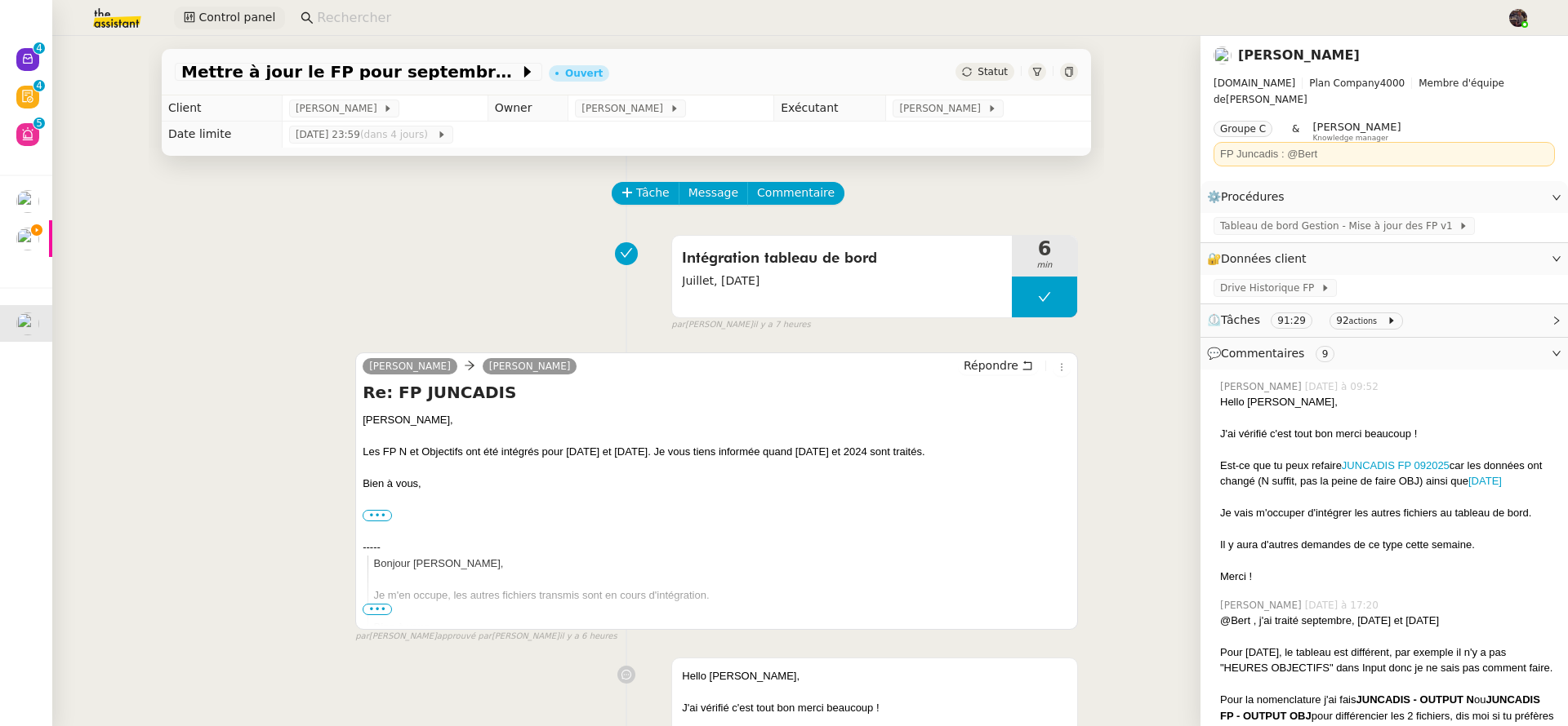
click at [256, 12] on span "Control panel" at bounding box center [237, 18] width 77 height 18
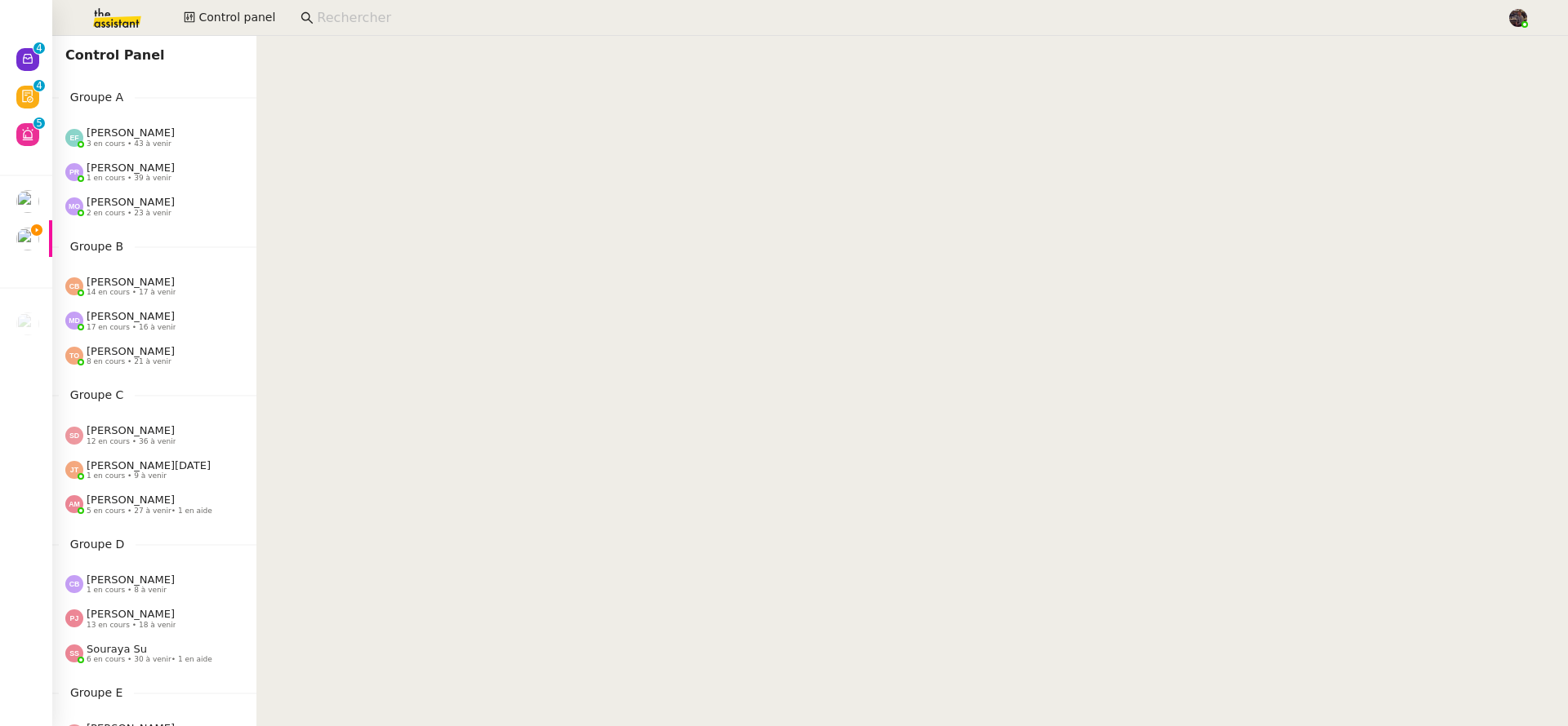
click at [138, 509] on span "5 en cours • 27 à venir • 1 en aide" at bounding box center [149, 511] width 126 height 9
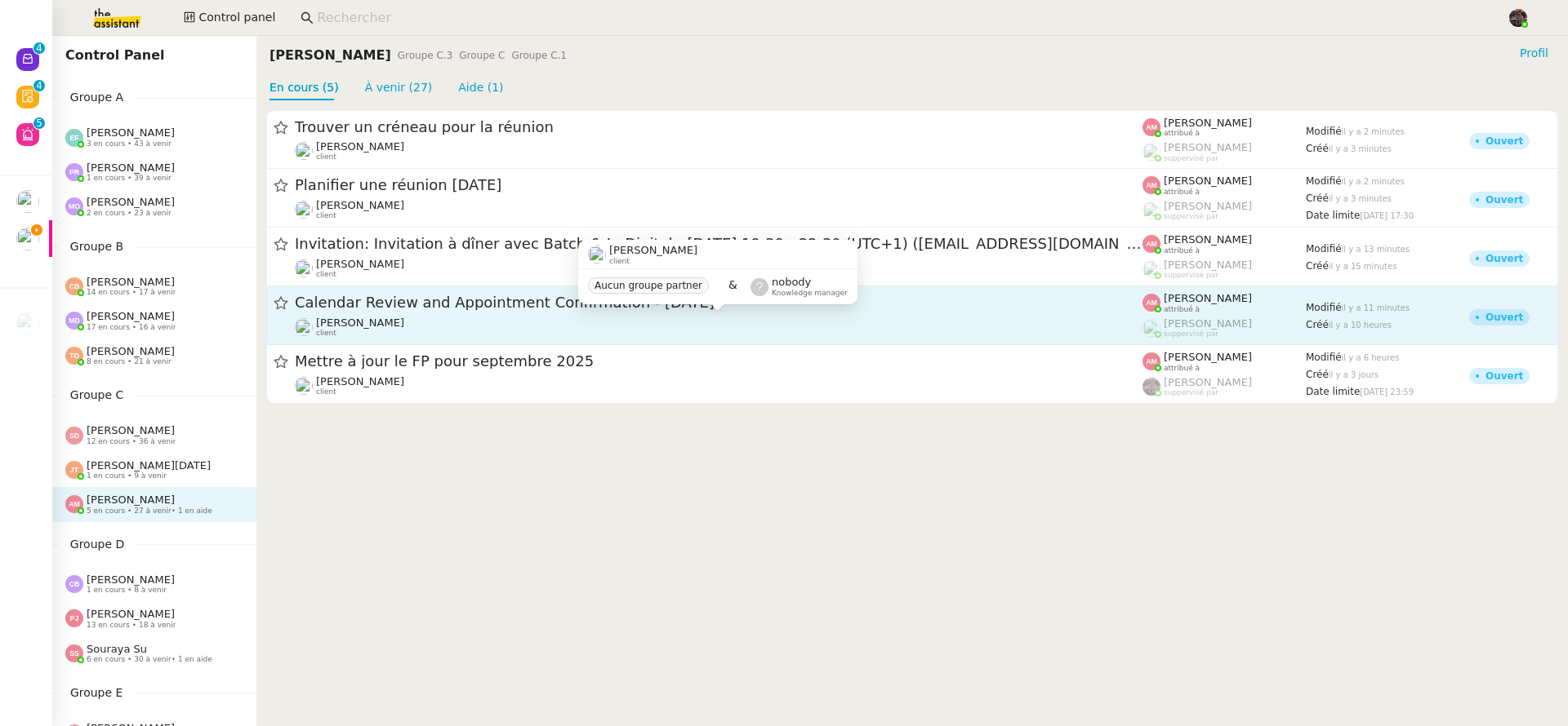
click at [434, 318] on div "[PERSON_NAME] client" at bounding box center [718, 327] width 848 height 21
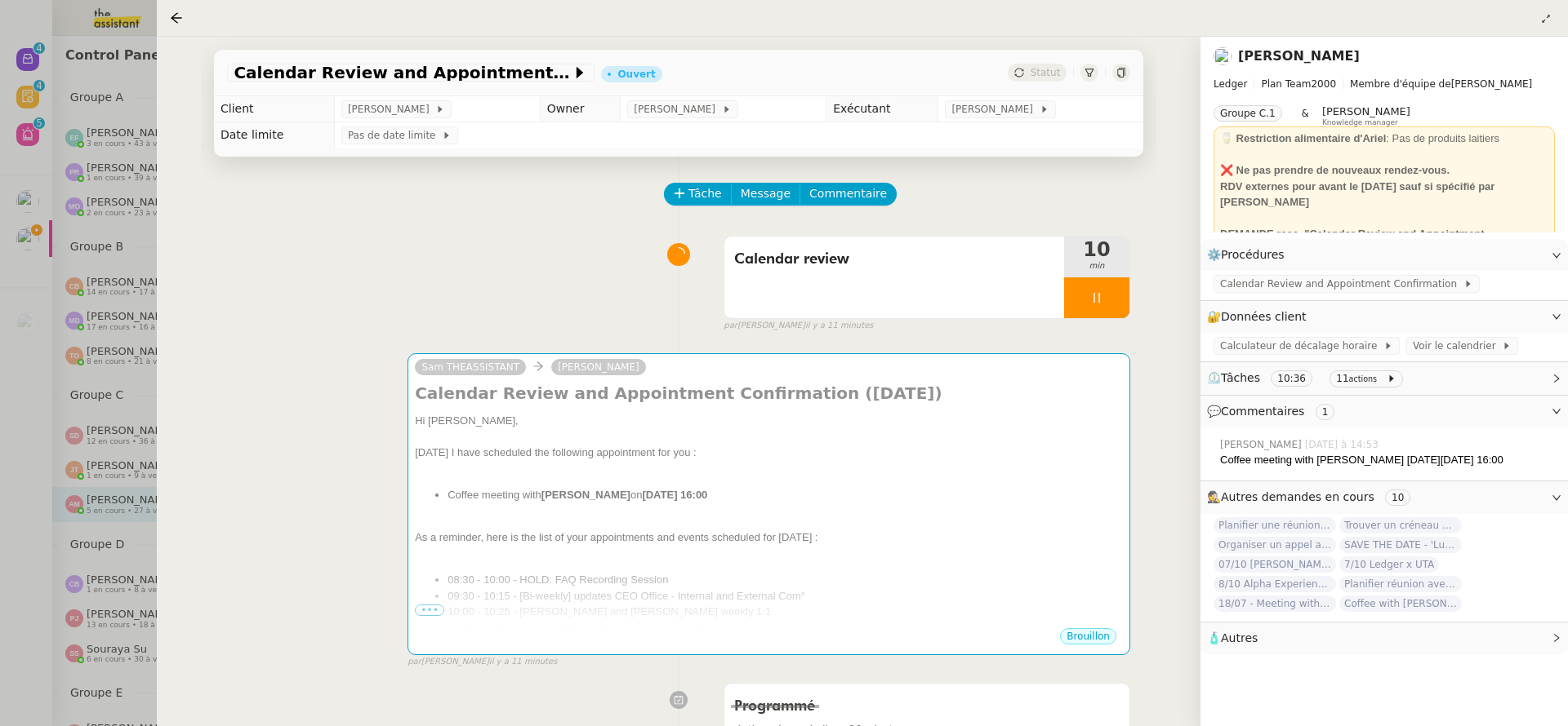
click at [111, 443] on div at bounding box center [784, 363] width 1568 height 726
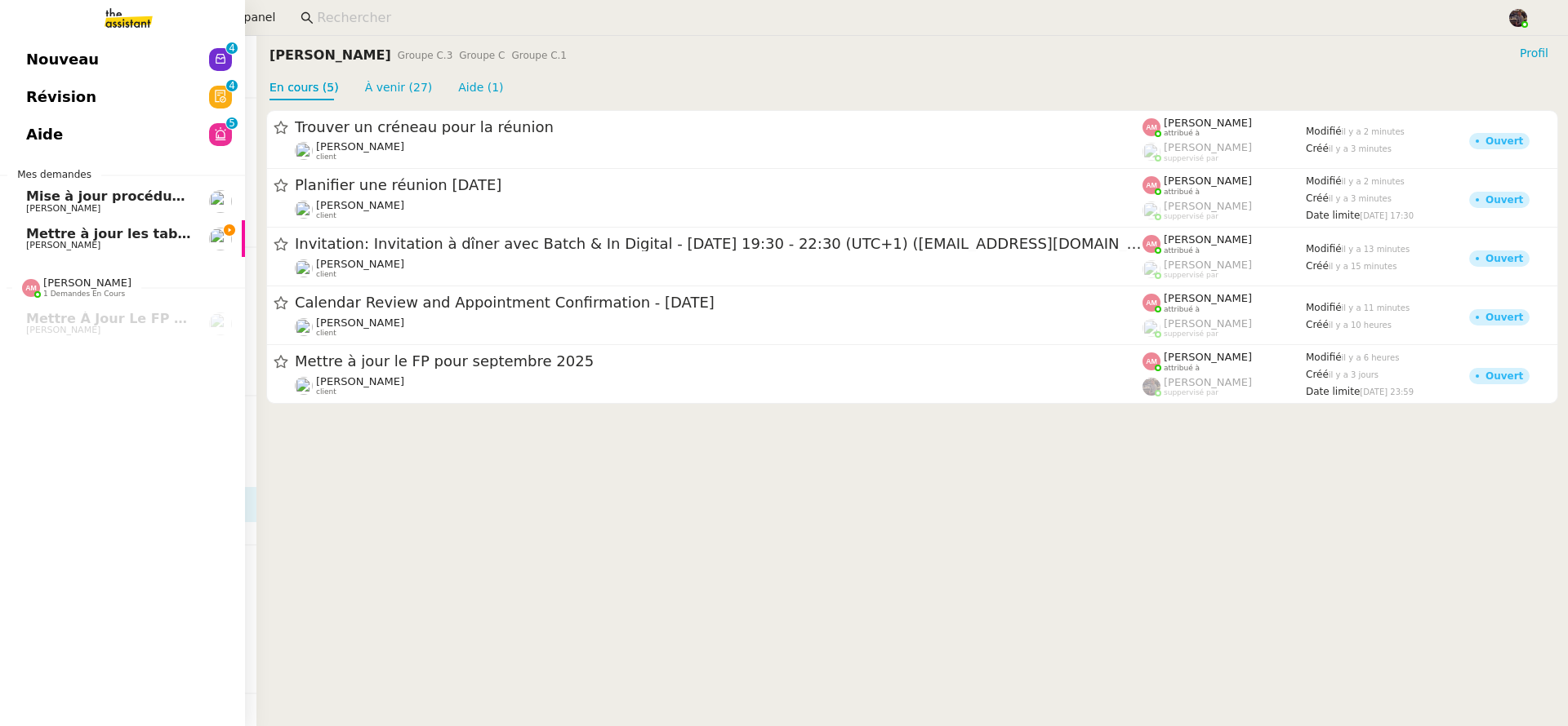
click at [49, 222] on link "Mettre à jour les tableaux M3N et MPAf [PERSON_NAME]" at bounding box center [122, 238] width 245 height 38
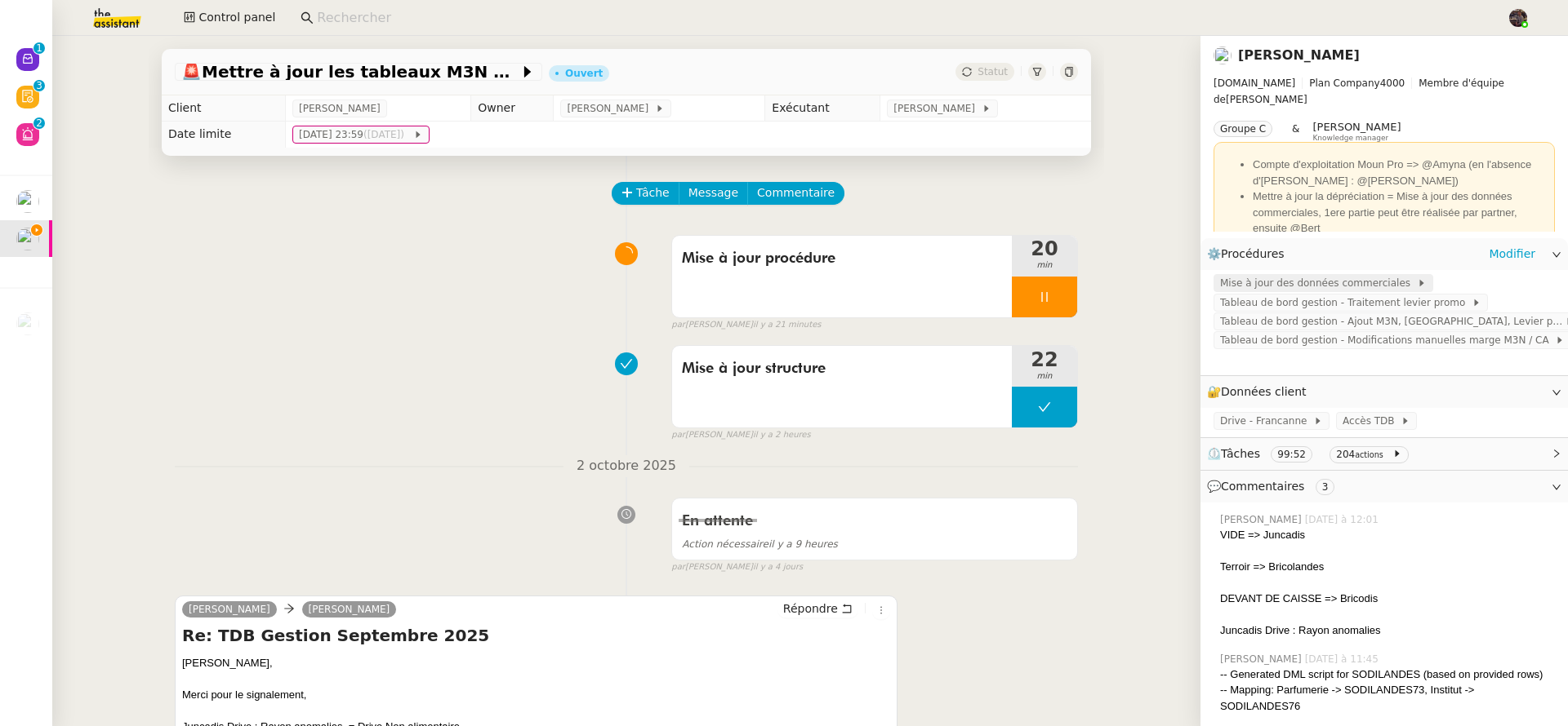
click at [1355, 287] on span "Mise à jour des données commerciales" at bounding box center [1318, 284] width 197 height 17
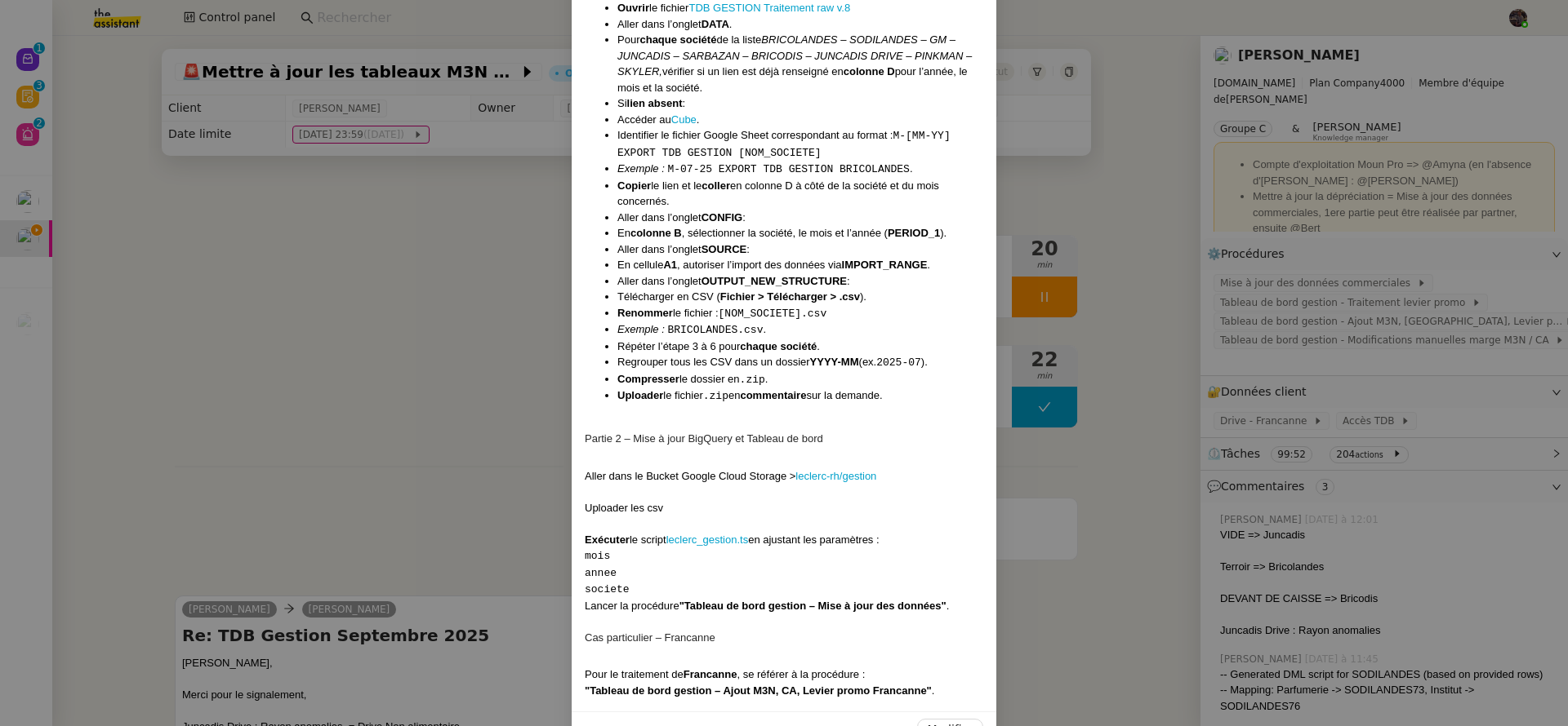
scroll to position [637, 0]
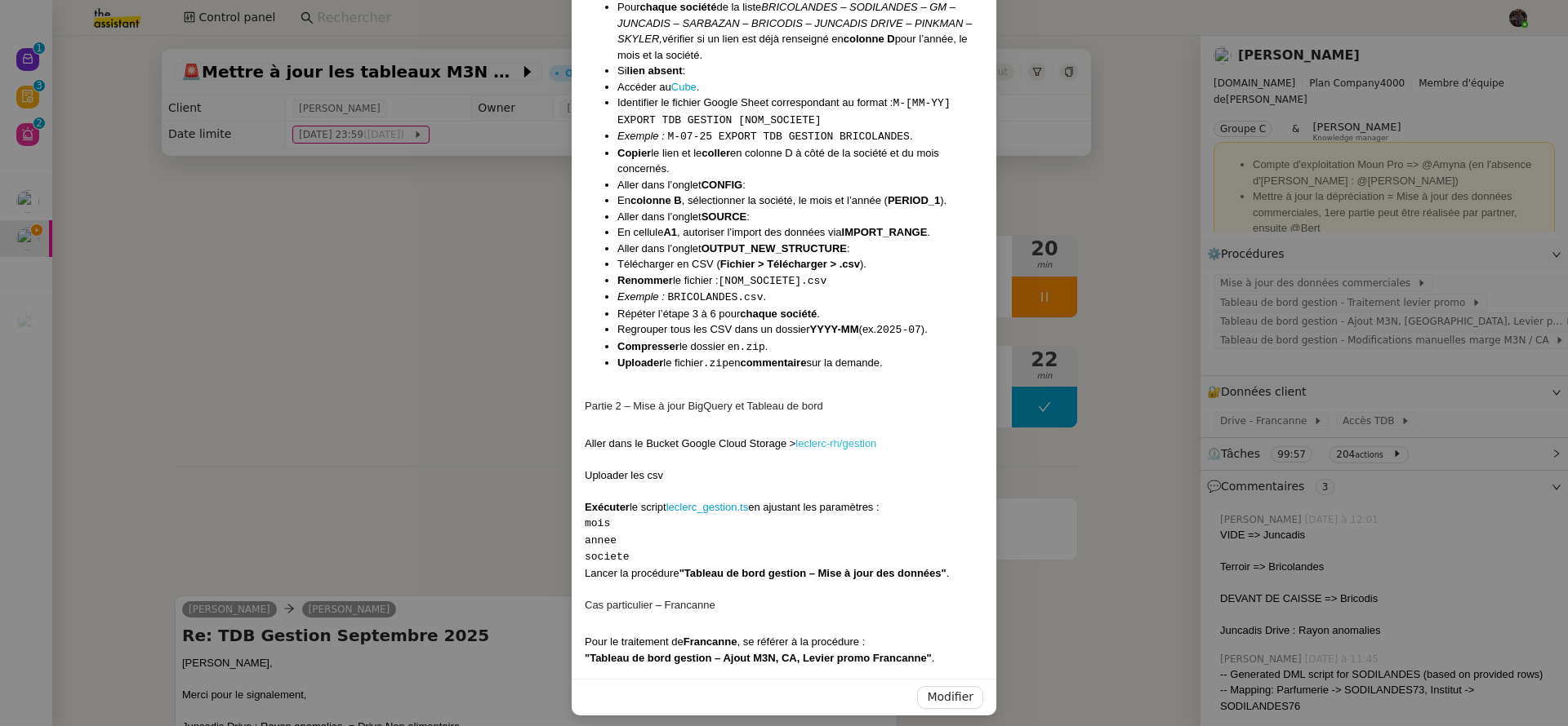
click at [835, 437] on link "leclerc-rh/gestion" at bounding box center [835, 443] width 81 height 13
click at [387, 245] on nz-modal-container "Contexte Abaco est un outil back office interne à Leclerc permettant le suivi q…" at bounding box center [784, 363] width 1568 height 726
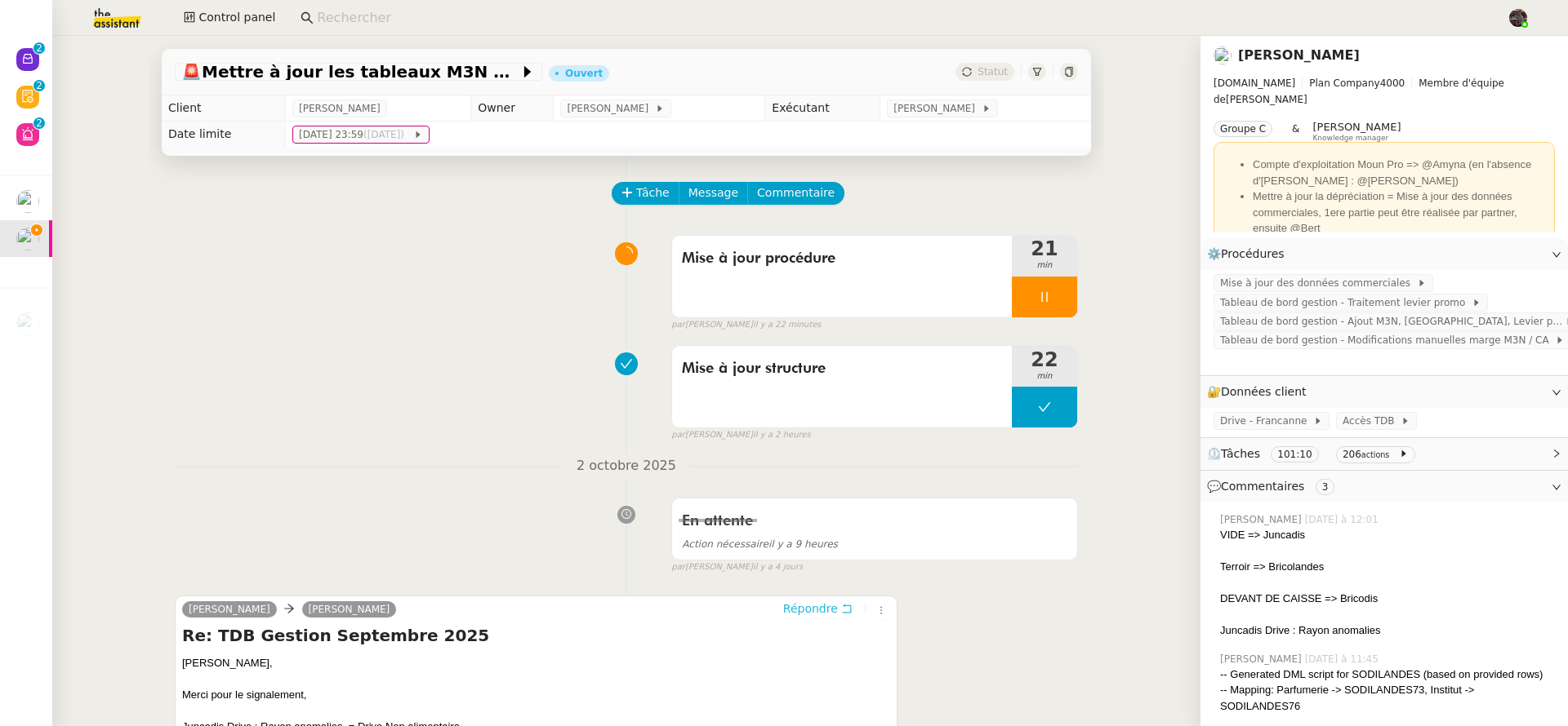
click at [798, 605] on span "Répondre" at bounding box center [810, 609] width 54 height 17
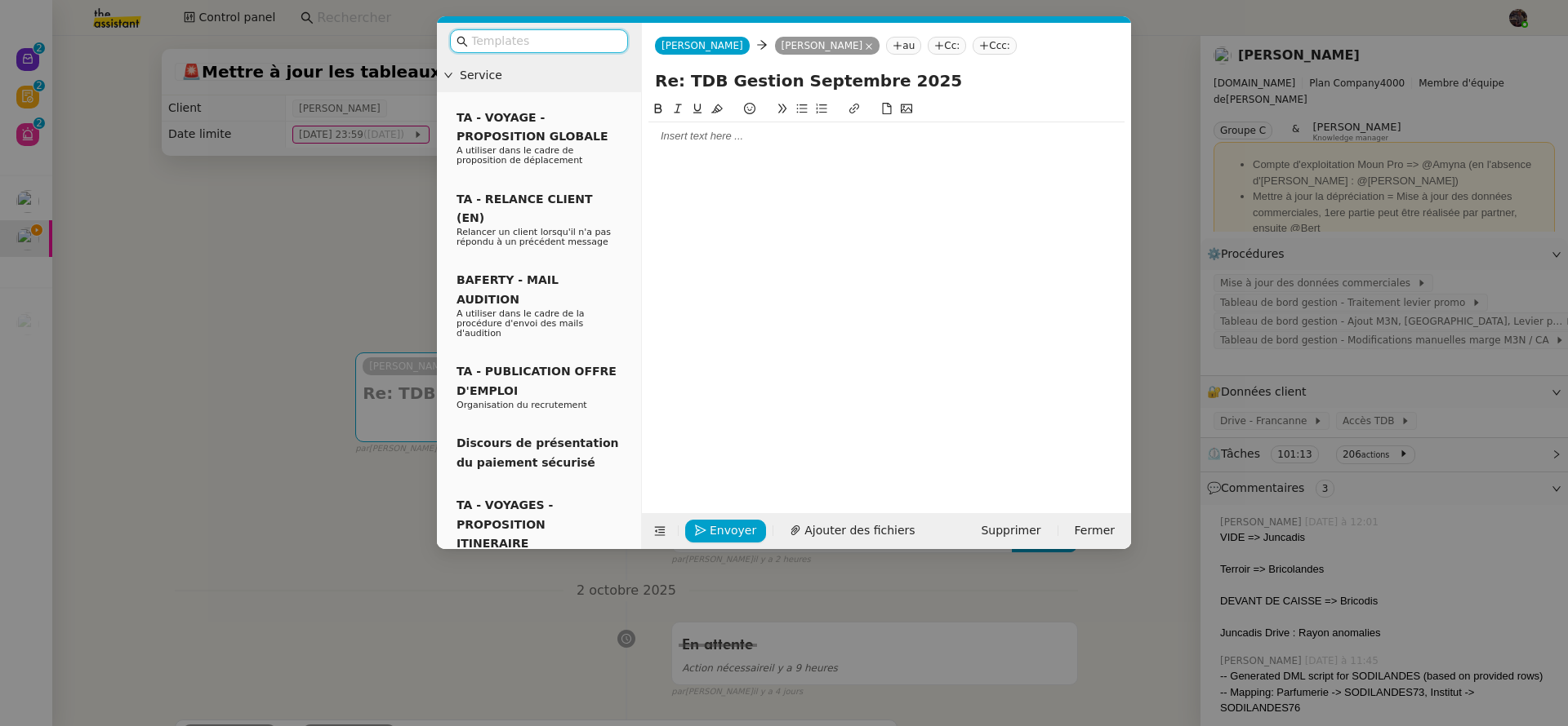
click at [671, 142] on div at bounding box center [886, 136] width 476 height 15
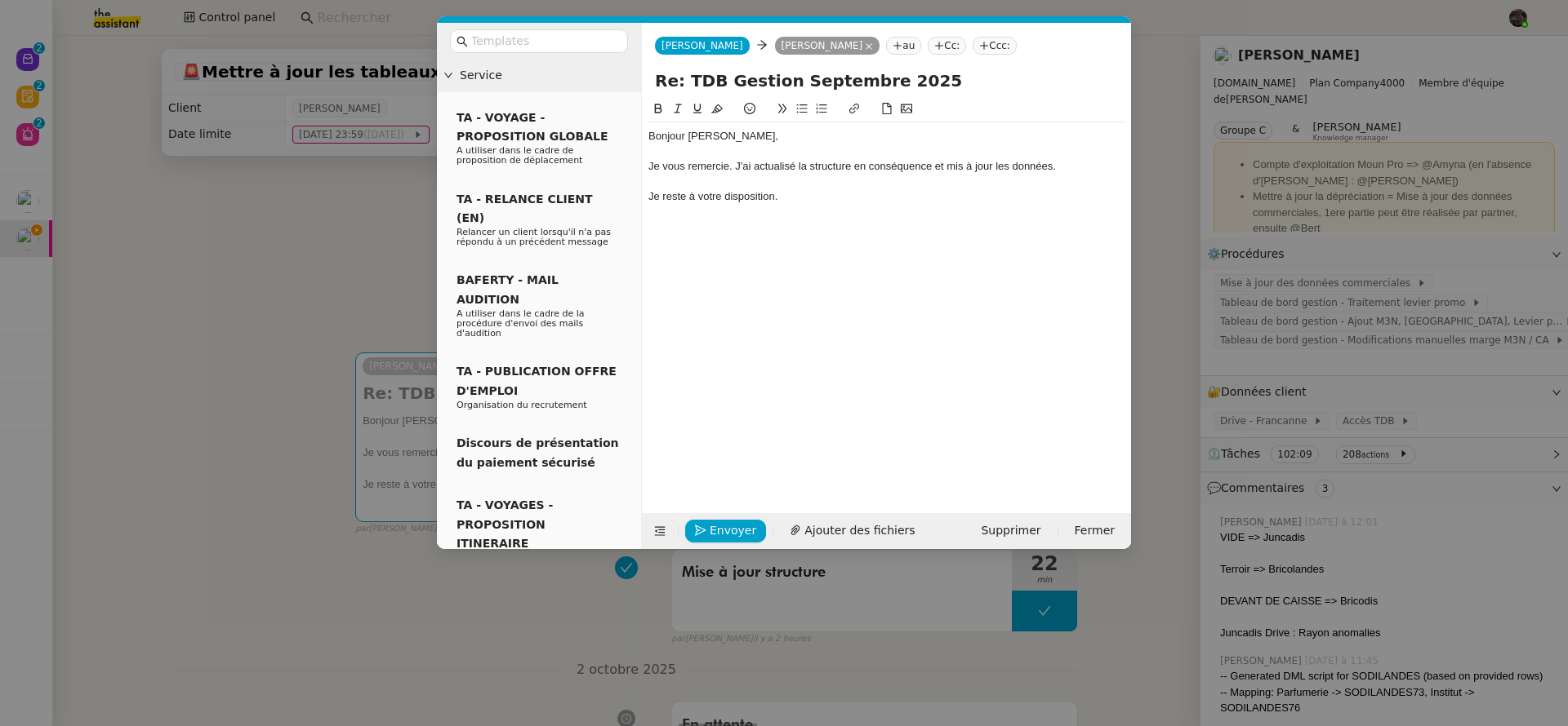
click at [207, 231] on nz-modal-container "Service TA - VOYAGE - PROPOSITION GLOBALE A utiliser dans le cadre de propositi…" at bounding box center [784, 363] width 1568 height 726
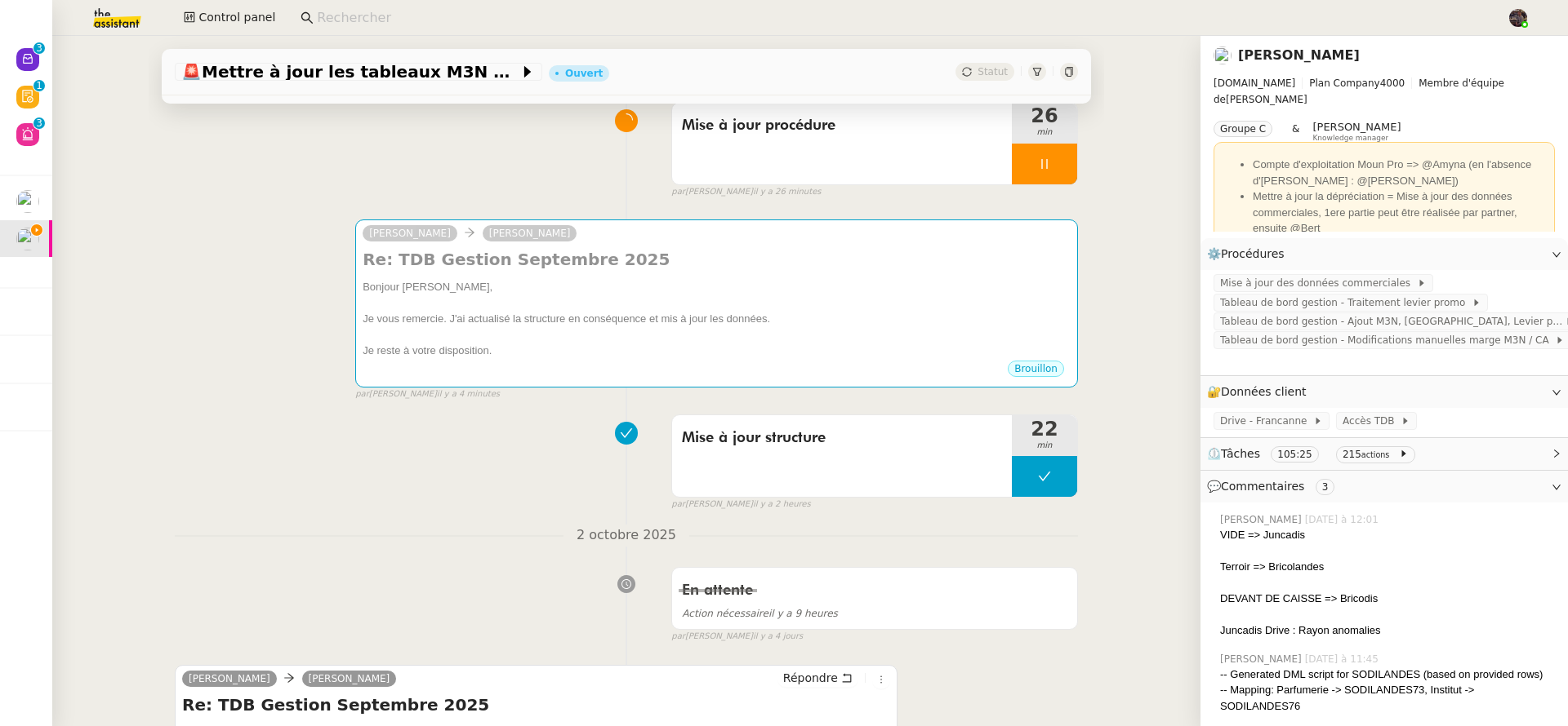
scroll to position [0, 0]
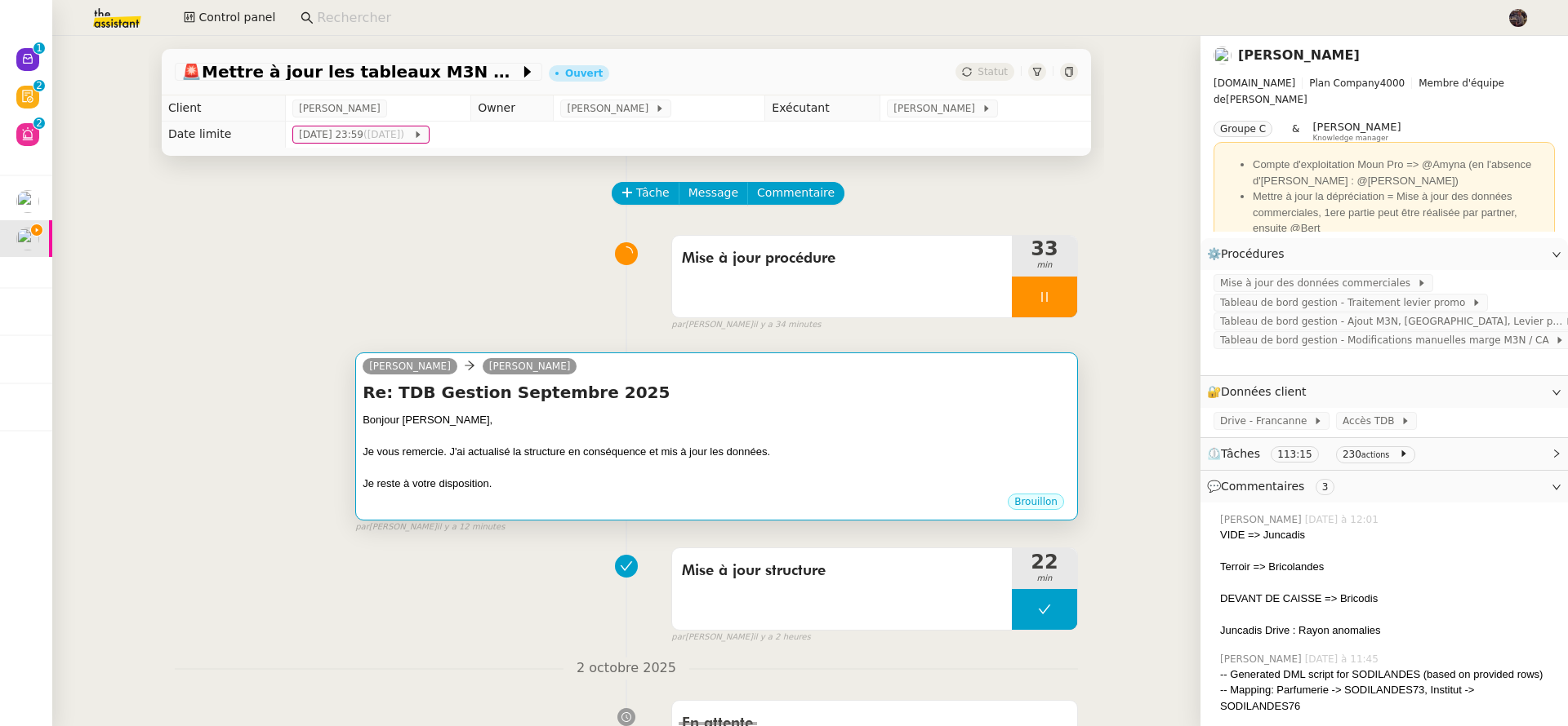
click at [697, 396] on h4 "Re: TDB Gestion Septembre 2025" at bounding box center [716, 392] width 708 height 23
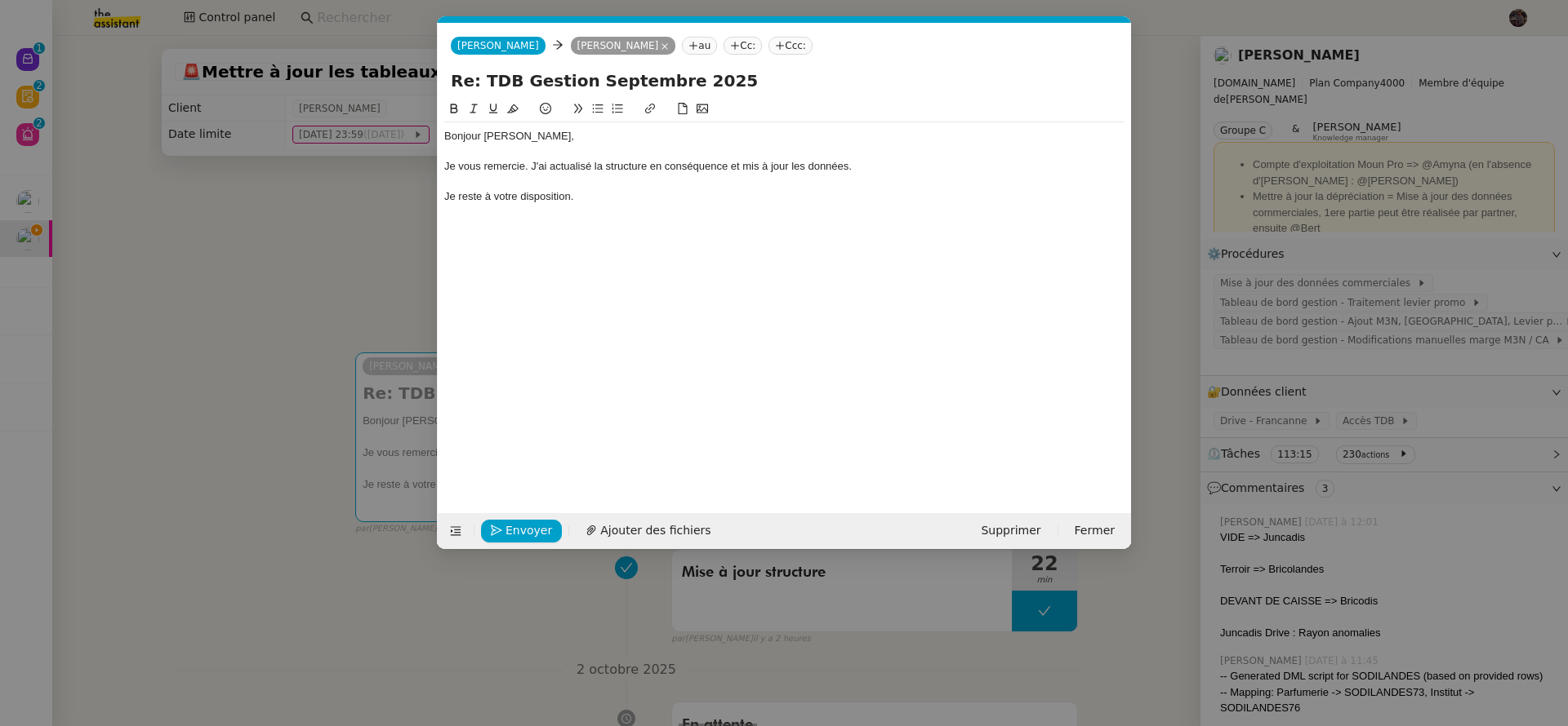
scroll to position [0, 34]
click at [518, 524] on span "Envoyer" at bounding box center [529, 531] width 47 height 18
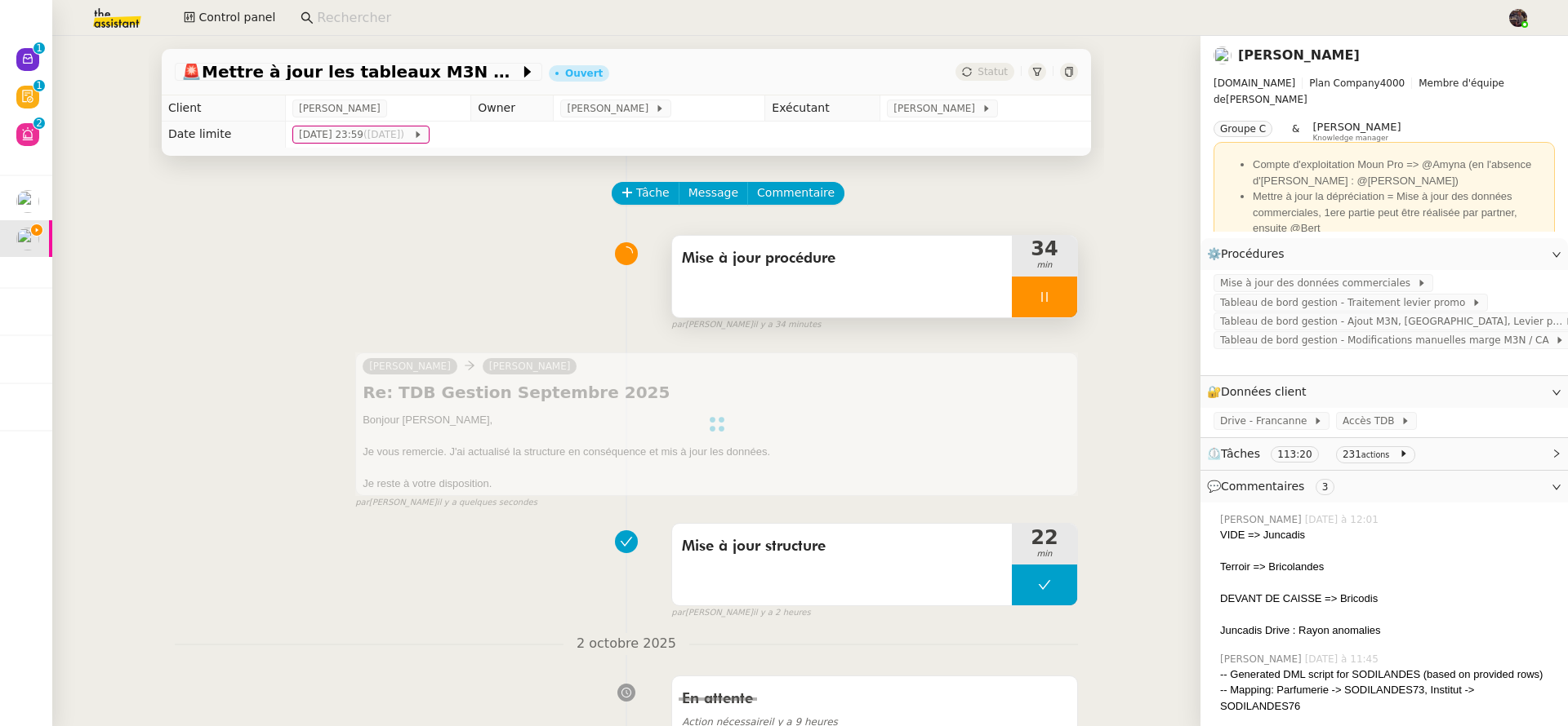
click at [1017, 307] on div at bounding box center [1044, 297] width 65 height 41
click at [1053, 294] on button at bounding box center [1060, 297] width 33 height 41
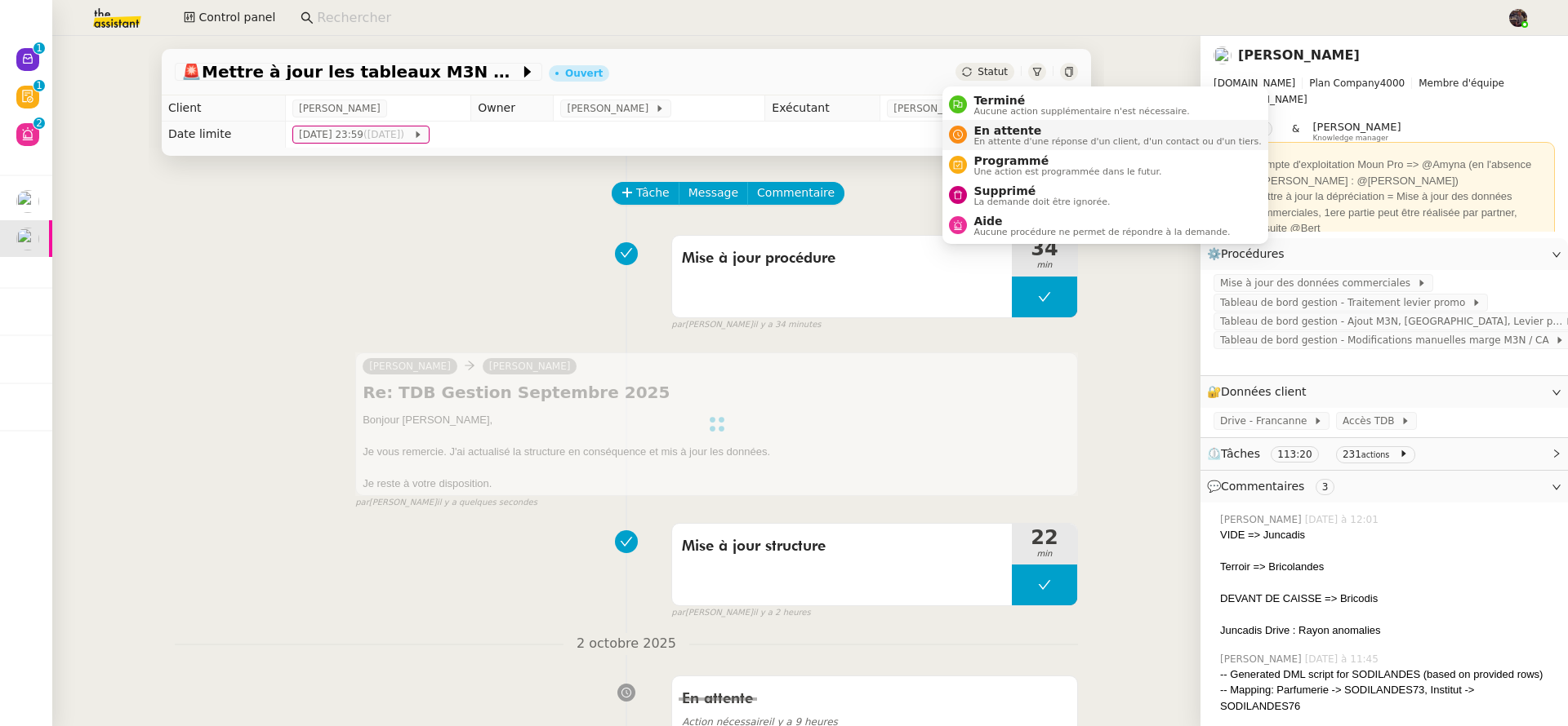
click at [1033, 128] on span "En attente" at bounding box center [1116, 130] width 287 height 13
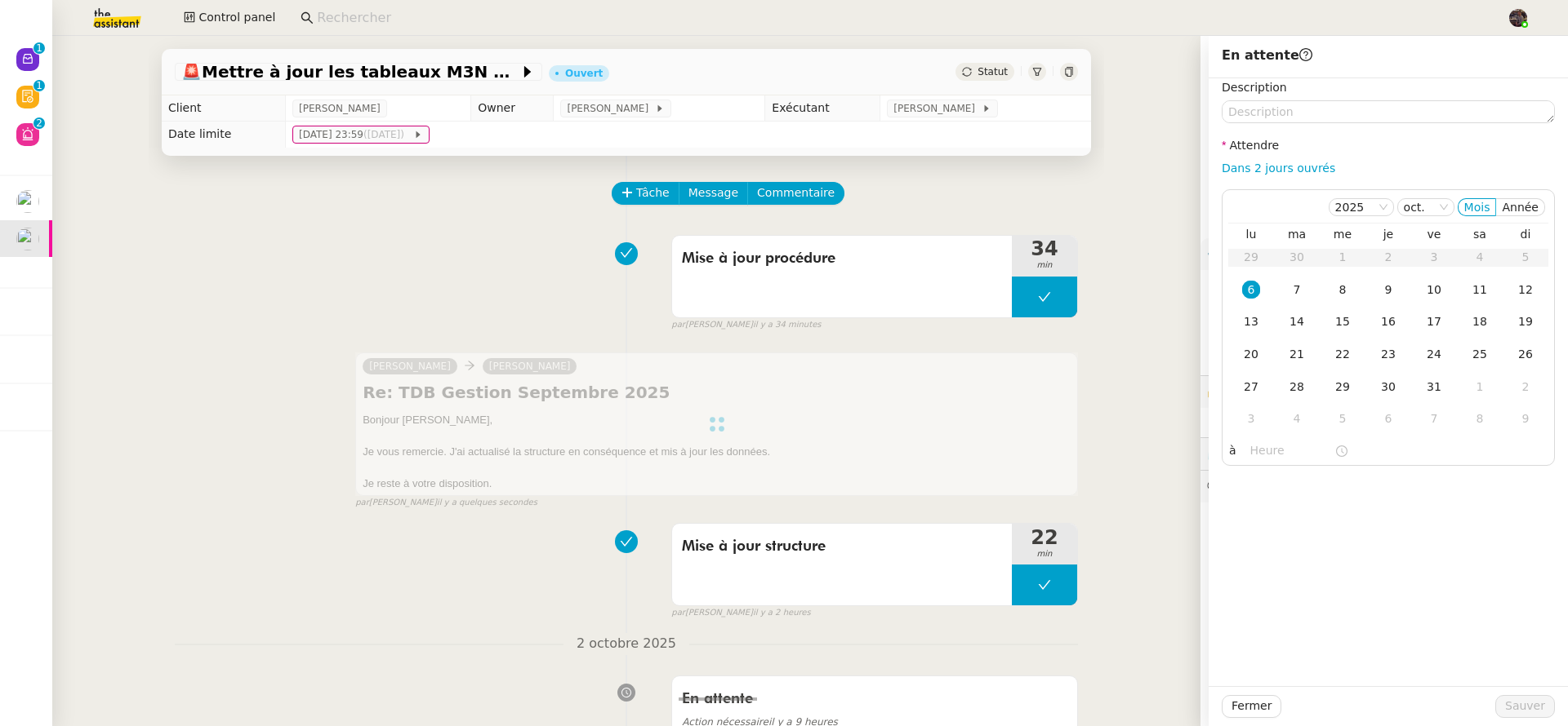
click at [1281, 159] on div "Dans 2 jours ouvrés" at bounding box center [1388, 168] width 333 height 18
click at [1289, 171] on link "Dans 2 jours ouvrés" at bounding box center [1278, 168] width 114 height 13
type input "07:00"
click at [1522, 695] on button "Sauver" at bounding box center [1524, 706] width 59 height 23
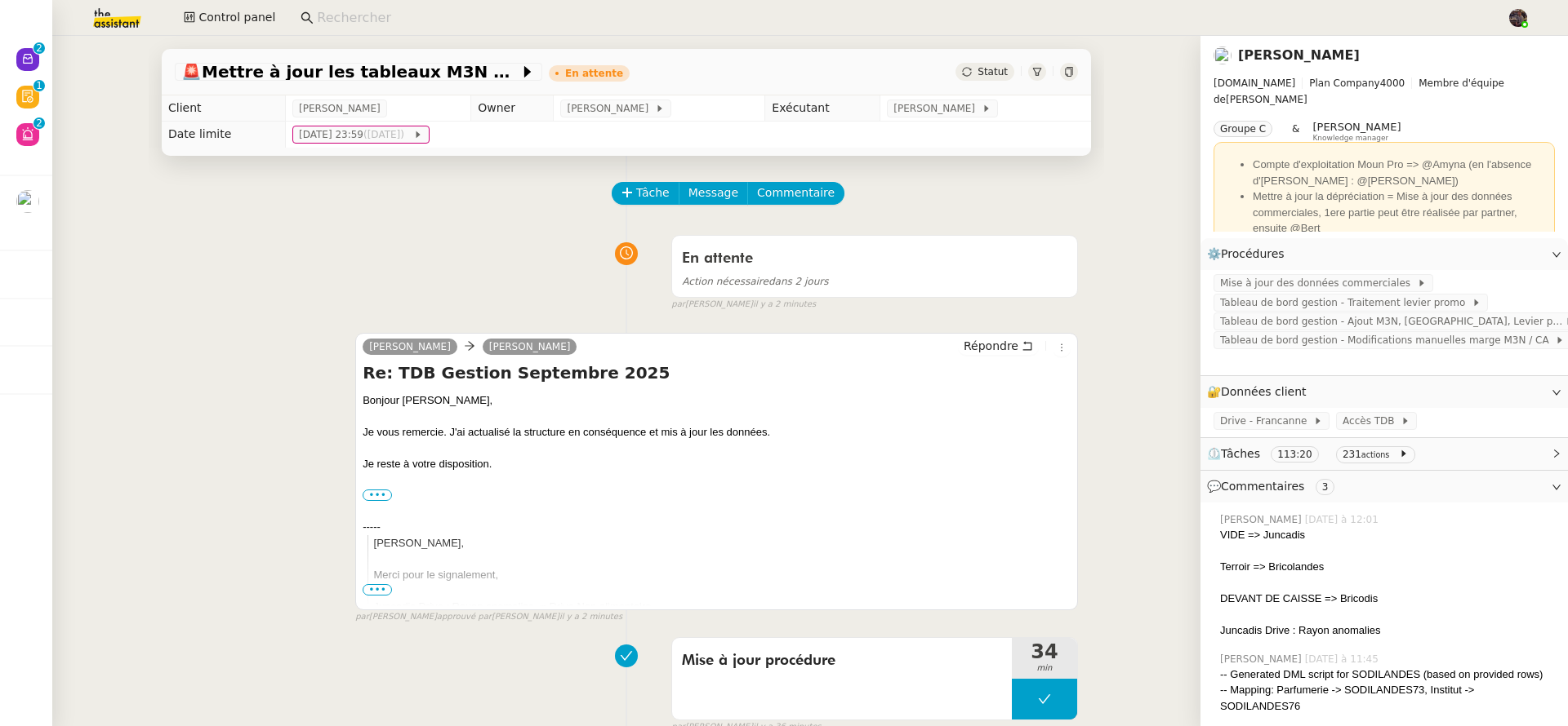
click at [397, 33] on app-search-bar at bounding box center [896, 18] width 1211 height 36
click at [377, 17] on input at bounding box center [904, 18] width 1173 height 22
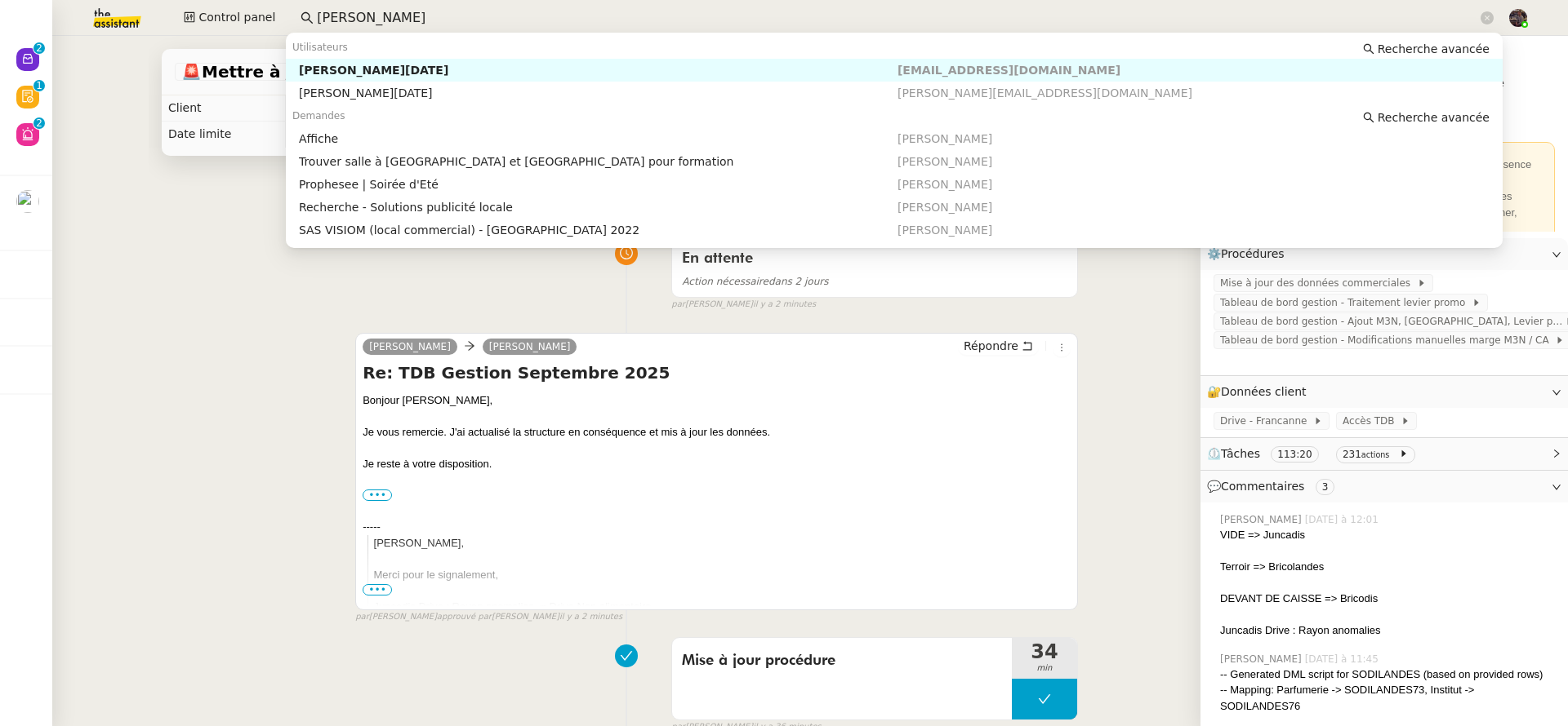
click at [371, 70] on div "[PERSON_NAME][DATE]" at bounding box center [597, 70] width 598 height 15
type input "[PERSON_NAME]"
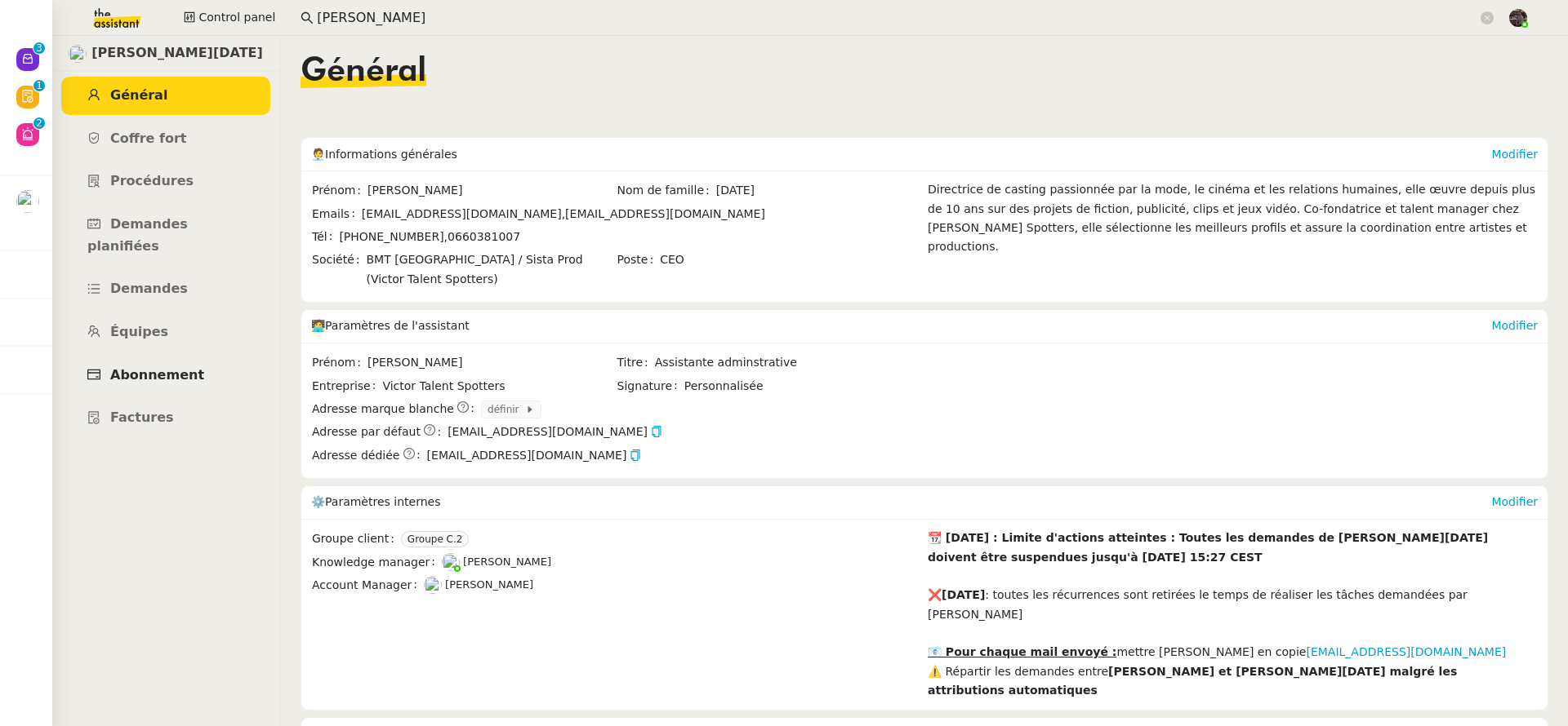
click at [178, 367] on span "Abonnement" at bounding box center [157, 375] width 94 height 16
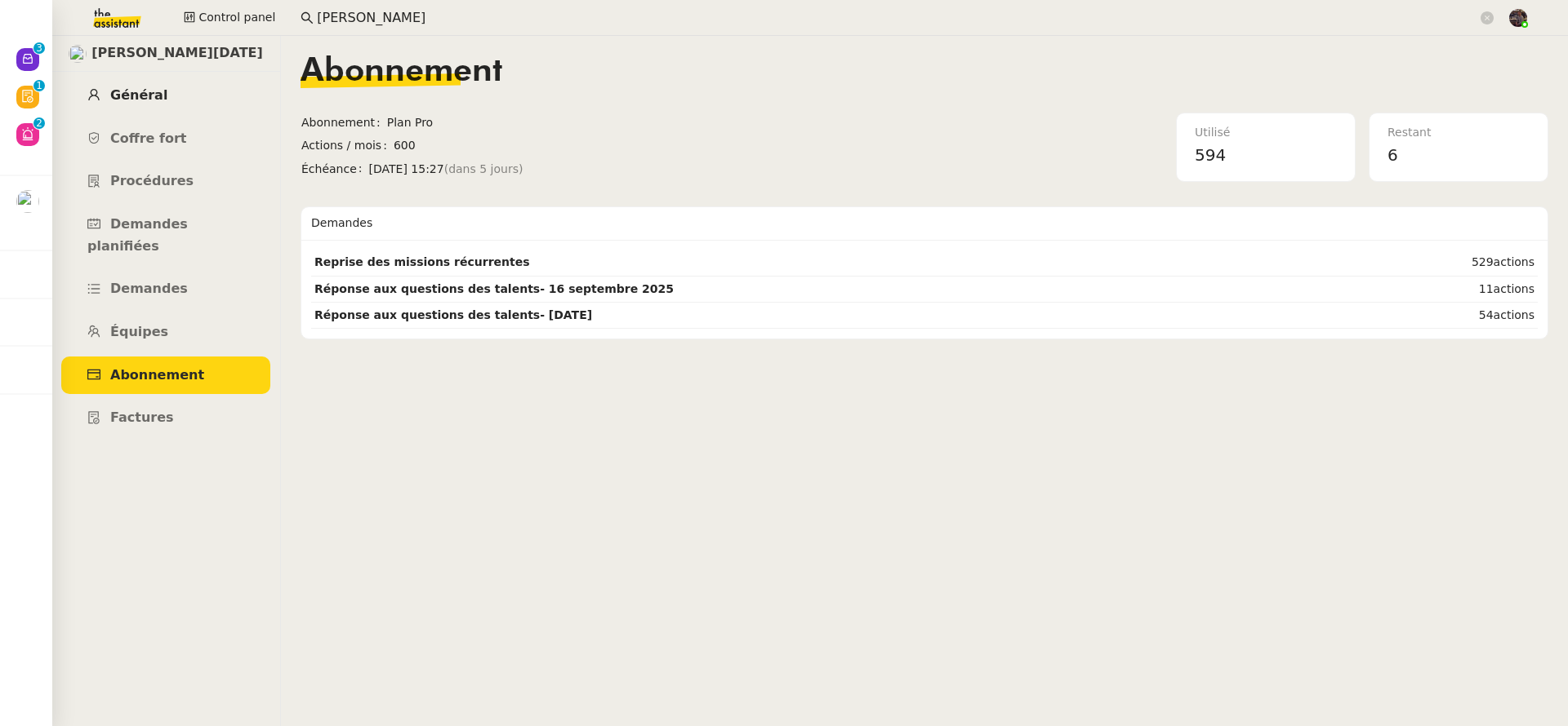
click at [186, 87] on link "Général" at bounding box center [166, 96] width 209 height 38
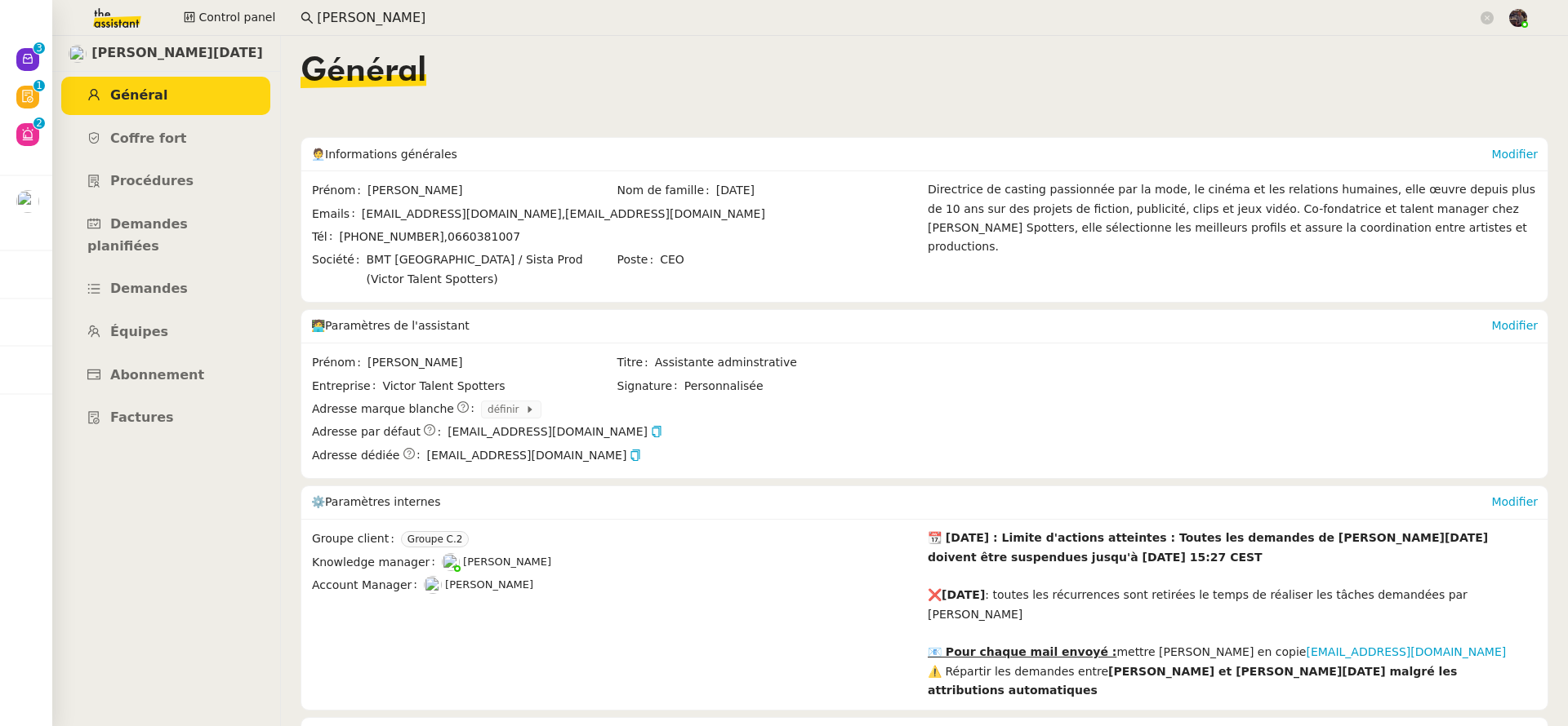
click at [186, 49] on span "[PERSON_NAME][DATE]" at bounding box center [177, 54] width 172 height 22
click at [188, 399] on link "Factures" at bounding box center [166, 418] width 209 height 38
click at [378, 214] on span "[EMAIL_ADDRESS][DOMAIN_NAME]," at bounding box center [463, 214] width 203 height 13
drag, startPoint x: 378, startPoint y: 214, endPoint x: 508, endPoint y: 212, distance: 130.0
click at [508, 212] on span "[EMAIL_ADDRESS][DOMAIN_NAME]," at bounding box center [463, 214] width 203 height 13
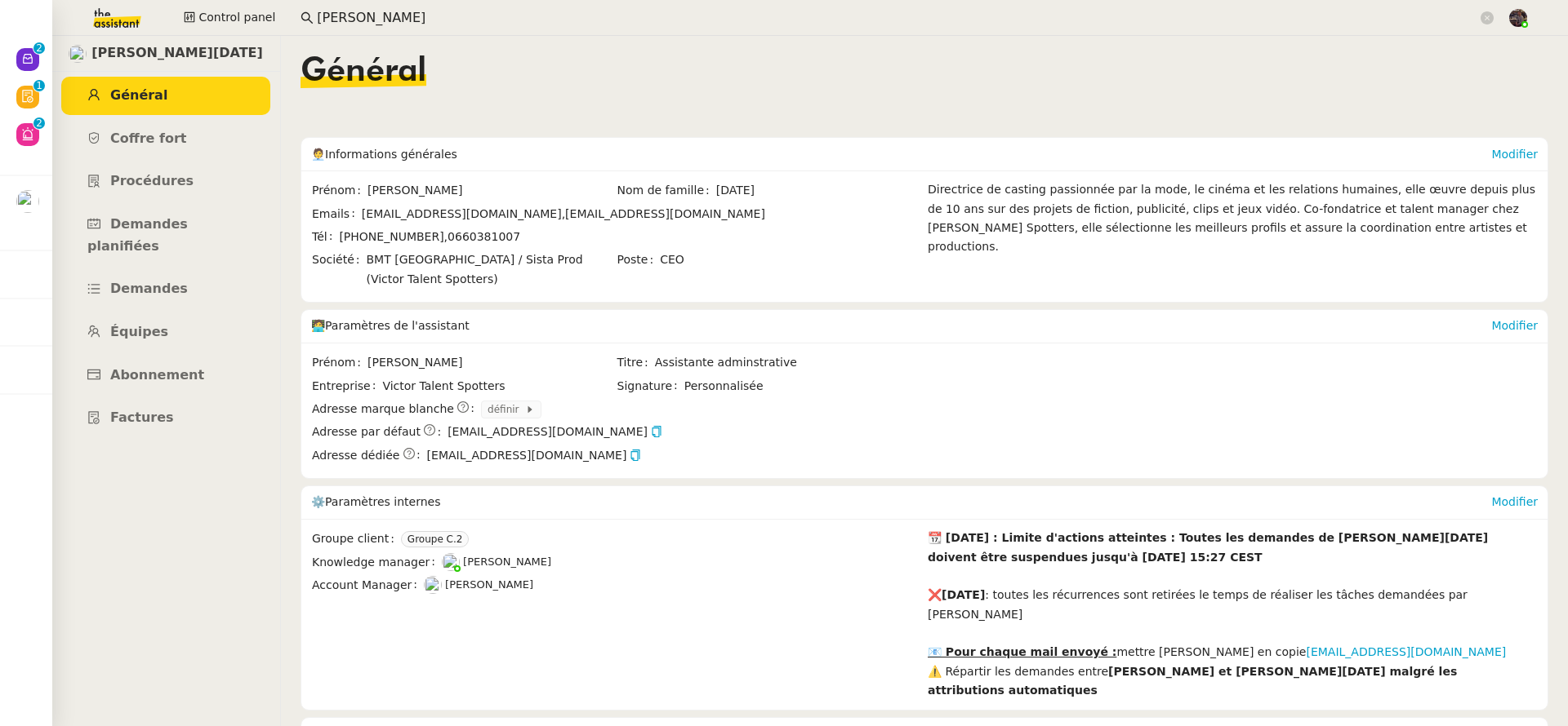
copy span "[EMAIL_ADDRESS][DOMAIN_NAME]"
click at [435, 118] on nz-content "Général 🧑‍💼 Informations générales Modifier Prénom [PERSON_NAME] de famille [DA…" at bounding box center [924, 381] width 1248 height 691
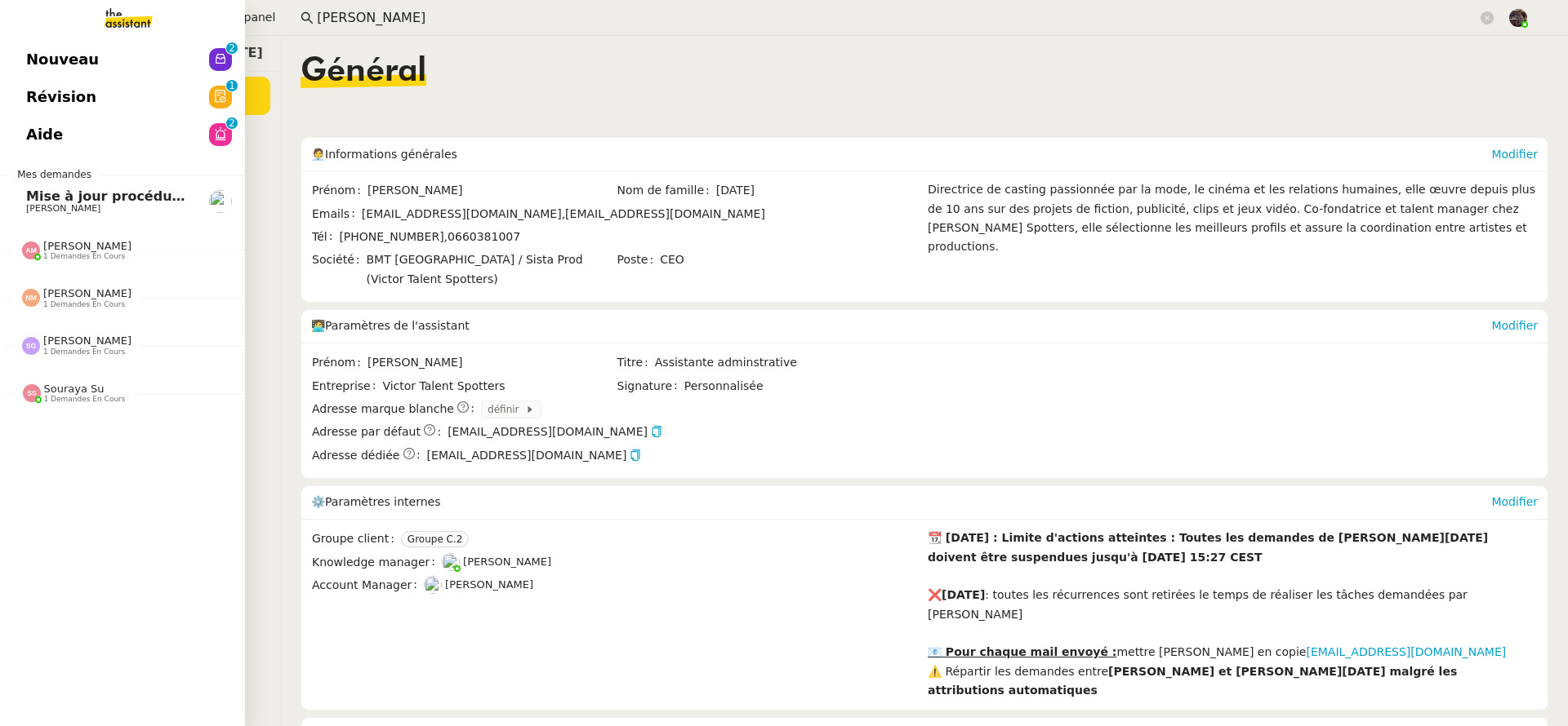
click at [57, 217] on link "Mise à jour procédure traitement FP [PERSON_NAME]" at bounding box center [122, 202] width 245 height 38
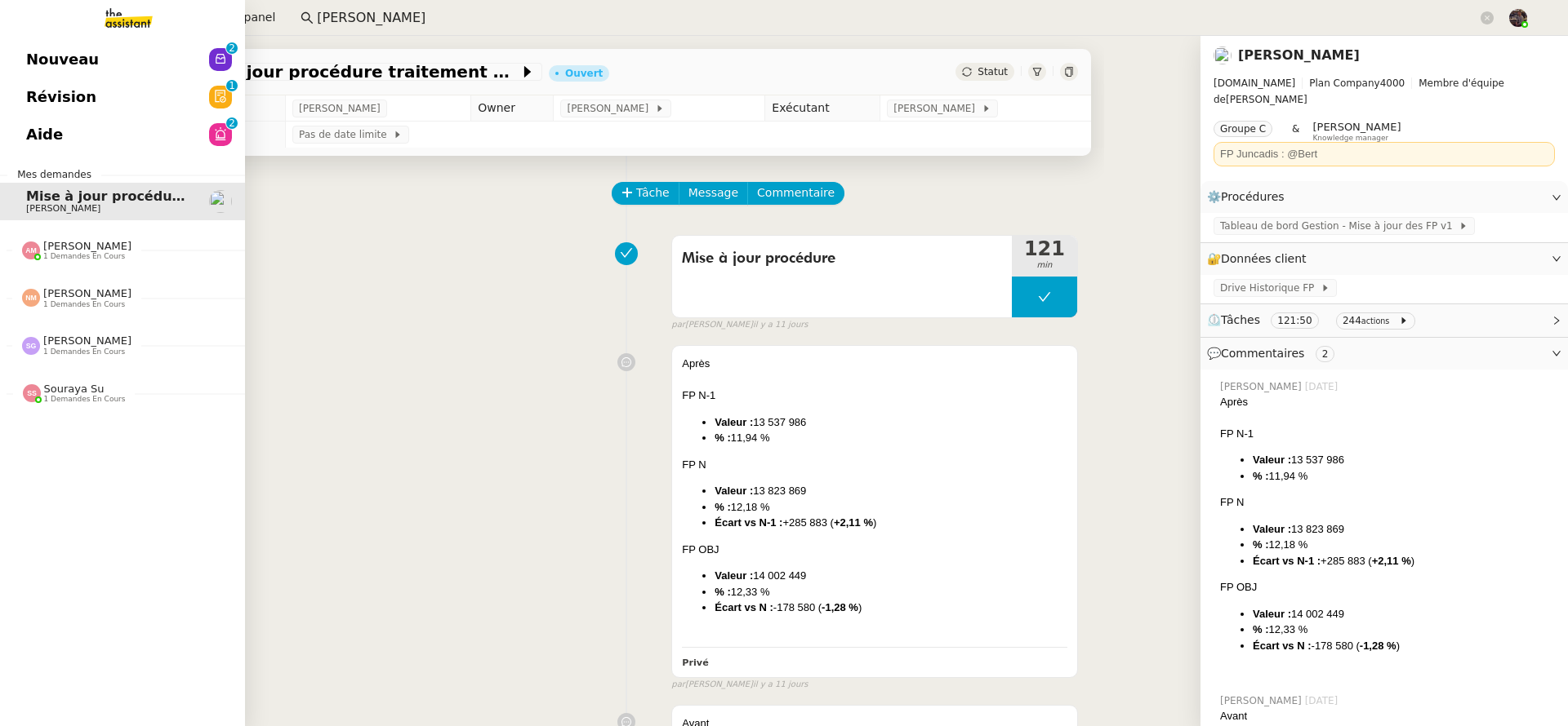
click at [77, 221] on div "[PERSON_NAME] 1 demandes en cours" at bounding box center [122, 243] width 245 height 48
click at [88, 253] on span "1 demandes en cours" at bounding box center [85, 257] width 82 height 9
click at [108, 249] on span "[PERSON_NAME]" at bounding box center [87, 246] width 88 height 13
click at [131, 281] on span "Mettre à jour le FP pour septembre 2025" at bounding box center [180, 281] width 309 height 16
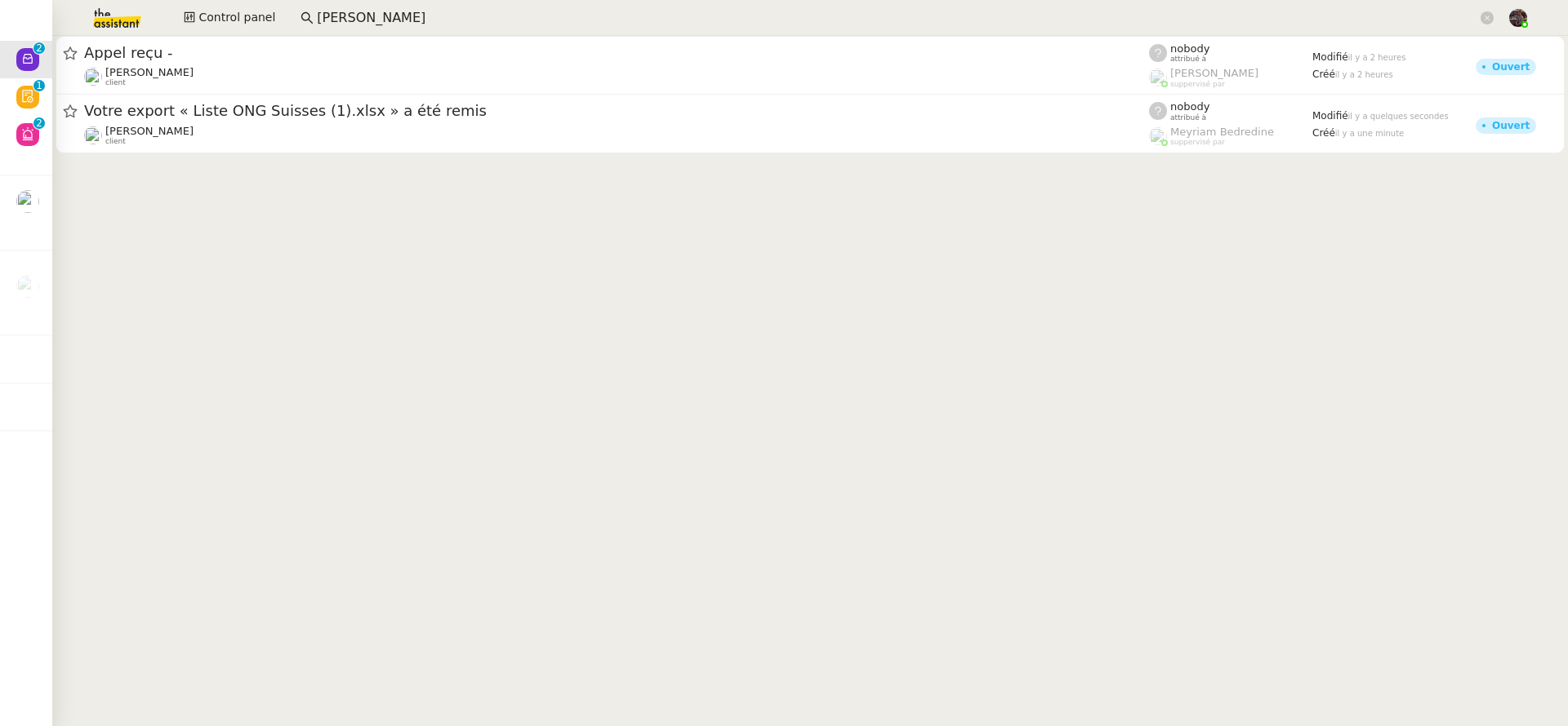
drag, startPoint x: 551, startPoint y: 215, endPoint x: 520, endPoint y: 219, distance: 31.3
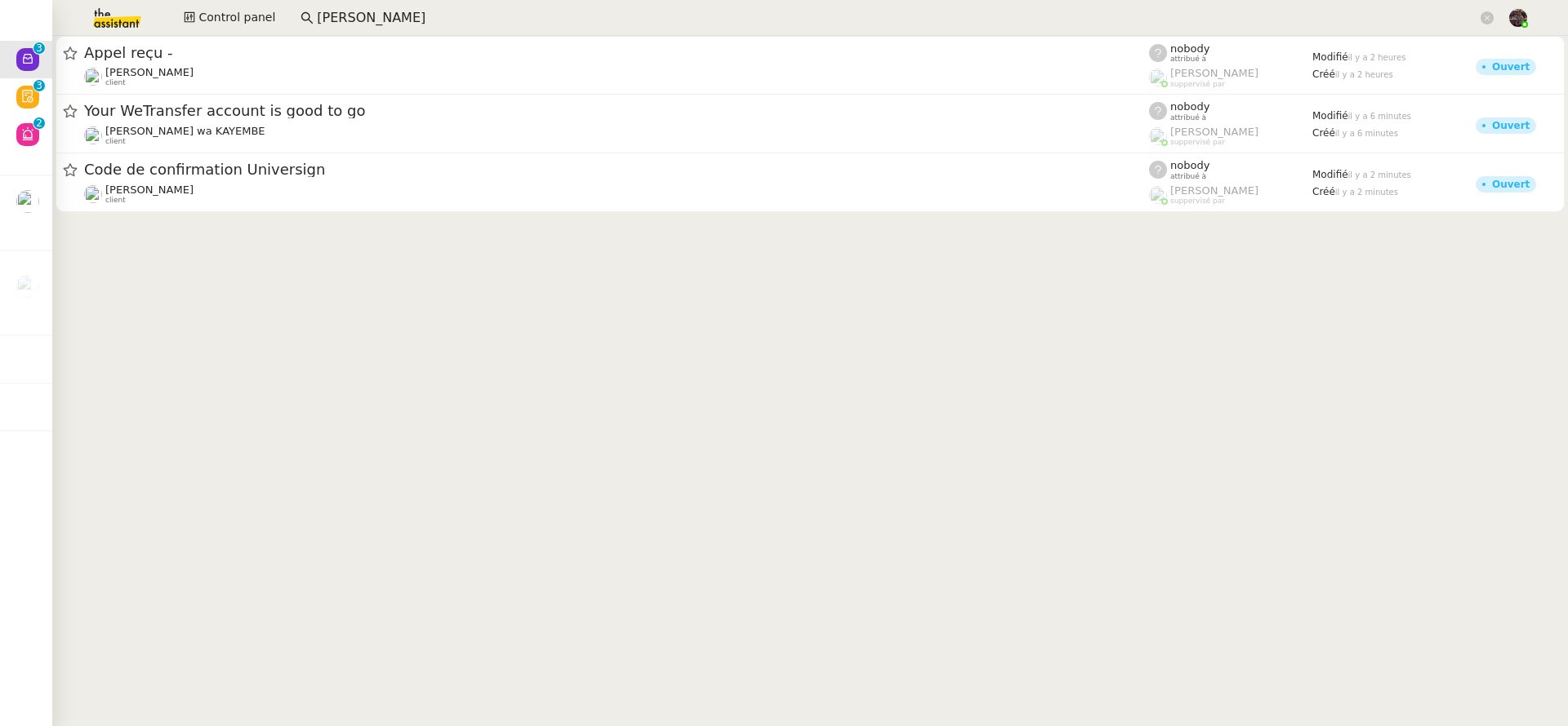
click at [78, 287] on cdk-virtual-scroll-viewport "Appel reçu - [PERSON_NAME] client nobody attribué à [PERSON_NAME] suppervisé pa…" at bounding box center [809, 381] width 1515 height 691
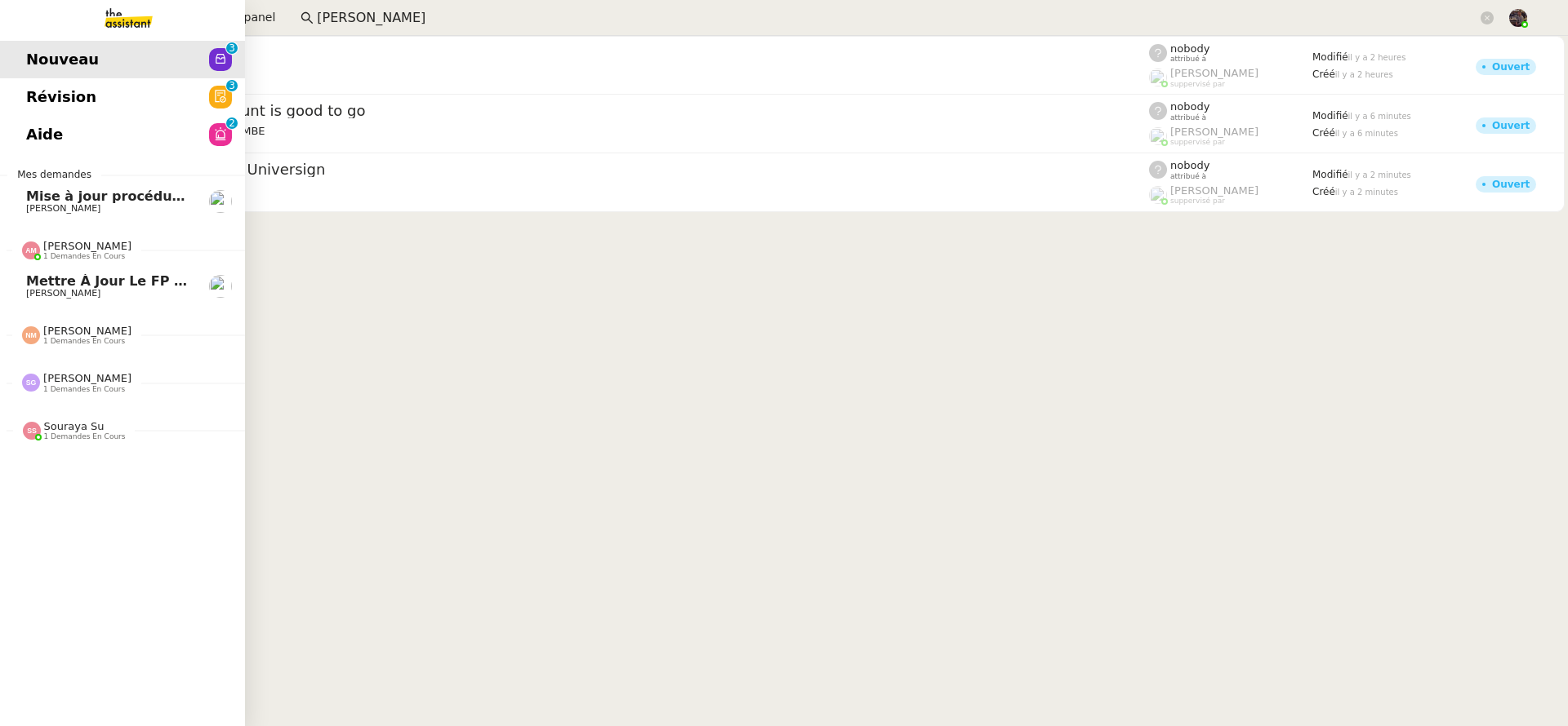
click at [17, 290] on link "Mettre à jour le FP pour [DATE] [PERSON_NAME]" at bounding box center [122, 286] width 245 height 38
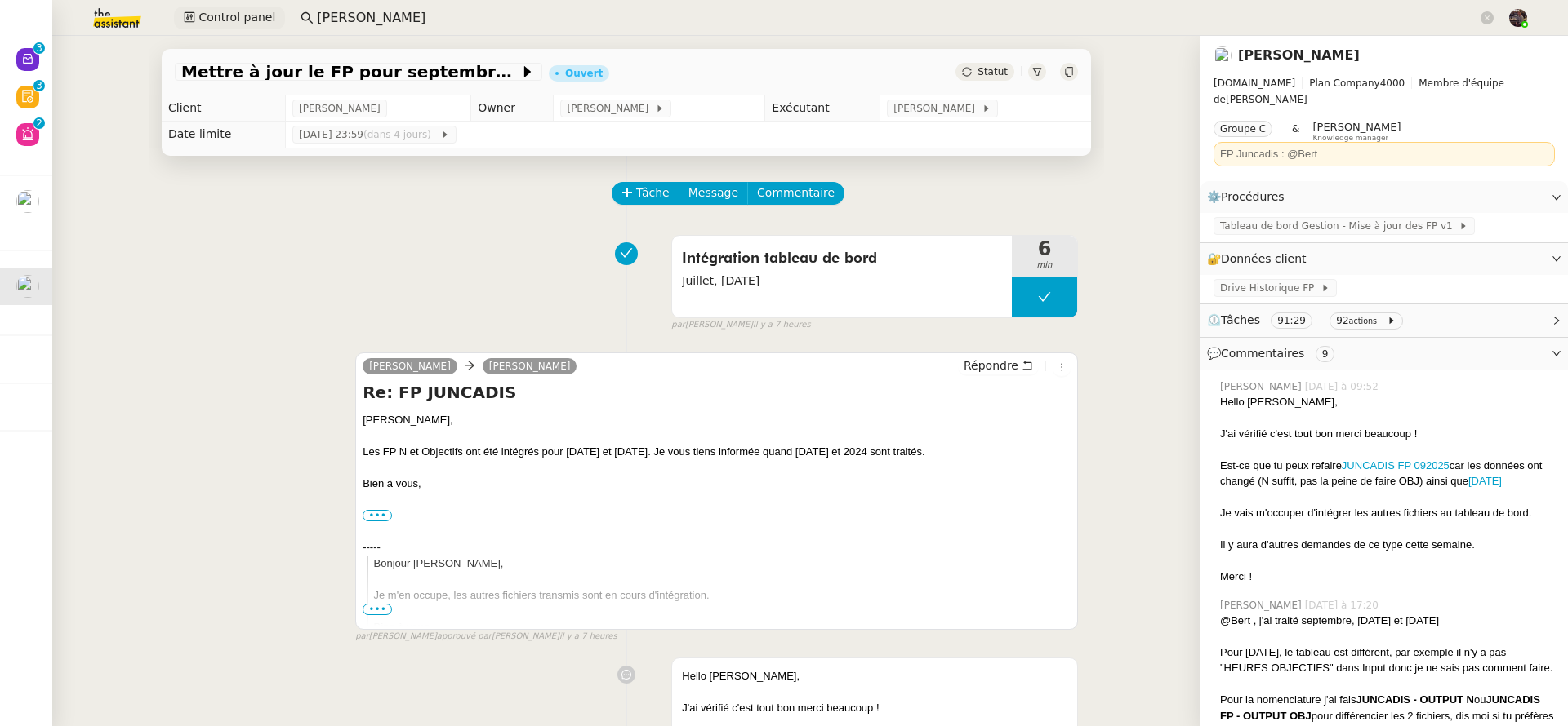
click at [247, 17] on span "Control panel" at bounding box center [237, 18] width 77 height 18
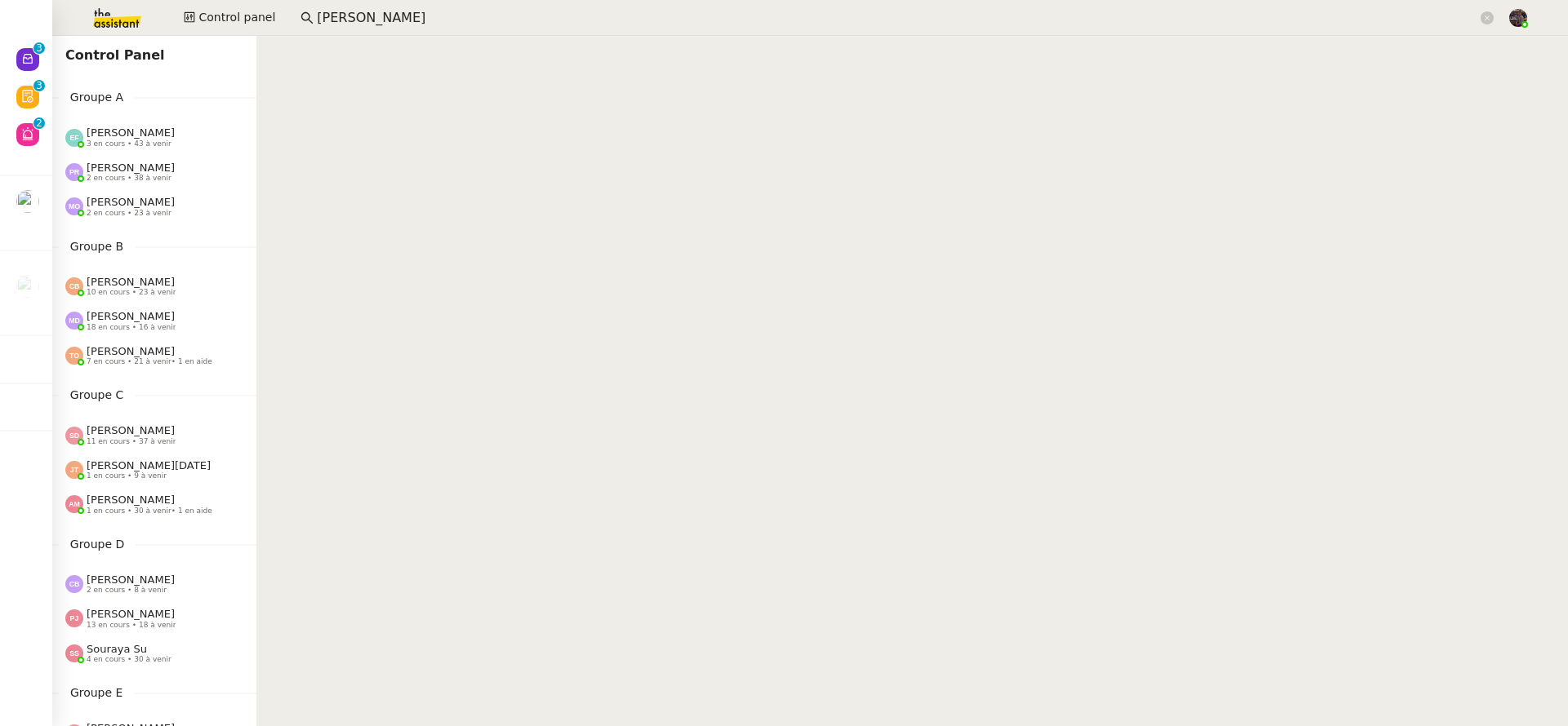
click at [126, 507] on span "1 en cours • 30 à venir • 1 en aide" at bounding box center [149, 511] width 126 height 9
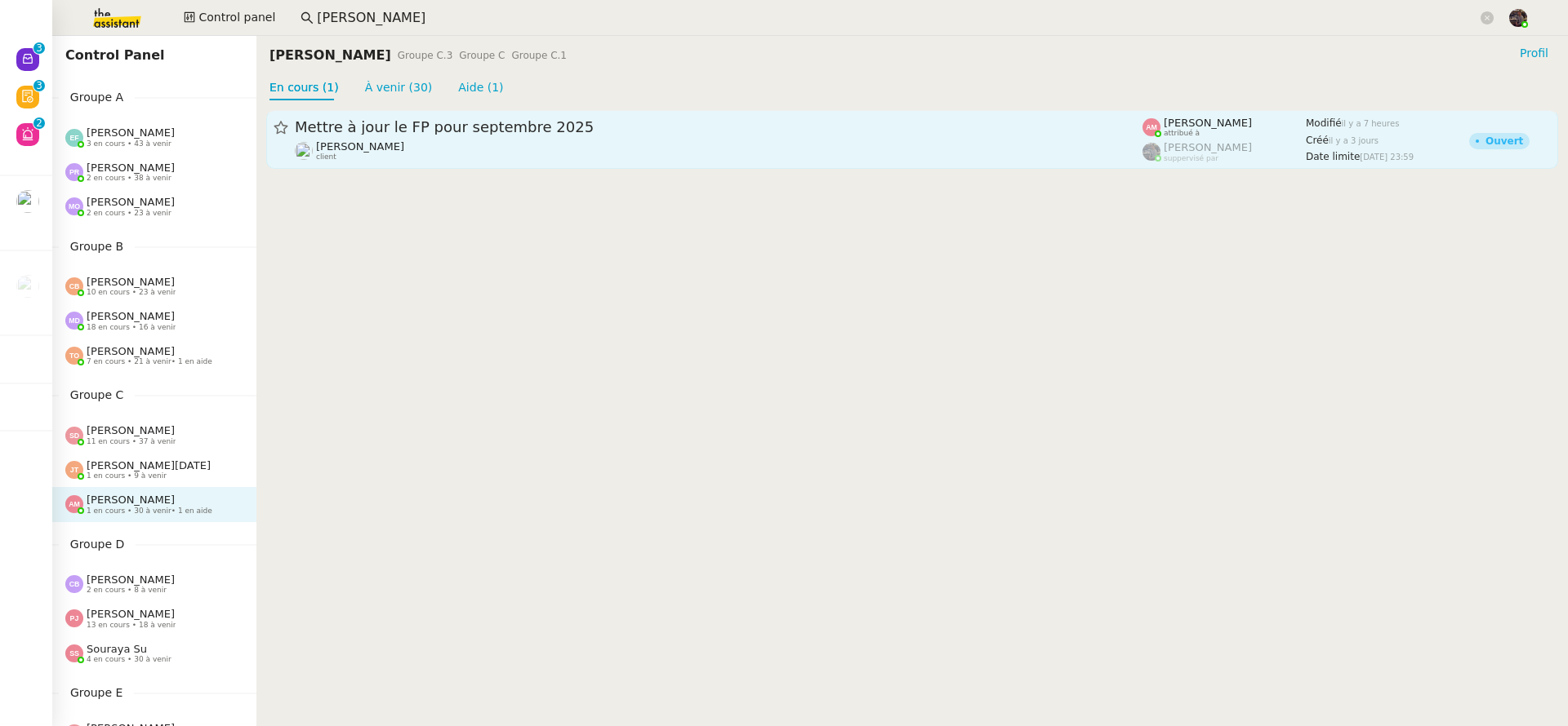
click at [418, 146] on div "[PERSON_NAME] client" at bounding box center [718, 151] width 848 height 21
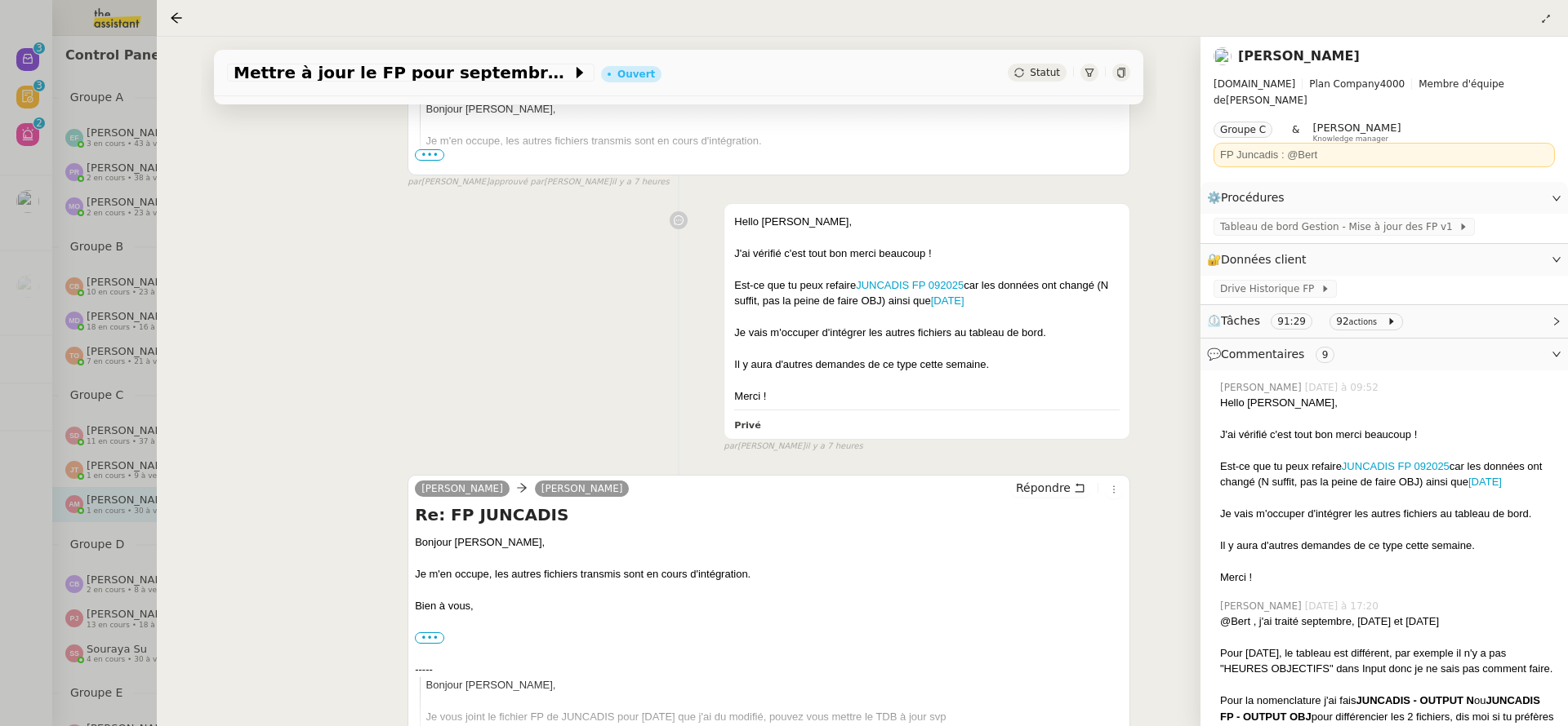
scroll to position [74, 0]
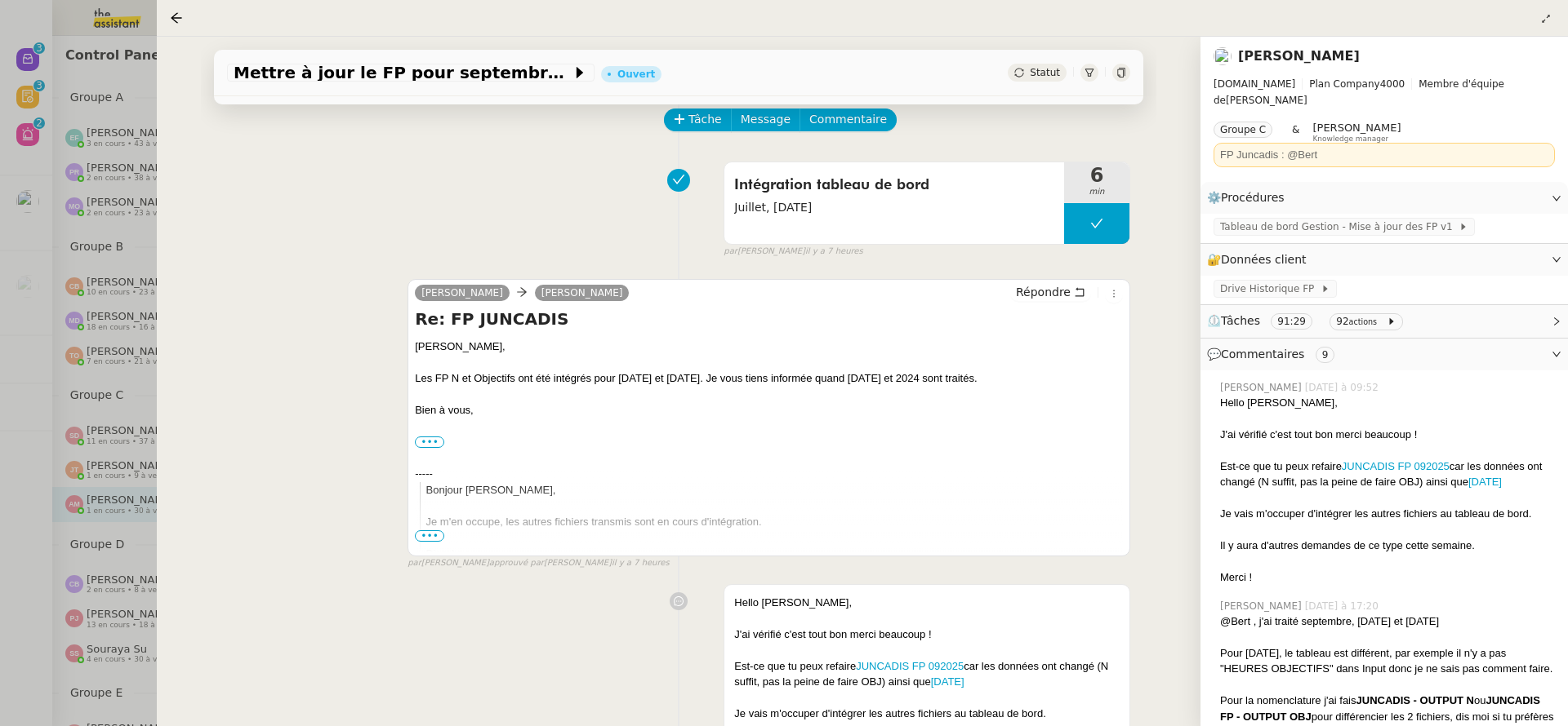
click at [38, 258] on div at bounding box center [784, 363] width 1568 height 726
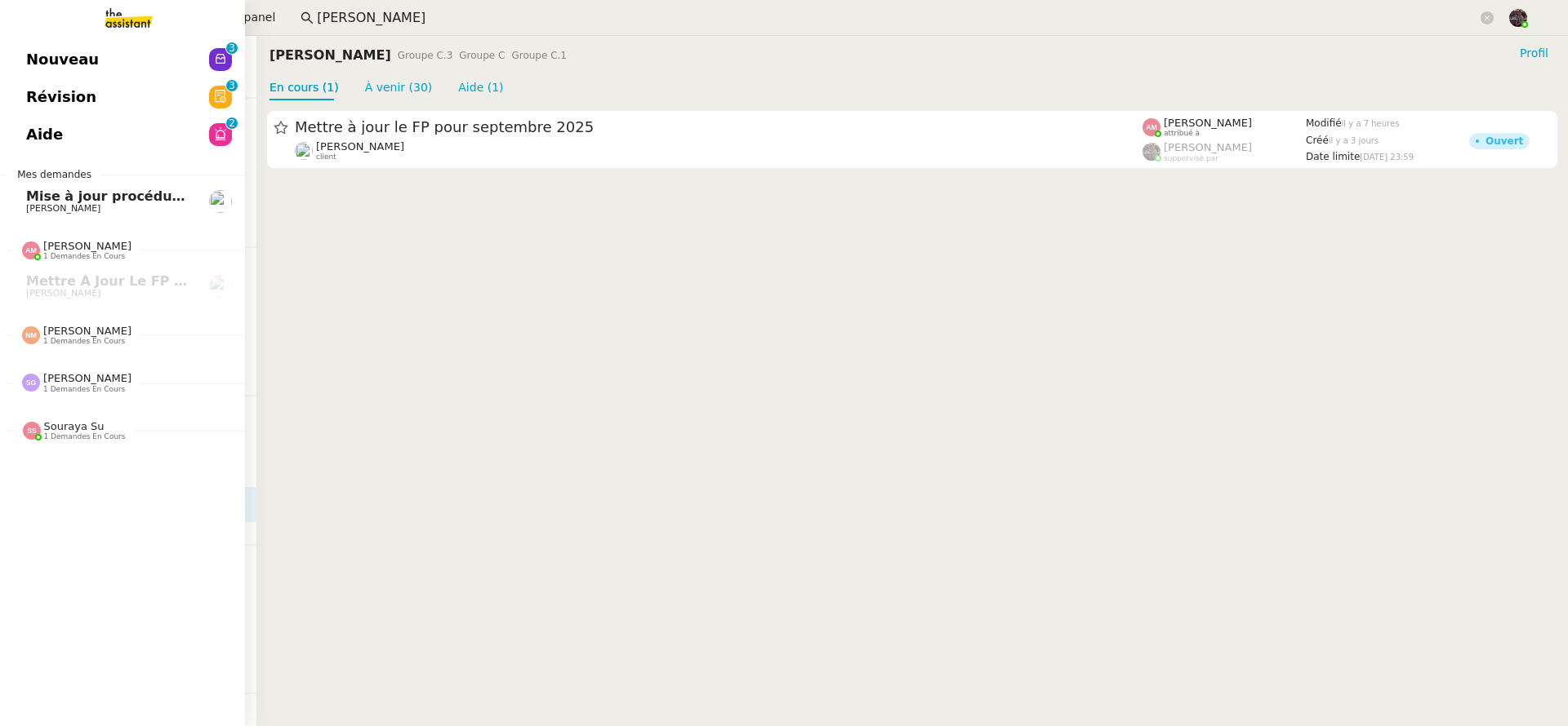
click at [38, 203] on link "Mise à jour procédure traitement FP [PERSON_NAME]" at bounding box center [122, 202] width 245 height 38
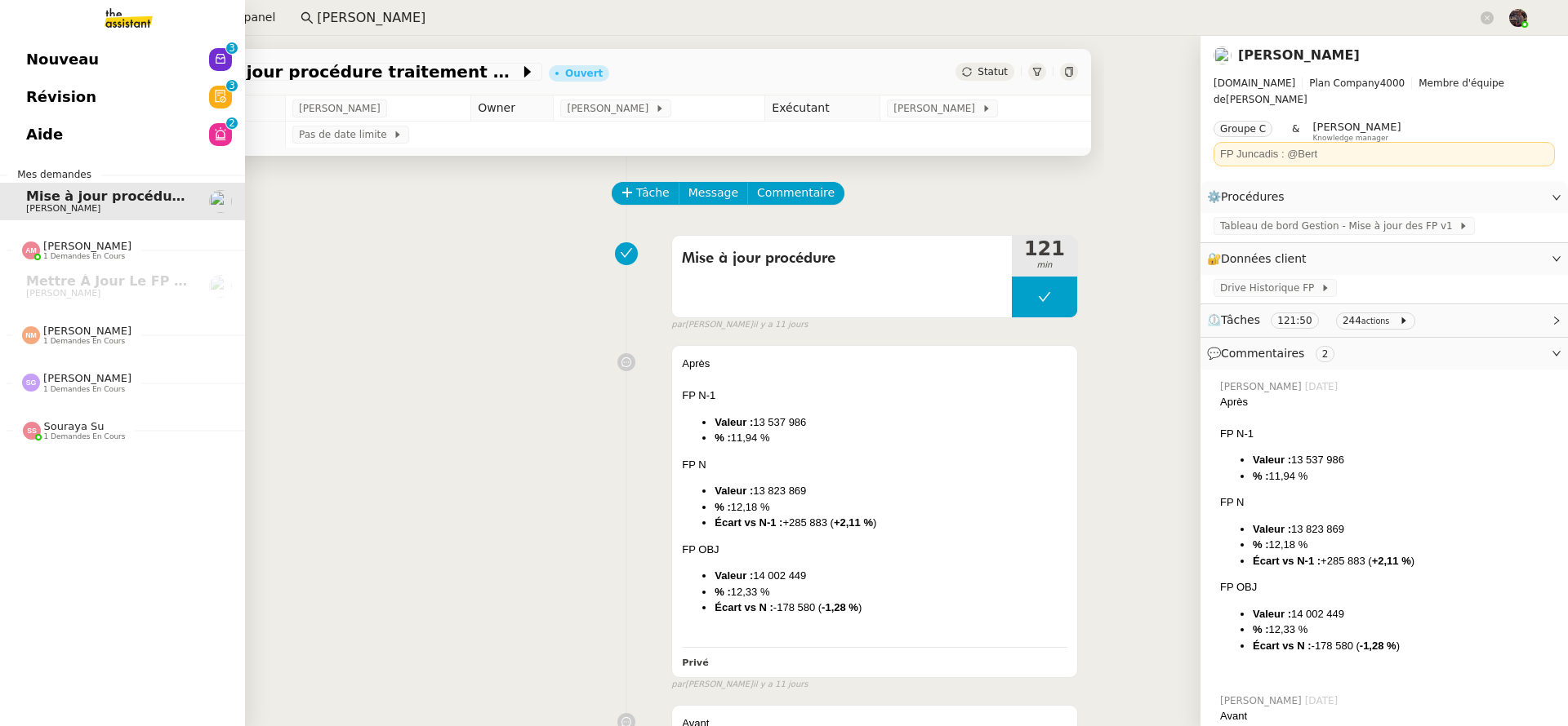
click at [85, 146] on link "Aide 0 1 2 3 4 5 6 7 8 9" at bounding box center [122, 135] width 245 height 38
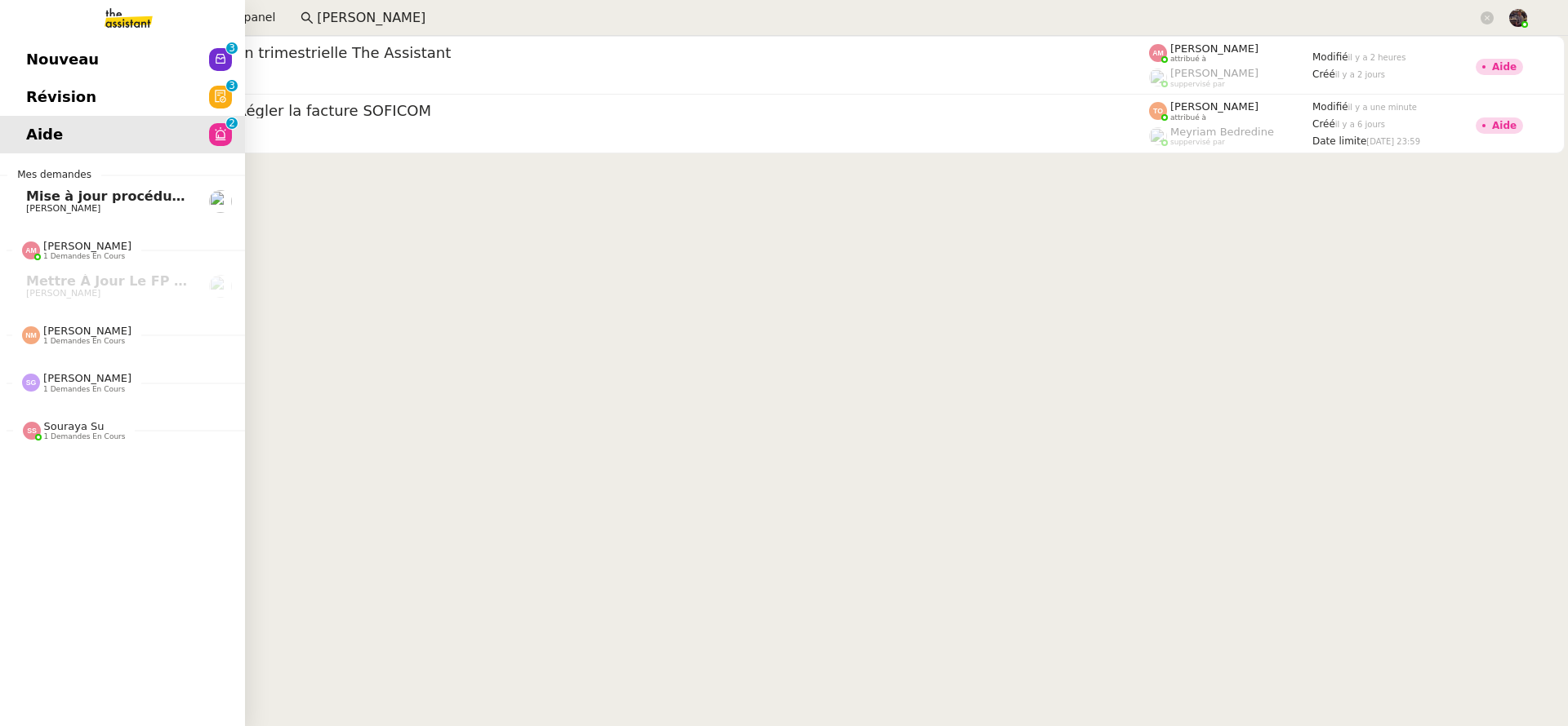
click at [8, 91] on link "Révision 0 1 2 3 4 5 6 7 8 9" at bounding box center [122, 97] width 245 height 38
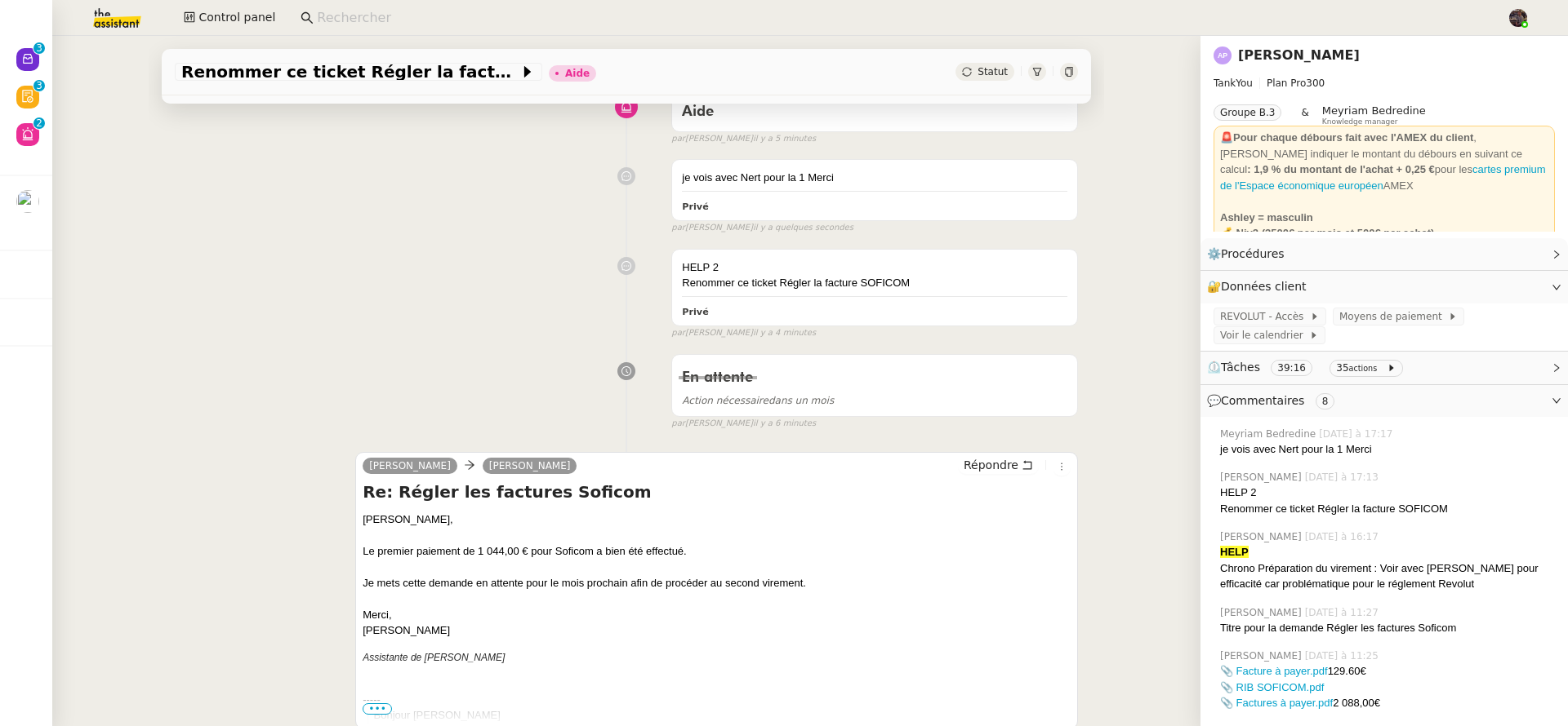
scroll to position [458, 0]
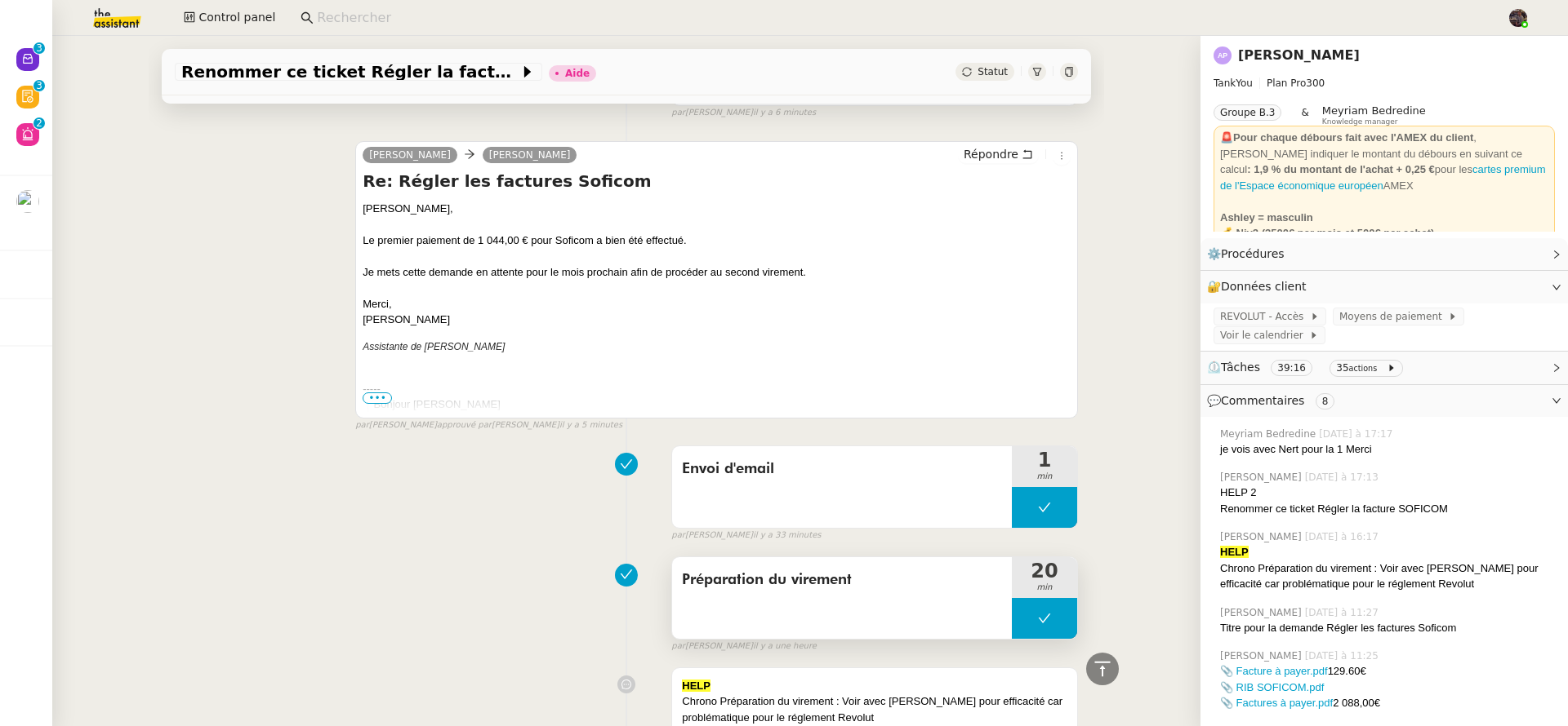
click at [846, 612] on div "Préparation du virement" at bounding box center [842, 598] width 340 height 82
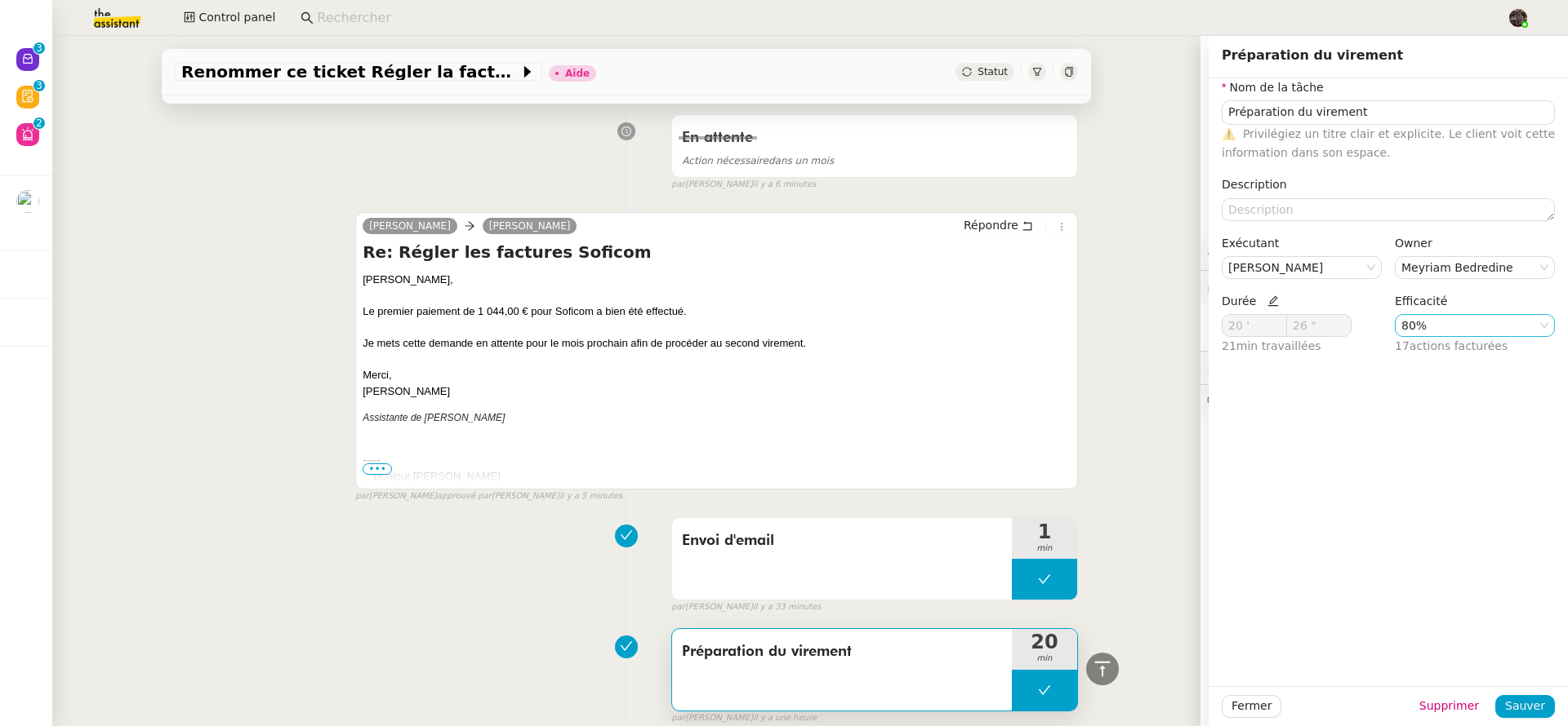
scroll to position [529, 0]
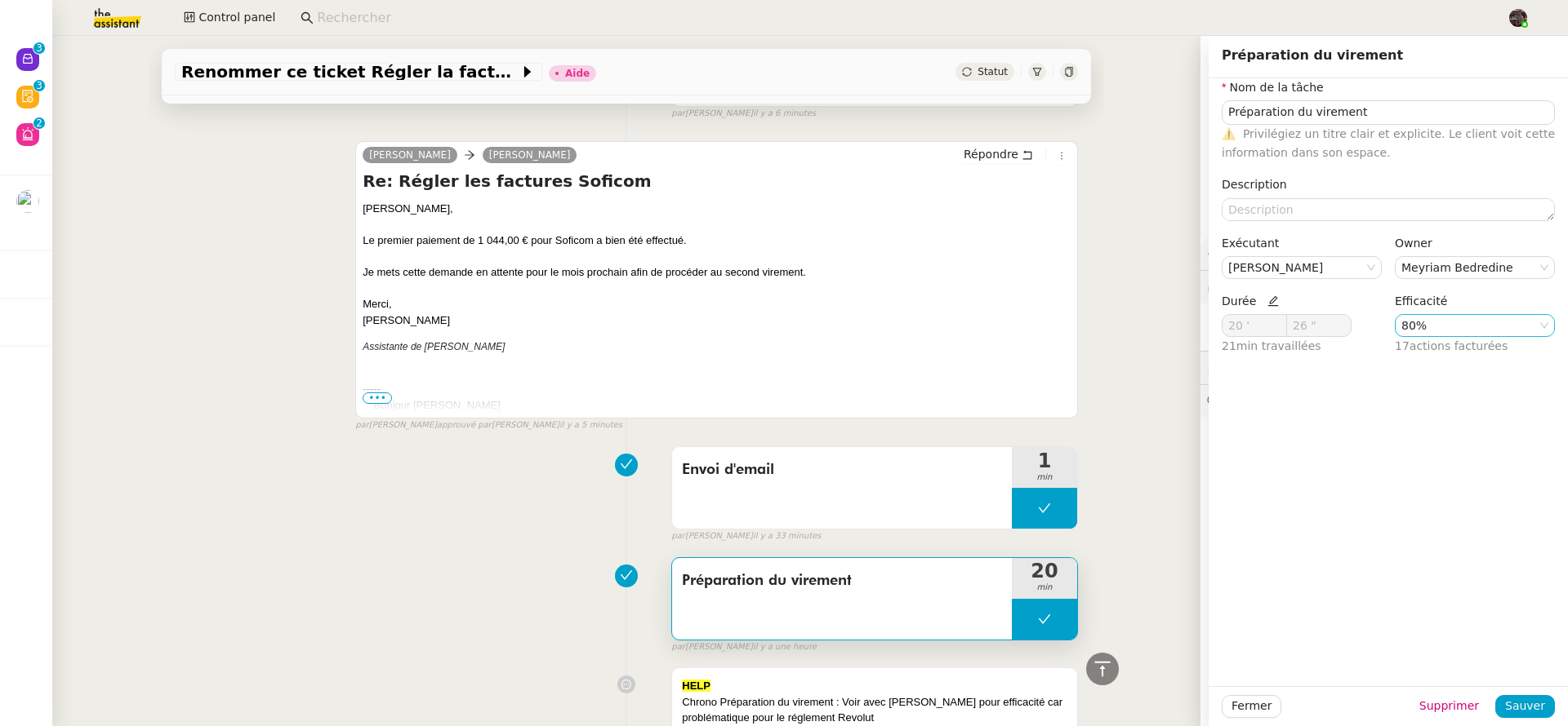
click at [1426, 324] on nz-select-item "80%" at bounding box center [1474, 325] width 147 height 21
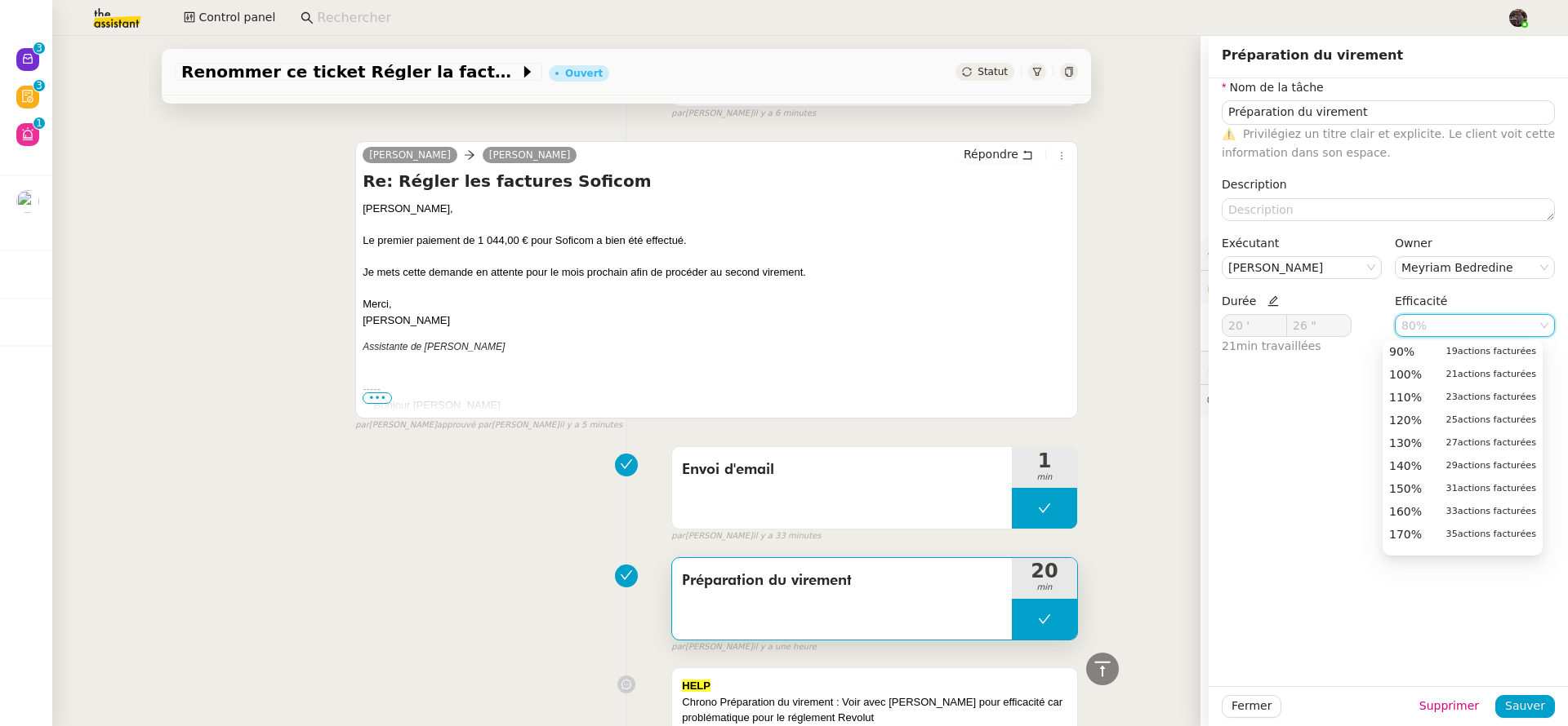
type input "Préparation du virement"
type input "20 '"
type input "26 ""
type input "Préparation du virement"
type input "20 '"
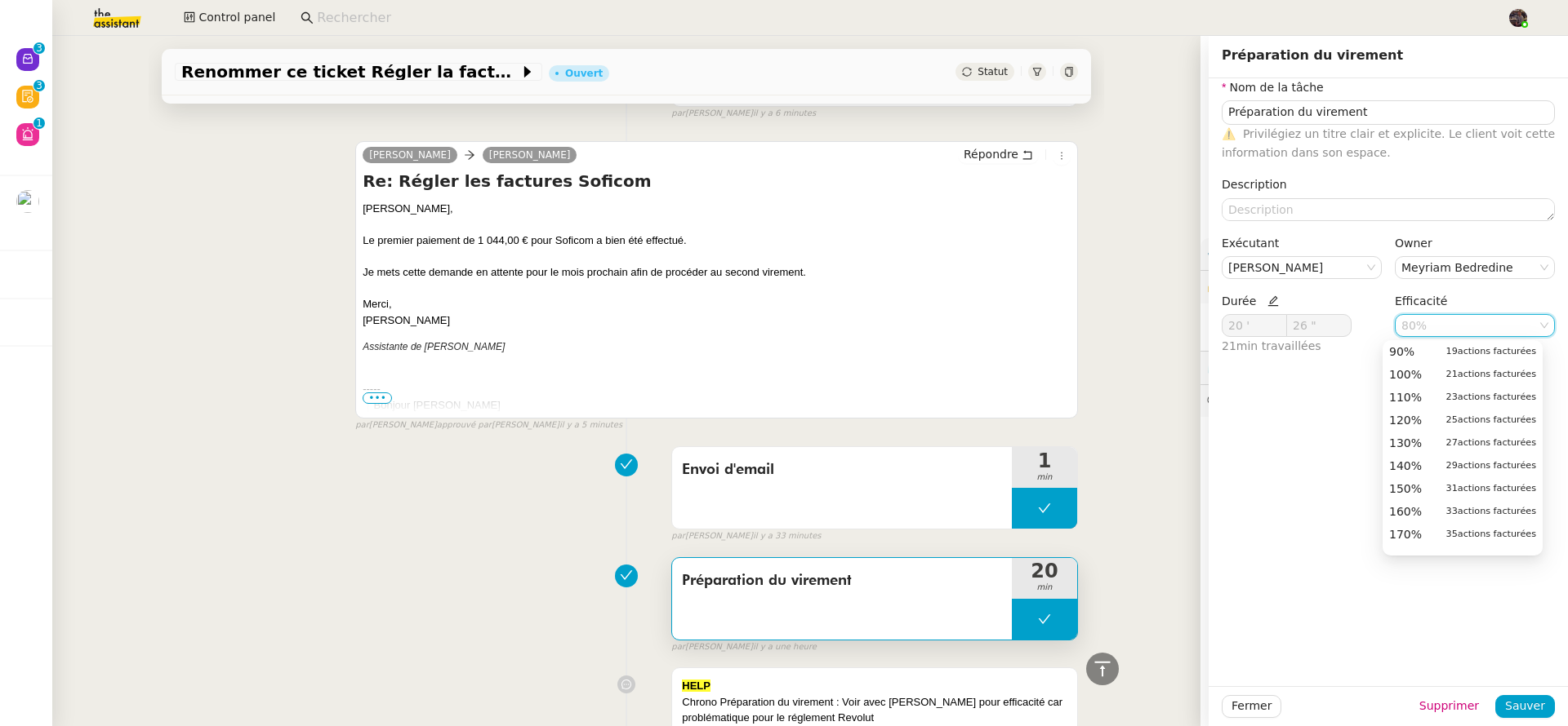
type input "26 ""
type input "Préparation du virement"
type input "20 '"
type input "26 ""
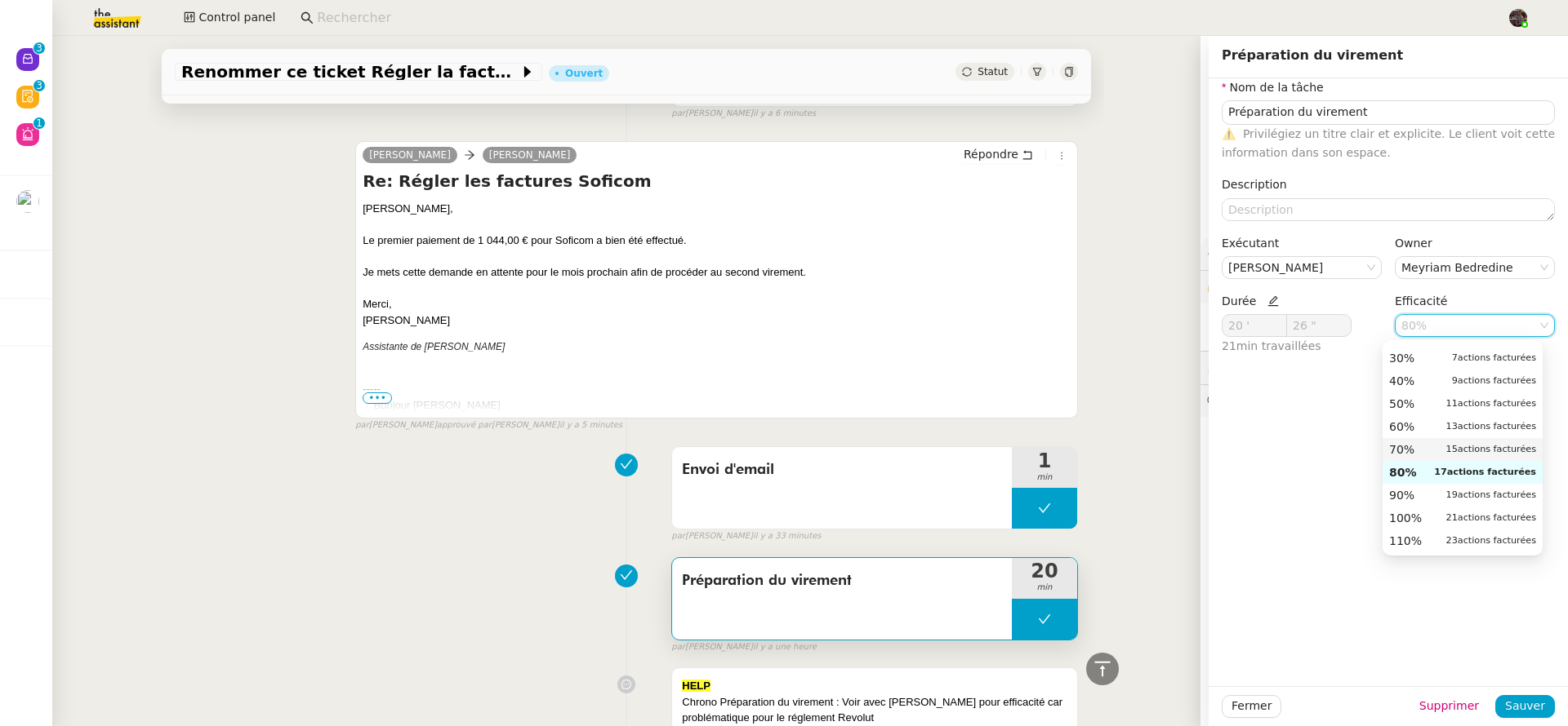
click at [1292, 431] on div "Nom de la tâche Préparation du virement ⚠️ Privilégiez un titre clair et explic…" at bounding box center [1387, 382] width 359 height 608
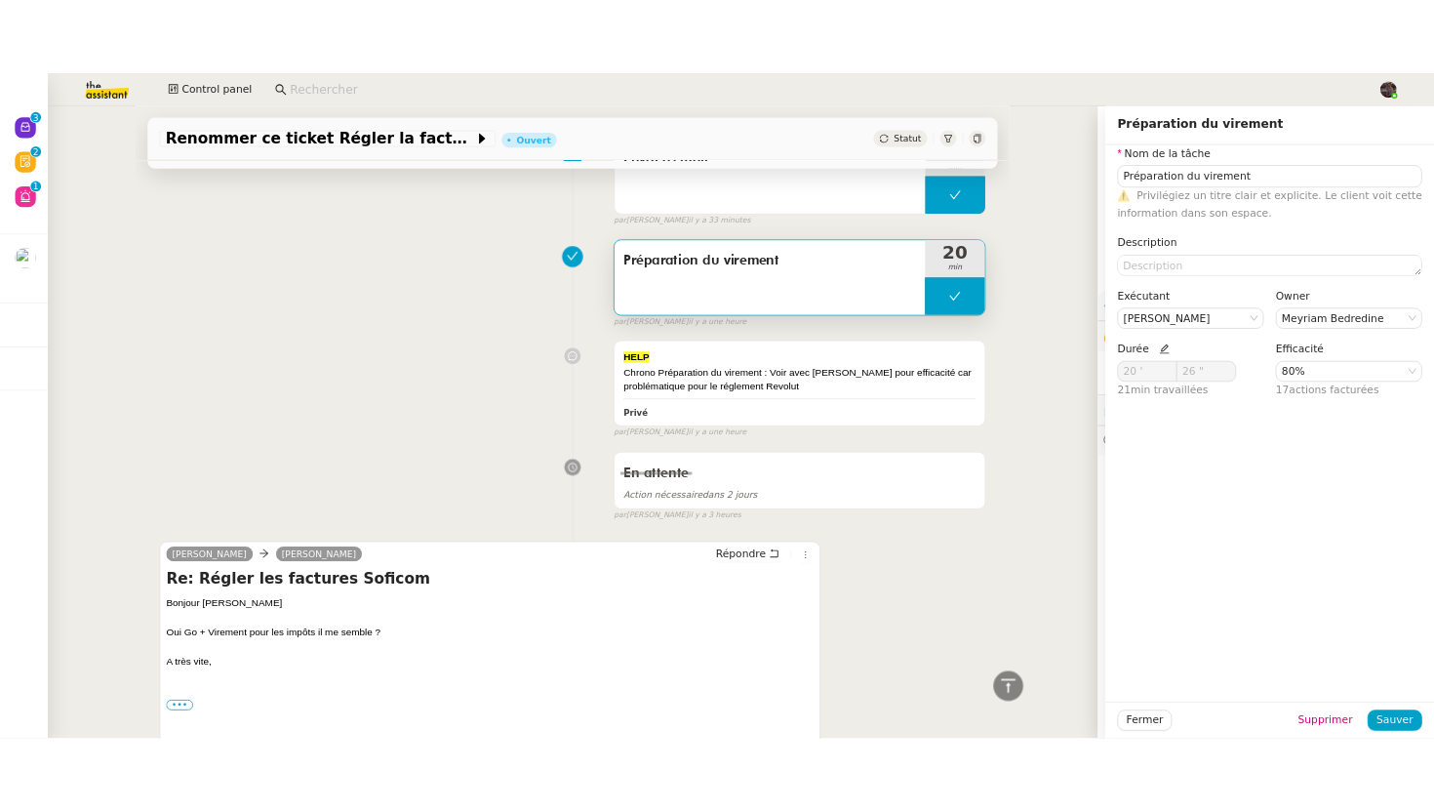
scroll to position [861, 0]
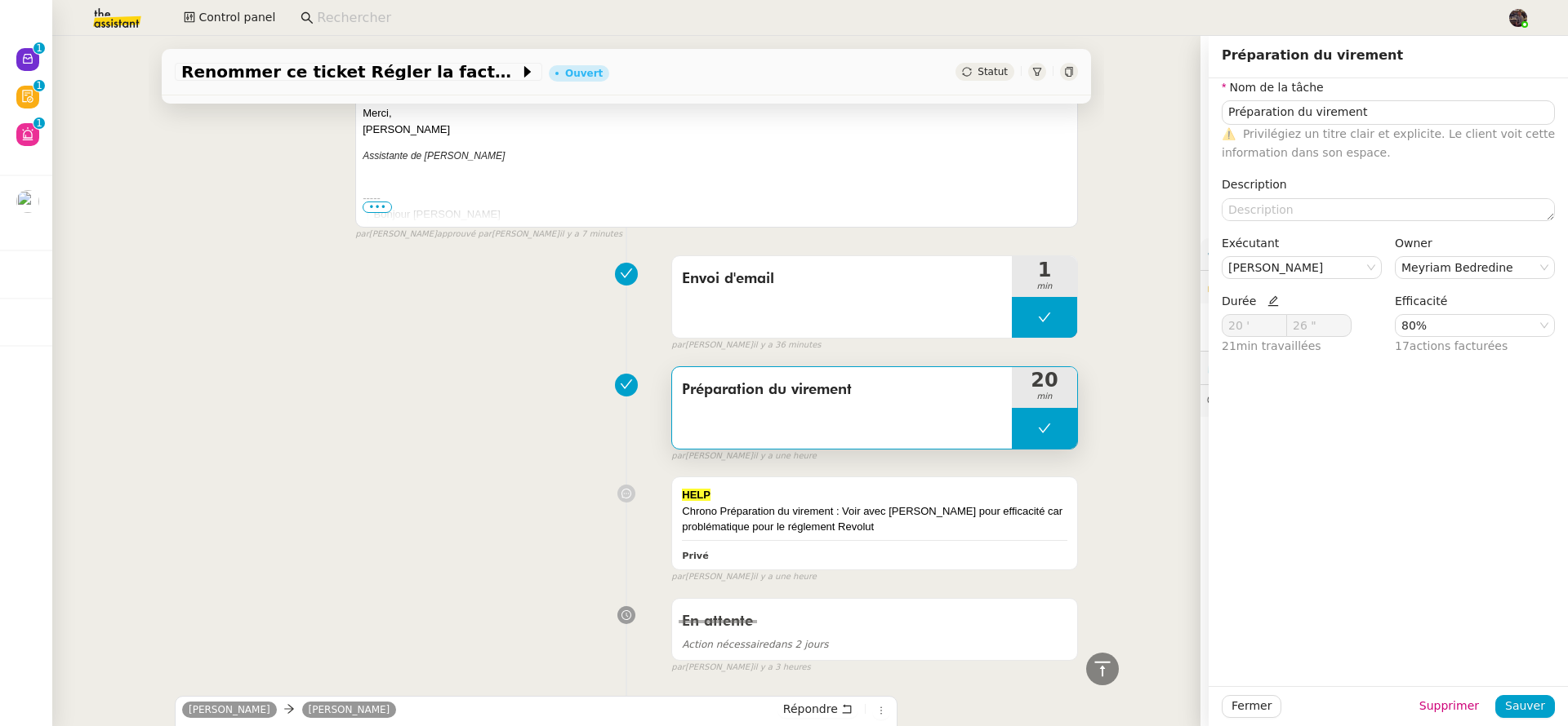
type input "Préparation du virement"
type input "20 '"
type input "26 ""
type input "Préparation du virement"
type input "20 '"
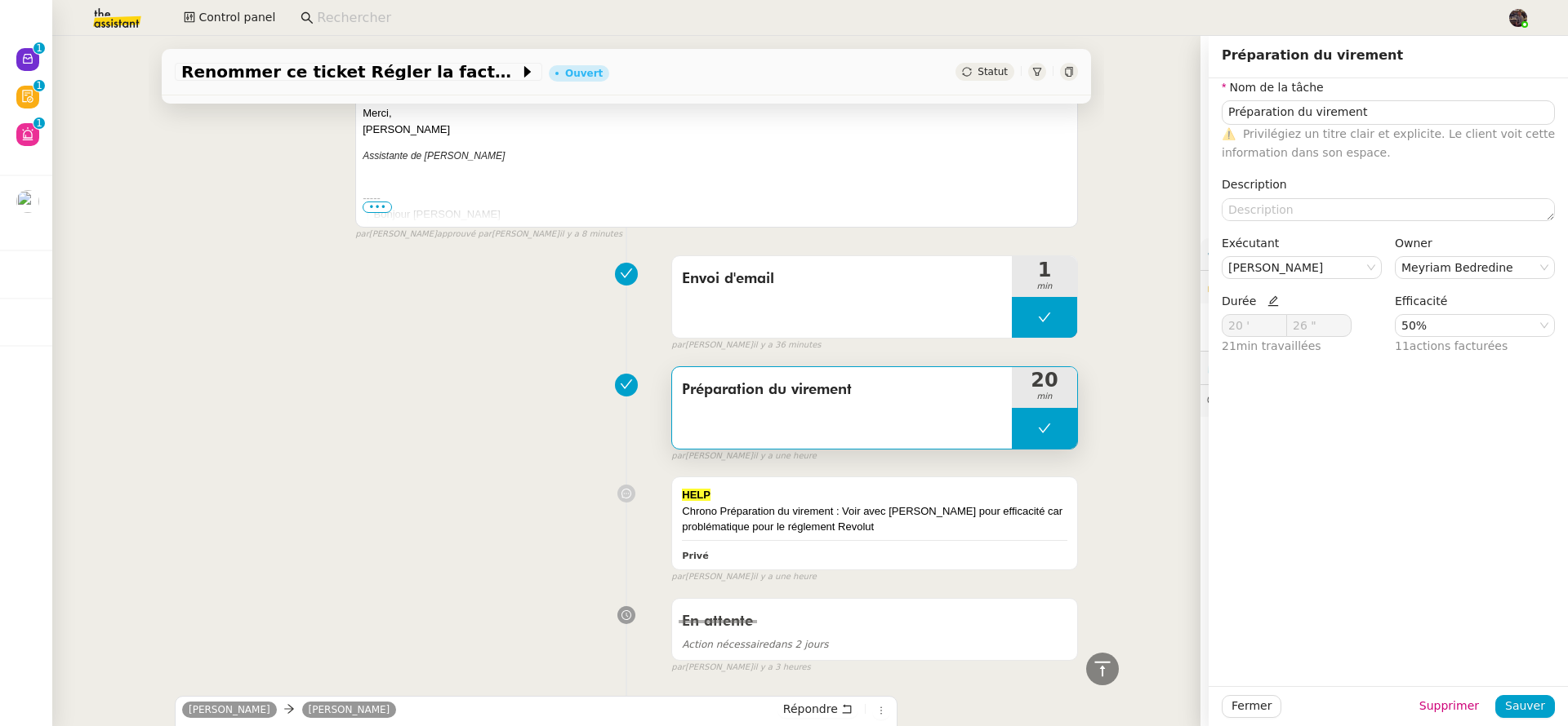
type input "26 ""
type input "Préparation du virement"
type input "20 '"
type input "26 ""
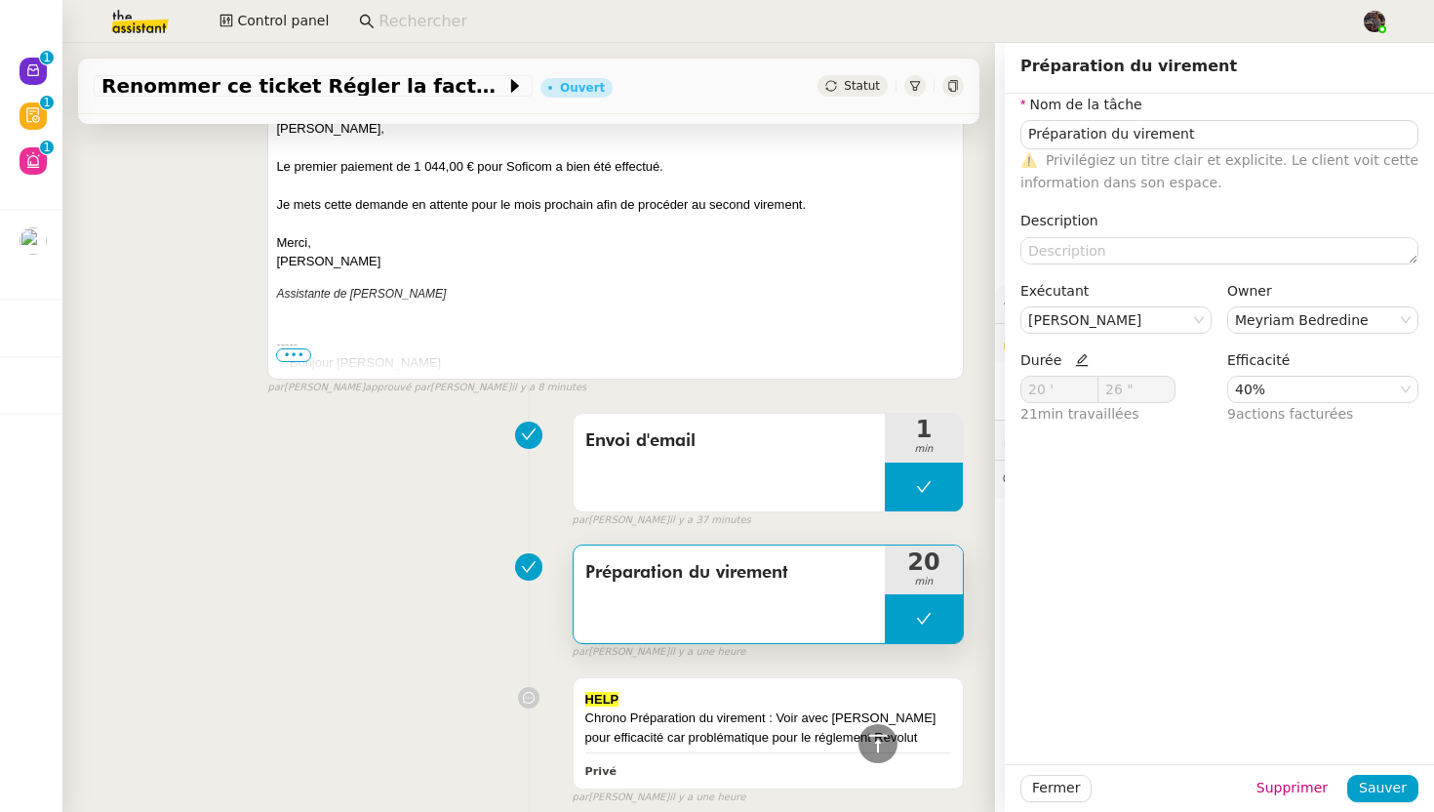
type input "Préparation du virement"
type input "20 '"
type input "26 ""
type input "Préparation du virement"
type input "20 '"
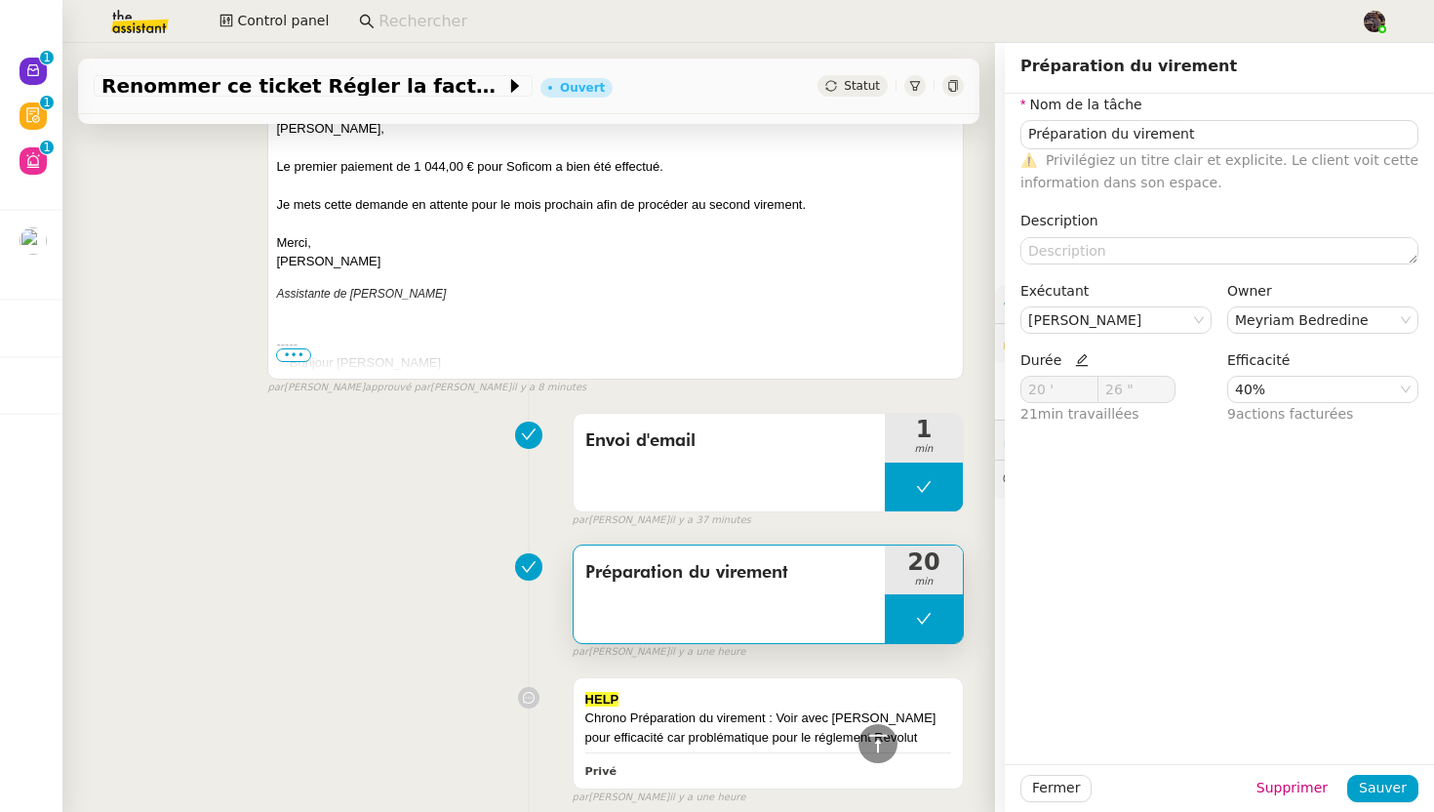
type input "26 ""
